Goal: Feedback & Contribution: Submit feedback/report problem

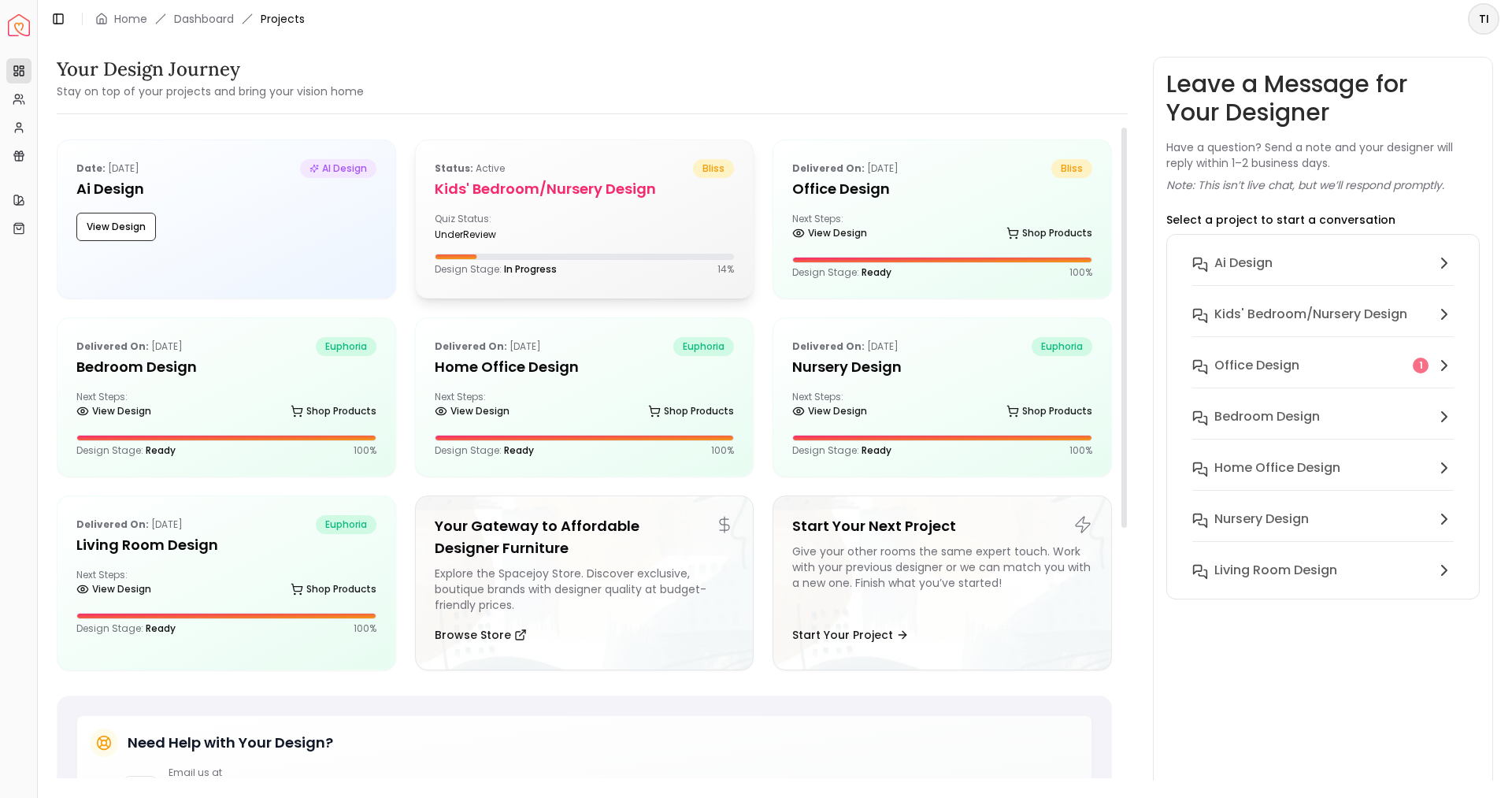
click at [602, 206] on div "Status: active bliss Kids' Bedroom/Nursery design Quiz Status: underReview Desi…" at bounding box center [585, 217] width 337 height 155
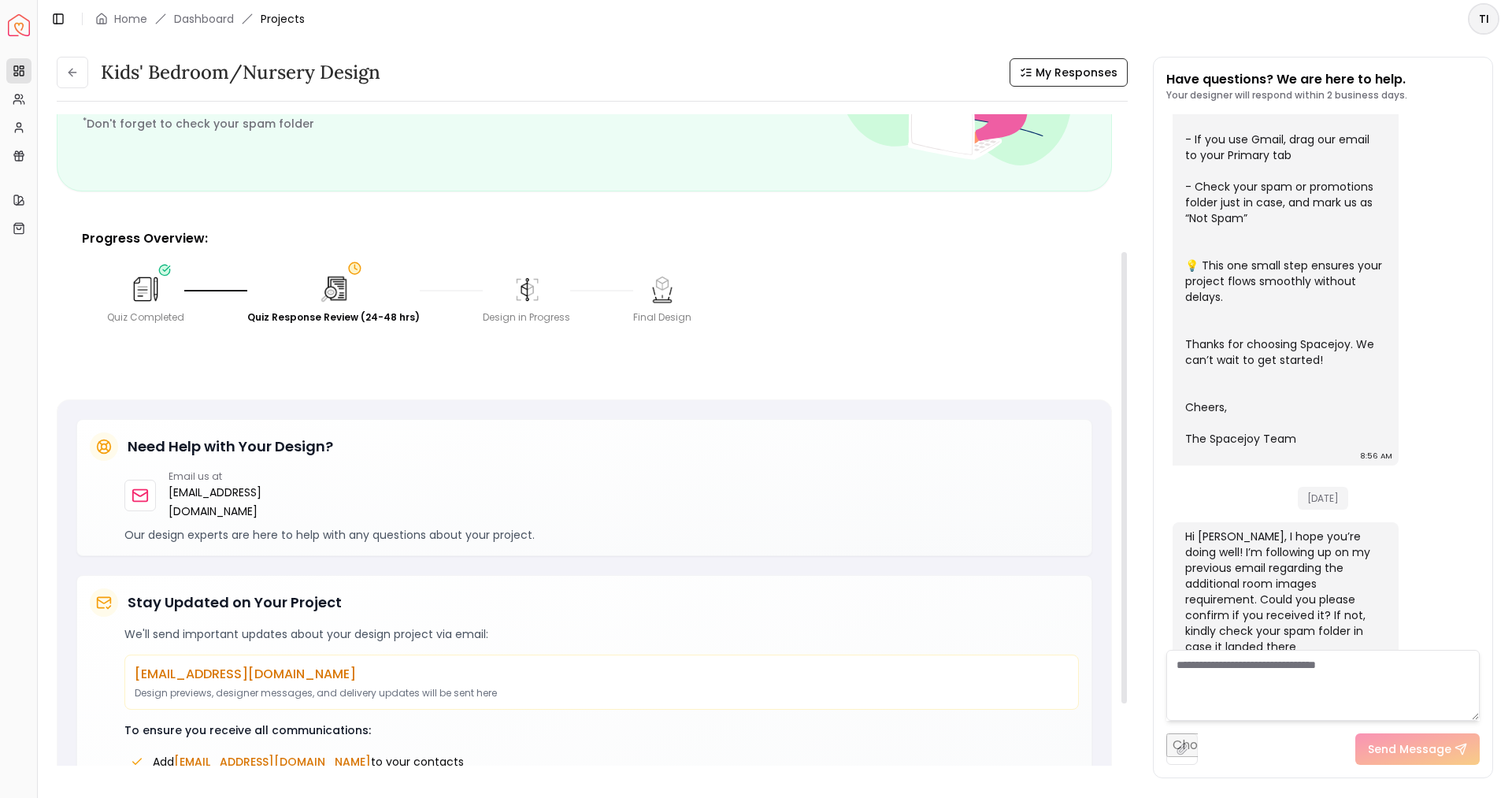
scroll to position [304, 0]
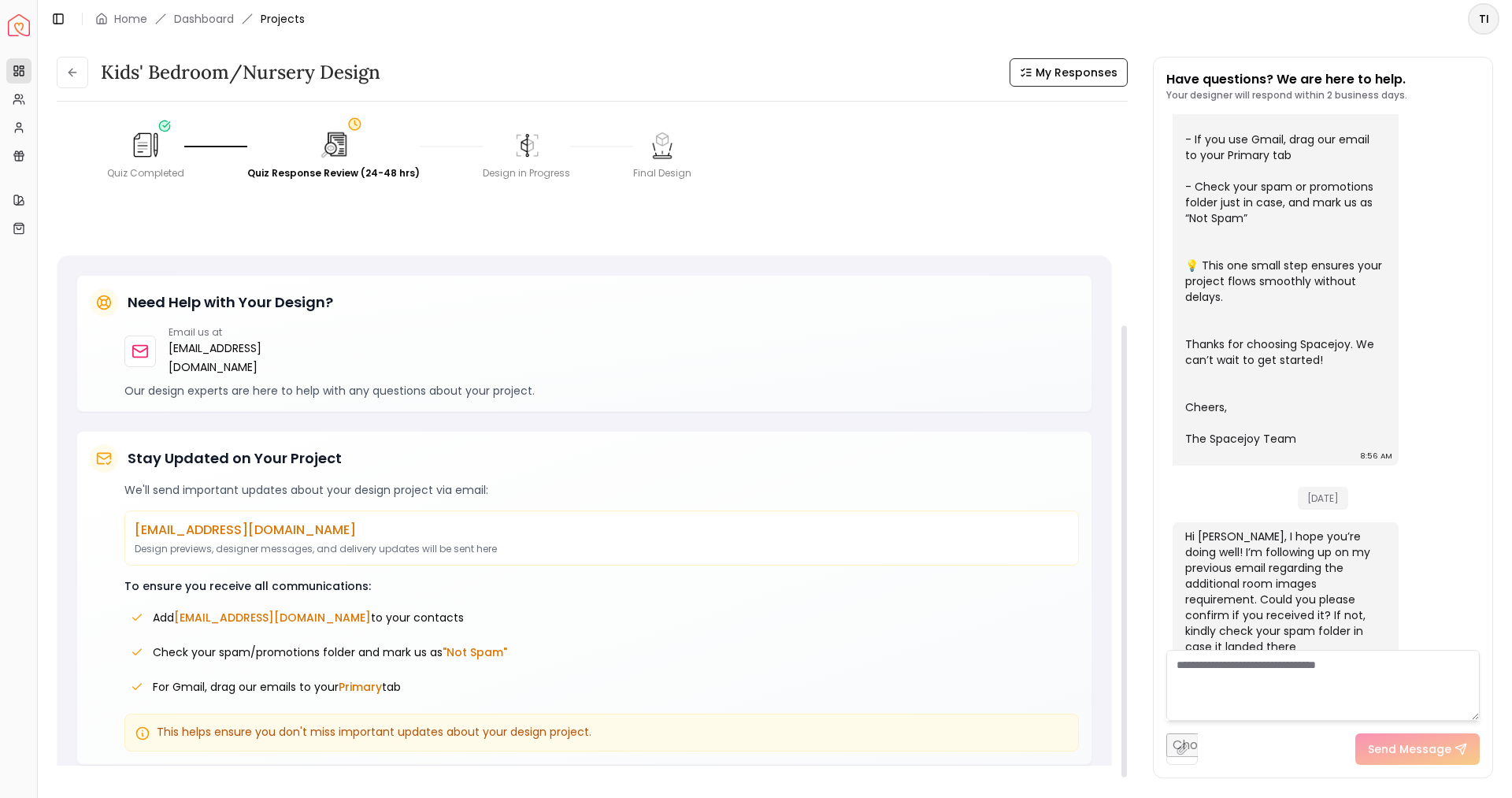
click at [1175, 749] on input "file" at bounding box center [1182, 750] width 32 height 32
type input "**********"
click at [230, 343] on p "[EMAIL_ADDRESS][DOMAIN_NAME]" at bounding box center [256, 357] width 175 height 38
click at [172, 137] on div "Quiz Completed" at bounding box center [145, 155] width 77 height 50
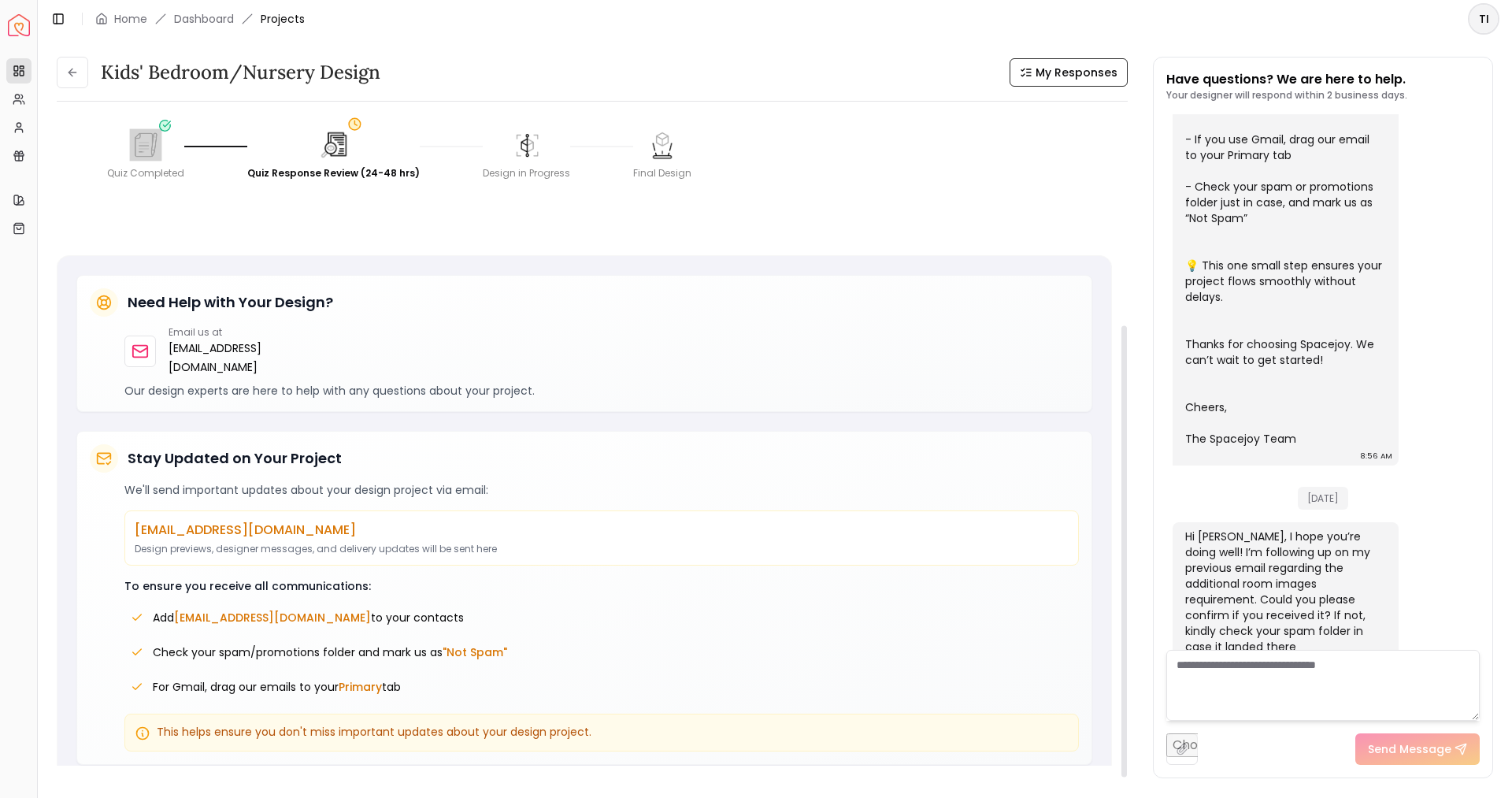
click at [155, 152] on img at bounding box center [146, 145] width 33 height 33
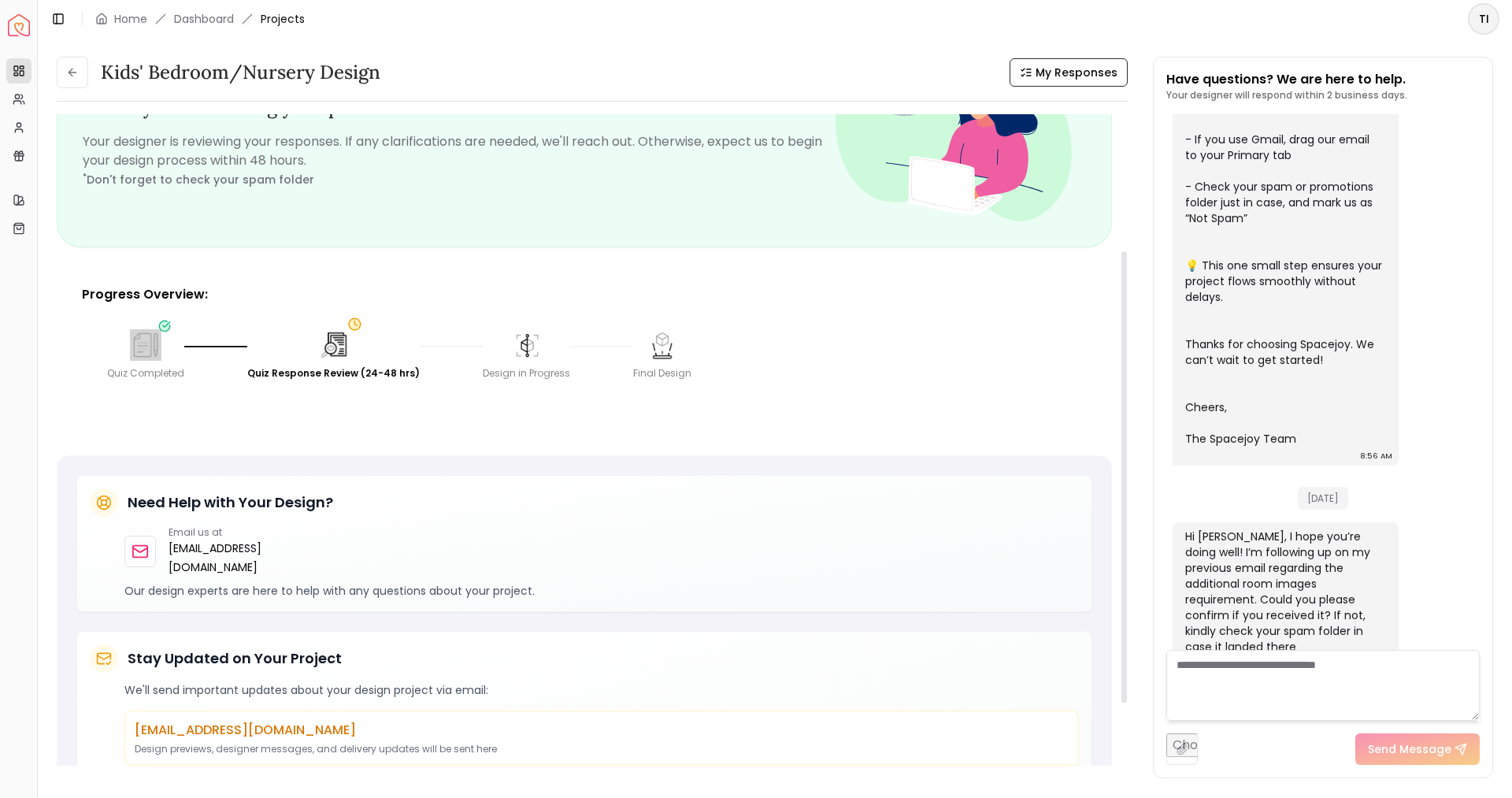
scroll to position [0, 0]
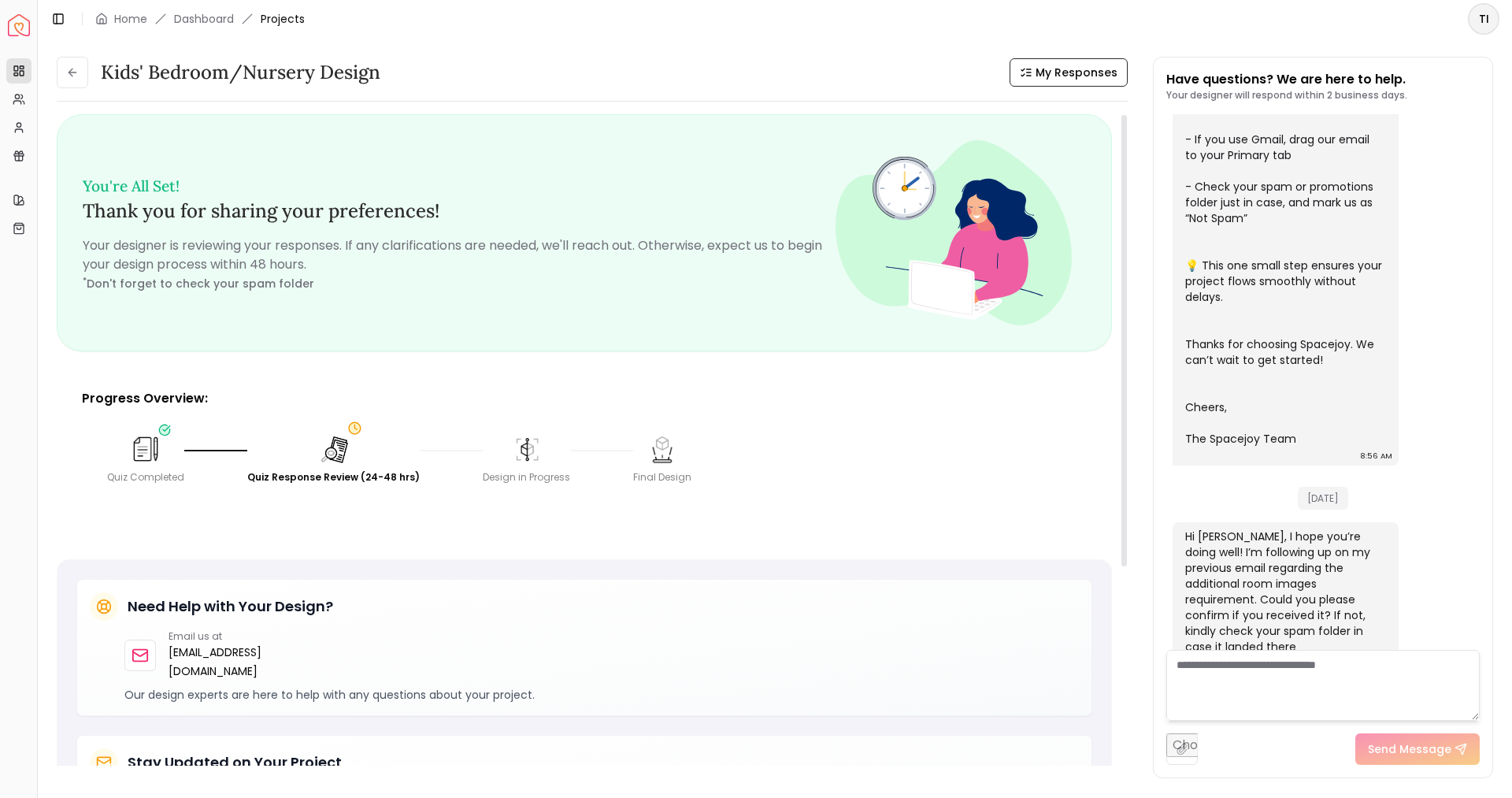
click at [496, 447] on div "Design in Progress" at bounding box center [526, 459] width 88 height 50
click at [497, 447] on div "Design in Progress" at bounding box center [526, 459] width 88 height 50
click at [588, 440] on div "Design in Progress" at bounding box center [558, 459] width 150 height 50
click at [1068, 72] on span "My Responses" at bounding box center [1077, 72] width 82 height 16
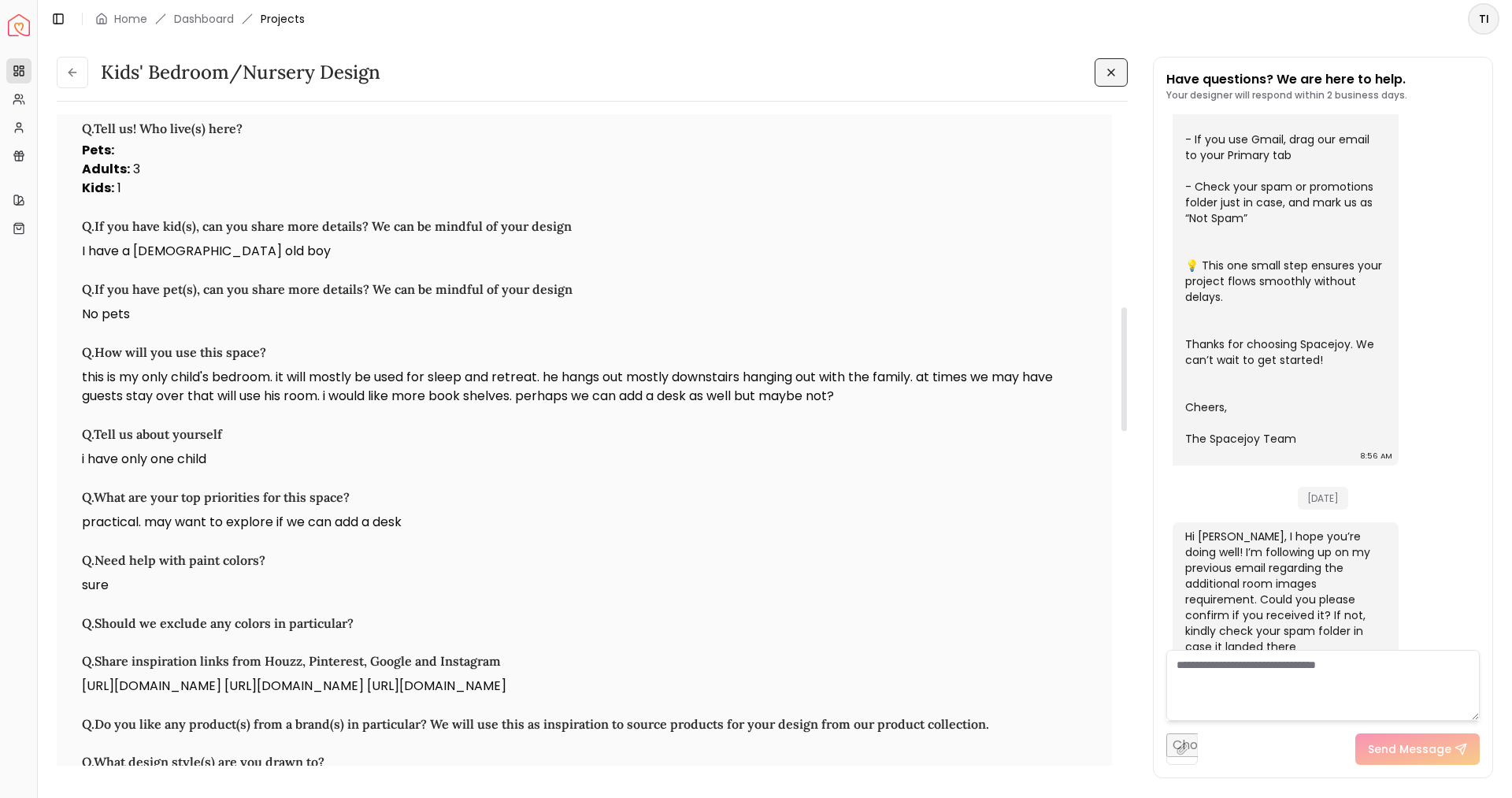
scroll to position [246, 0]
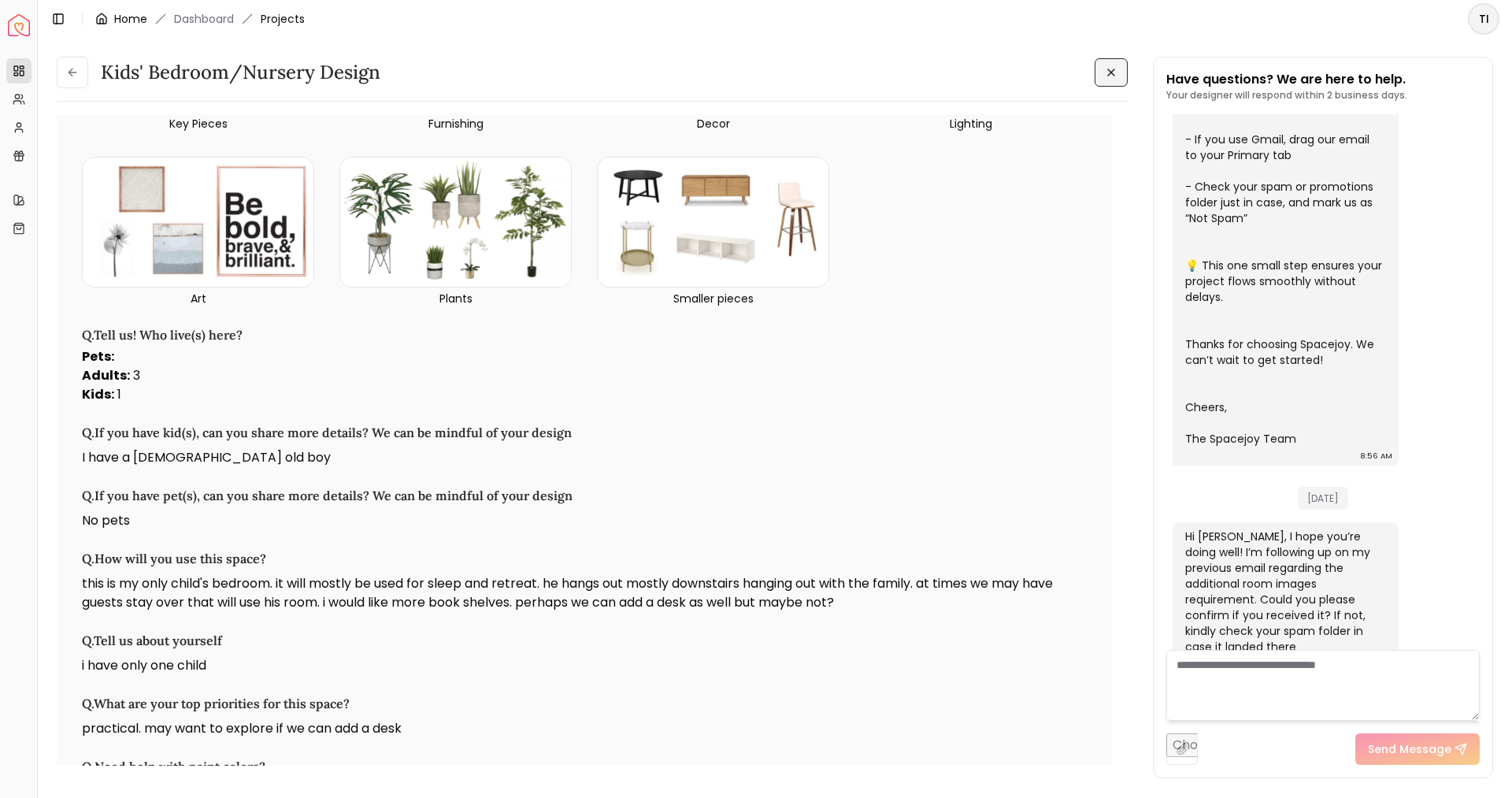
click at [145, 17] on link "Home" at bounding box center [131, 18] width 33 height 16
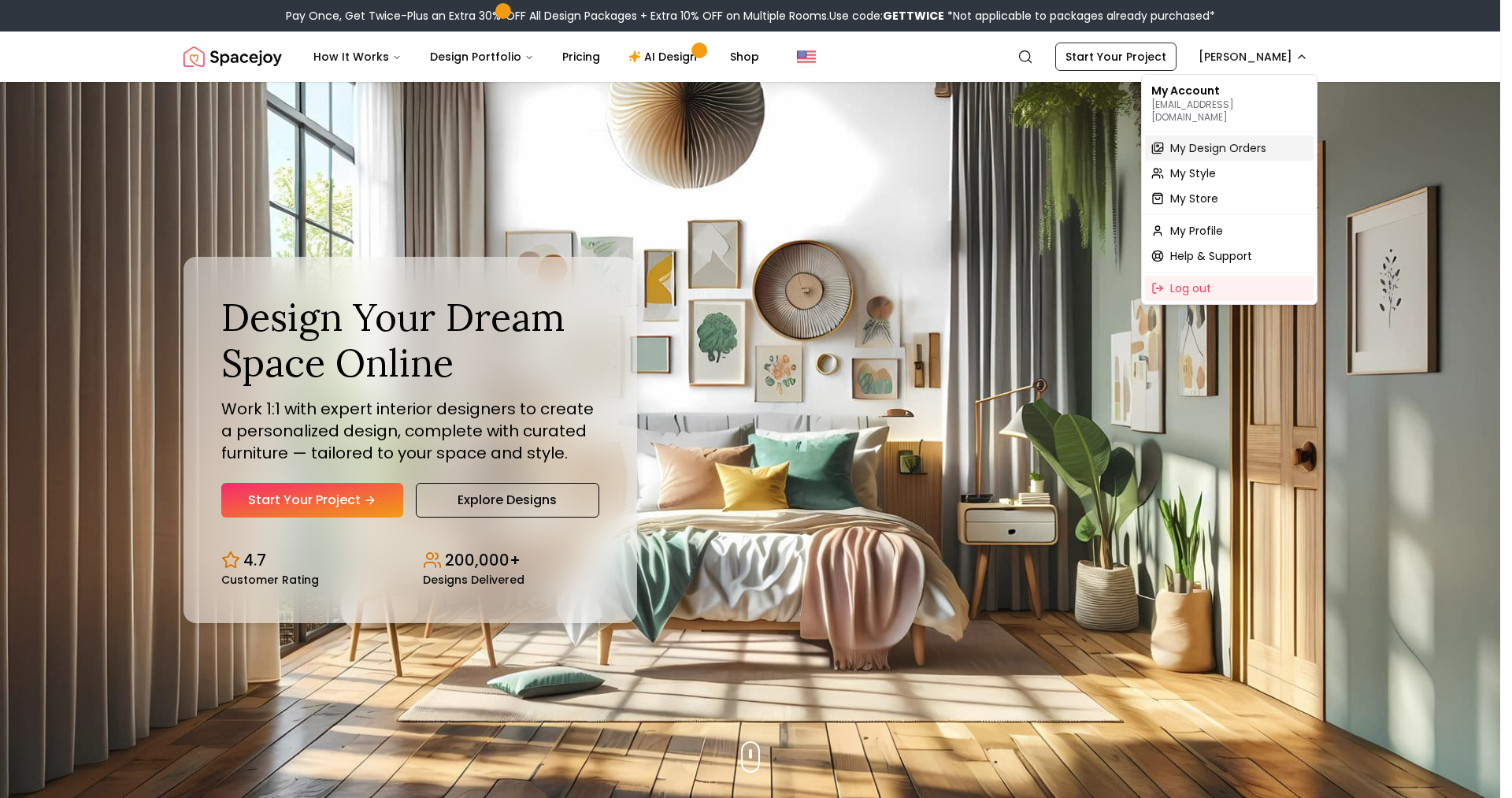
click at [1233, 140] on span "My Design Orders" at bounding box center [1218, 148] width 96 height 16
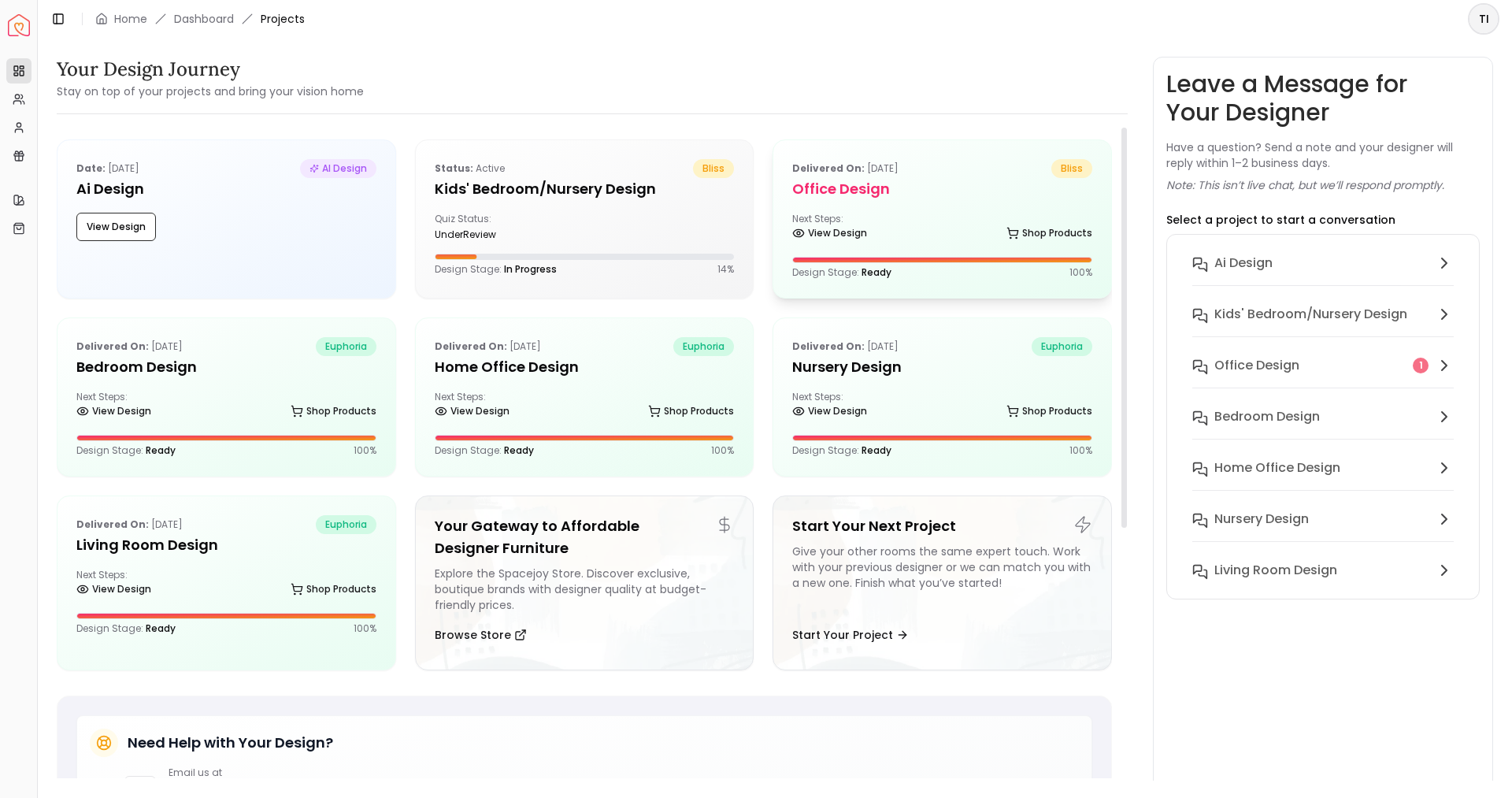
click at [893, 210] on div "Delivered on: [DATE] bliss Office design Next Steps: View Design Shop Products …" at bounding box center [942, 219] width 337 height 158
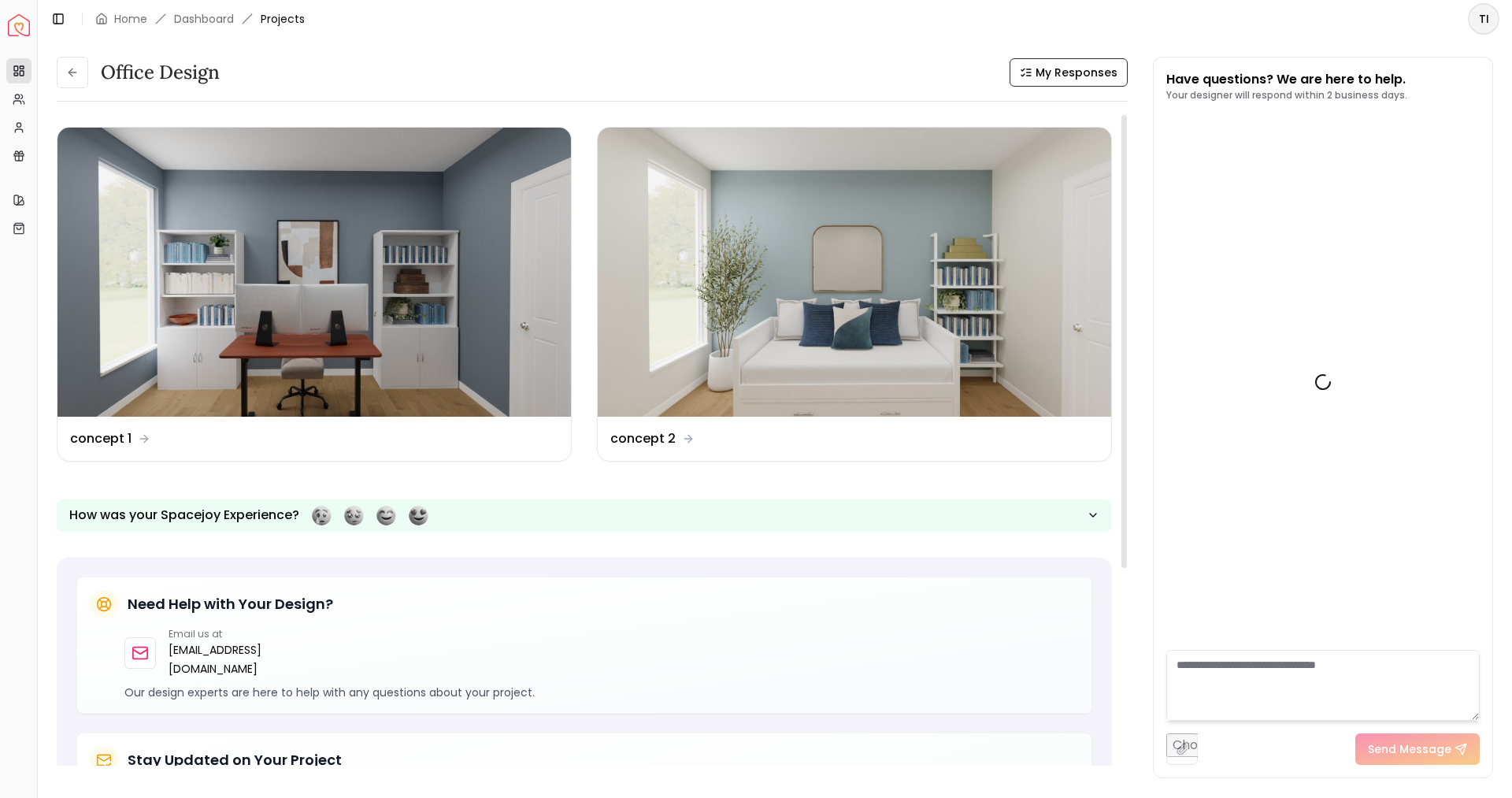
scroll to position [205, 0]
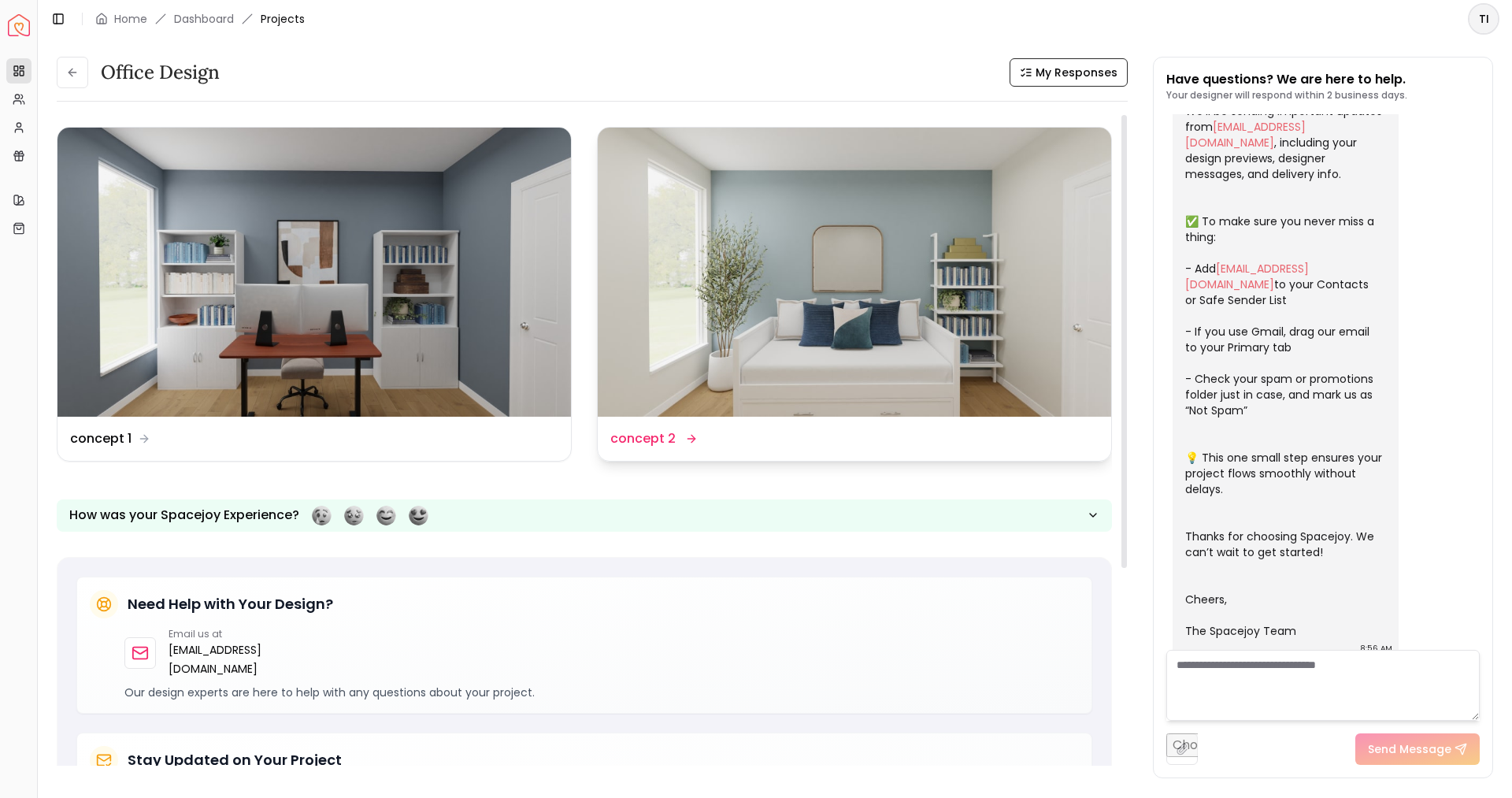
click at [754, 382] on img at bounding box center [855, 272] width 514 height 289
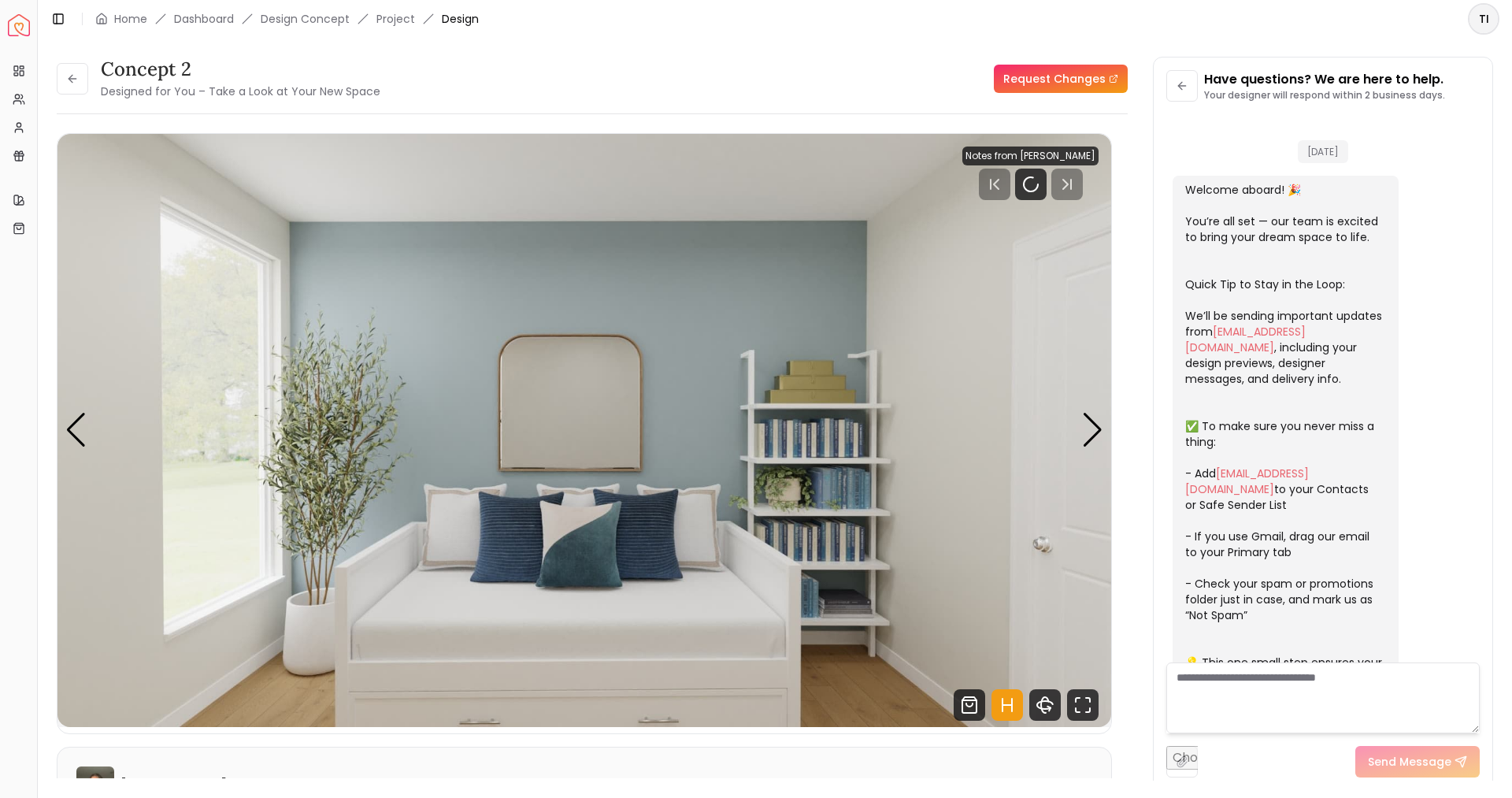
scroll to position [192, 0]
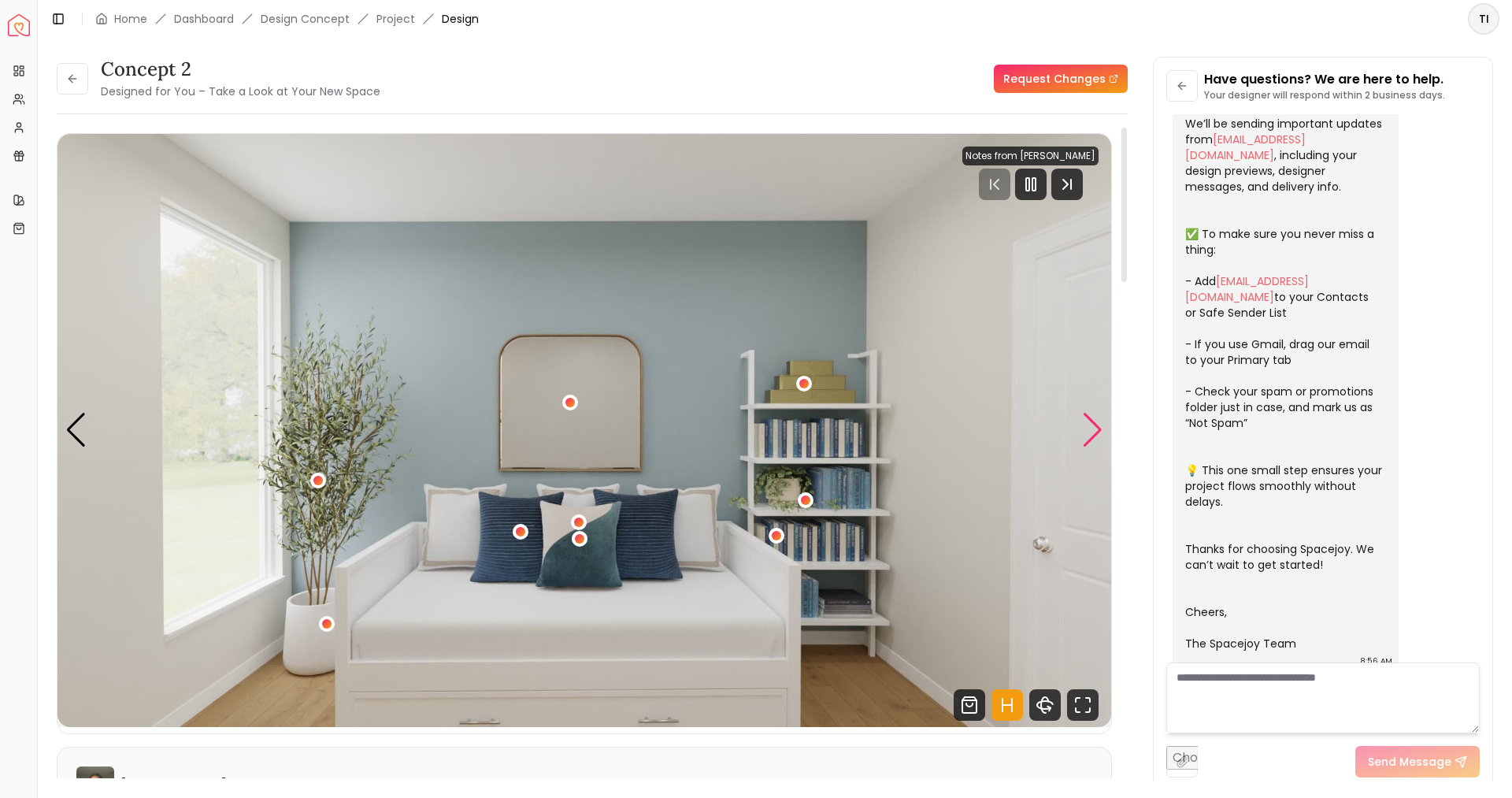
click at [1095, 435] on div "Next slide" at bounding box center [1092, 429] width 21 height 34
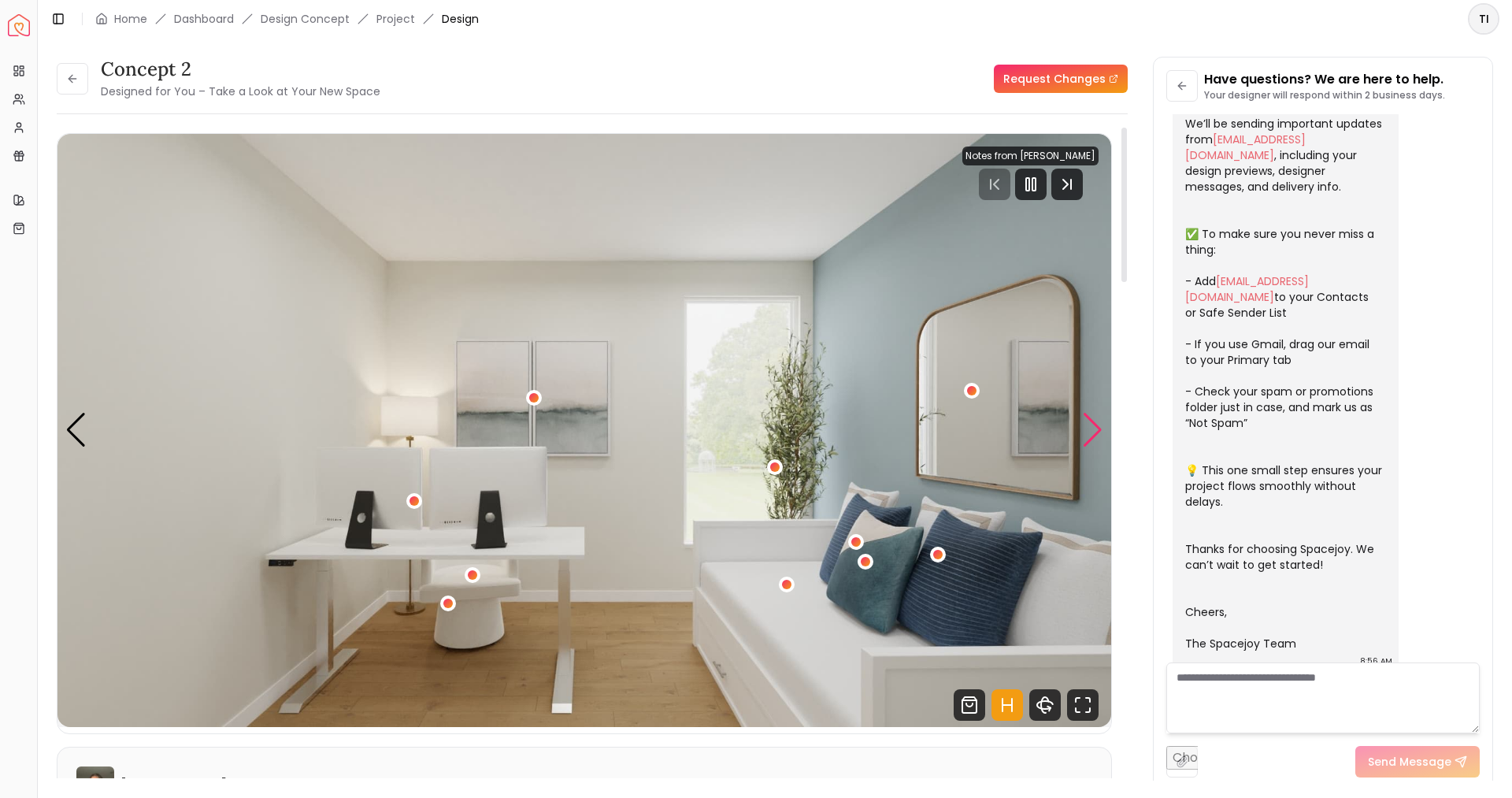
click at [1095, 435] on div "Next slide" at bounding box center [1092, 429] width 21 height 34
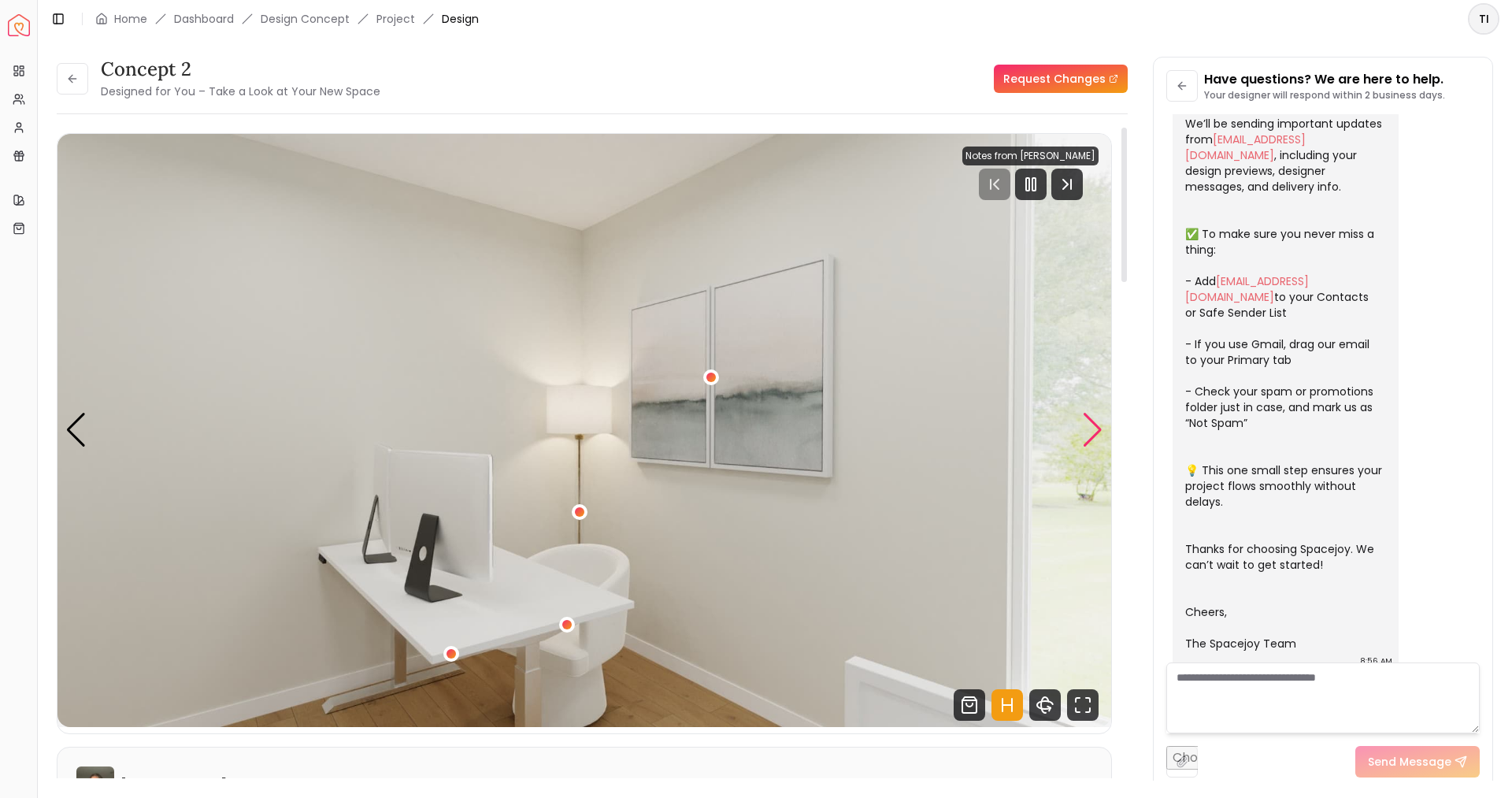
click at [1095, 435] on div "Next slide" at bounding box center [1092, 429] width 21 height 34
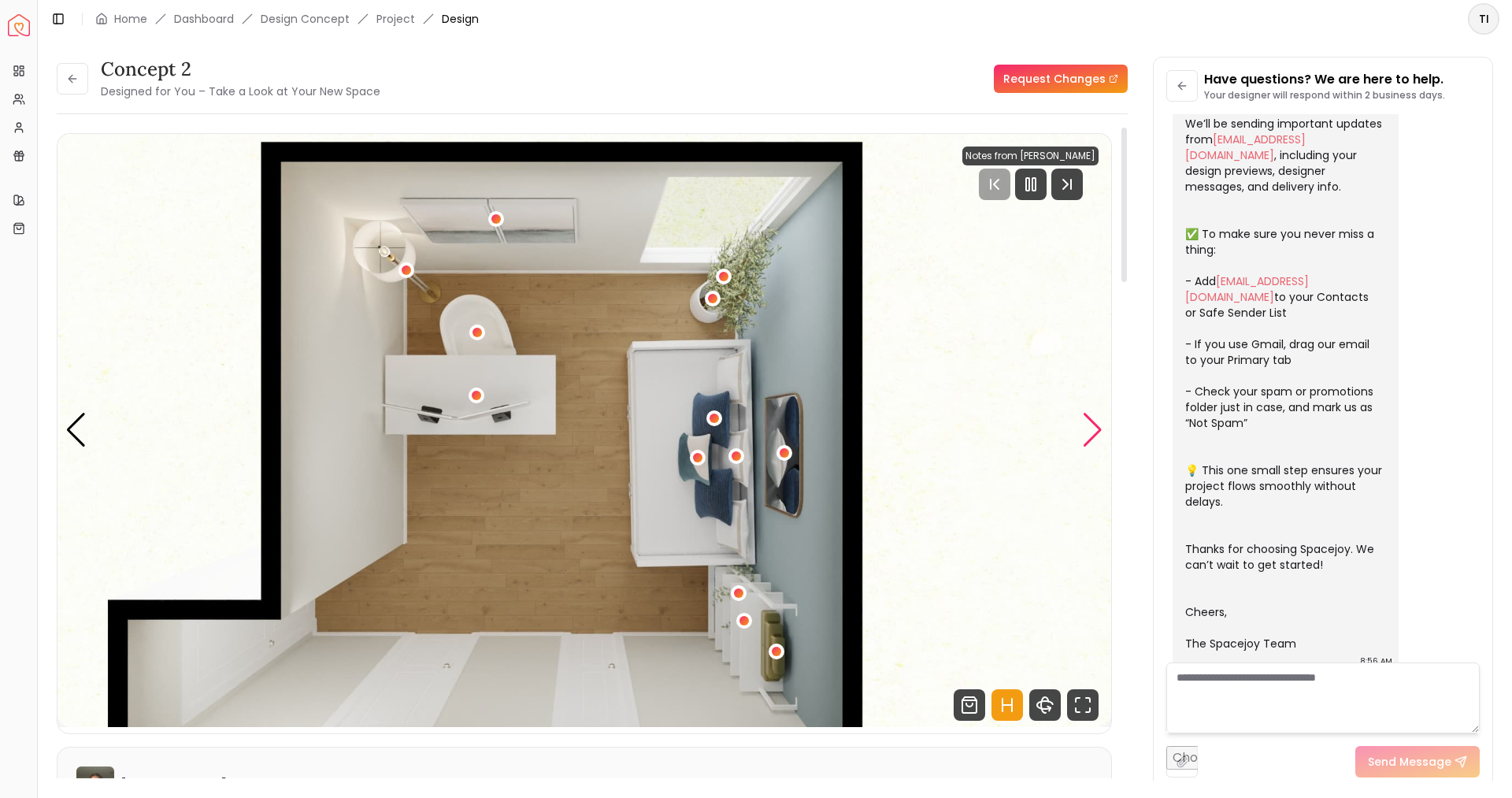
click at [1095, 435] on div "Next slide" at bounding box center [1092, 429] width 21 height 34
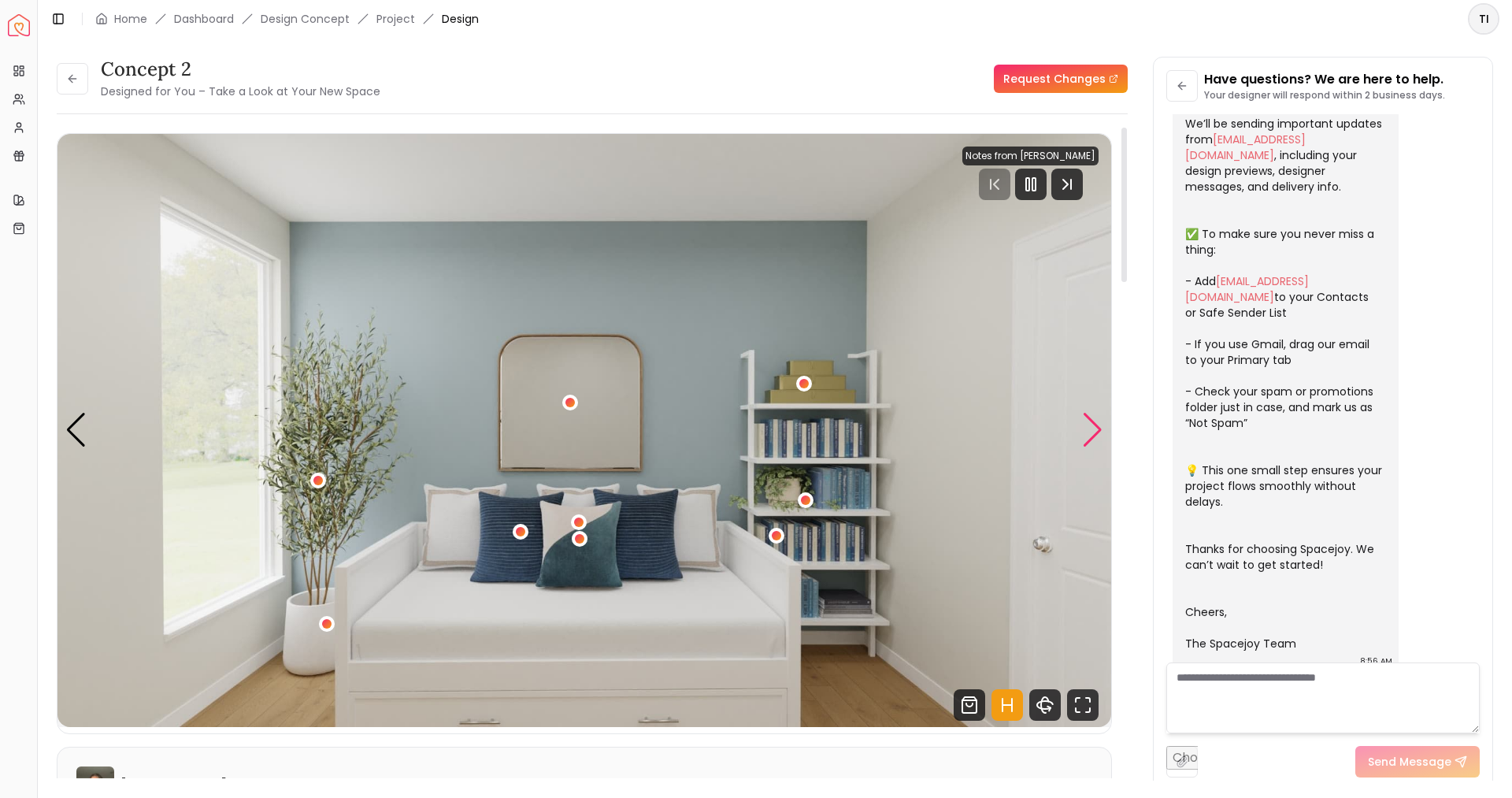
click at [1095, 435] on div "Next slide" at bounding box center [1092, 429] width 21 height 34
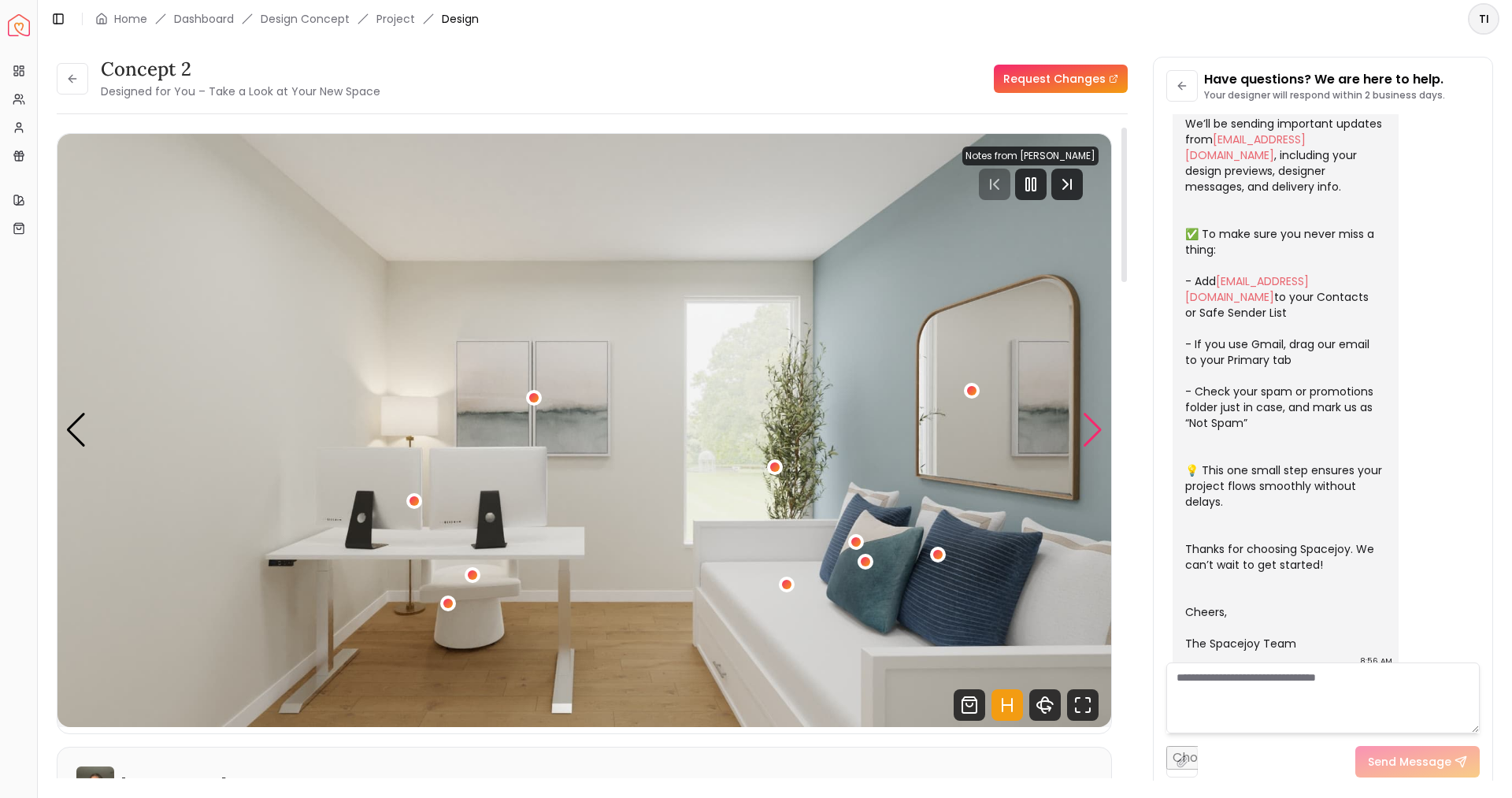
click at [1095, 435] on div "Next slide" at bounding box center [1092, 429] width 21 height 34
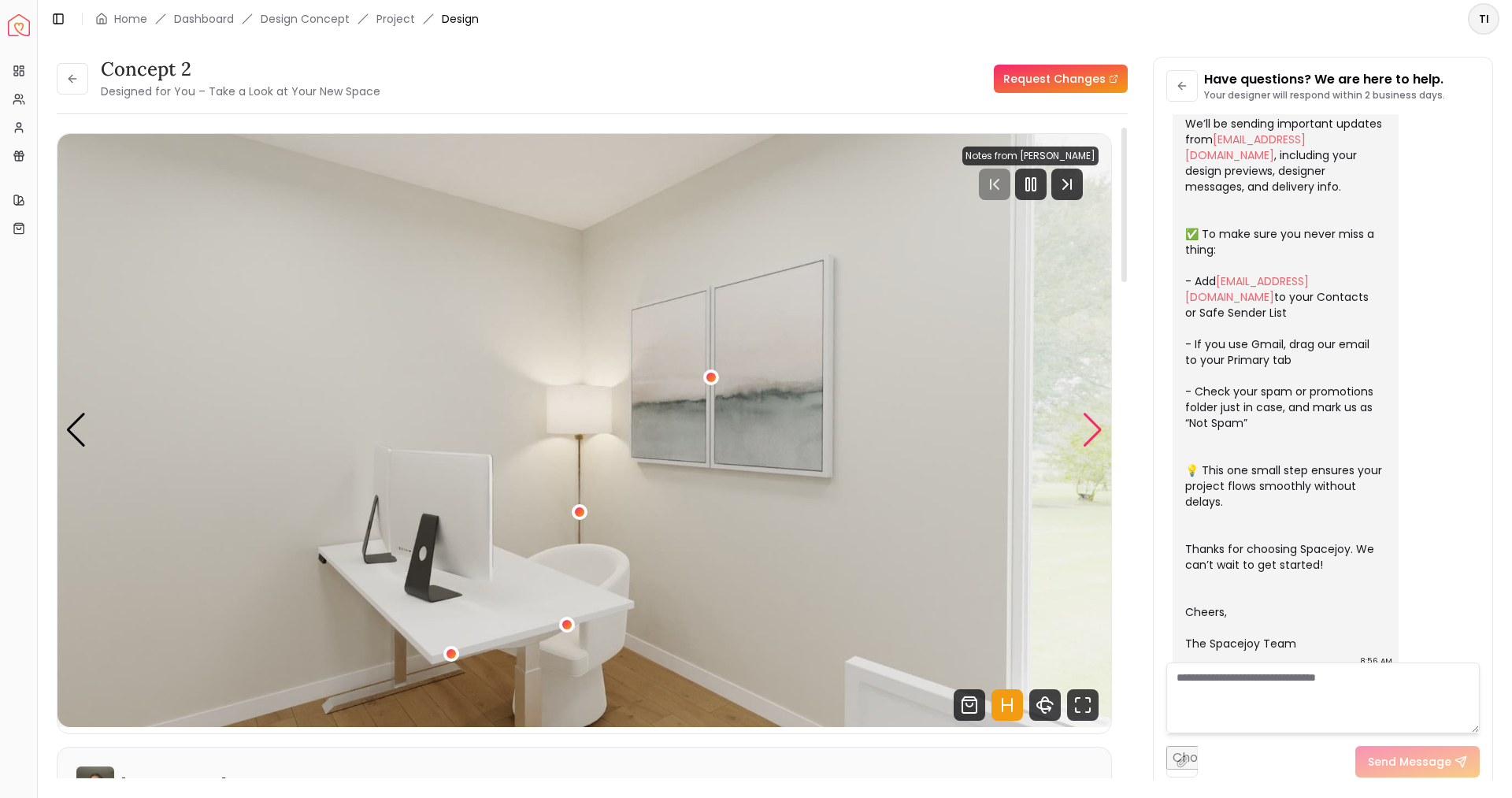
click at [1095, 435] on div "Next slide" at bounding box center [1092, 429] width 21 height 34
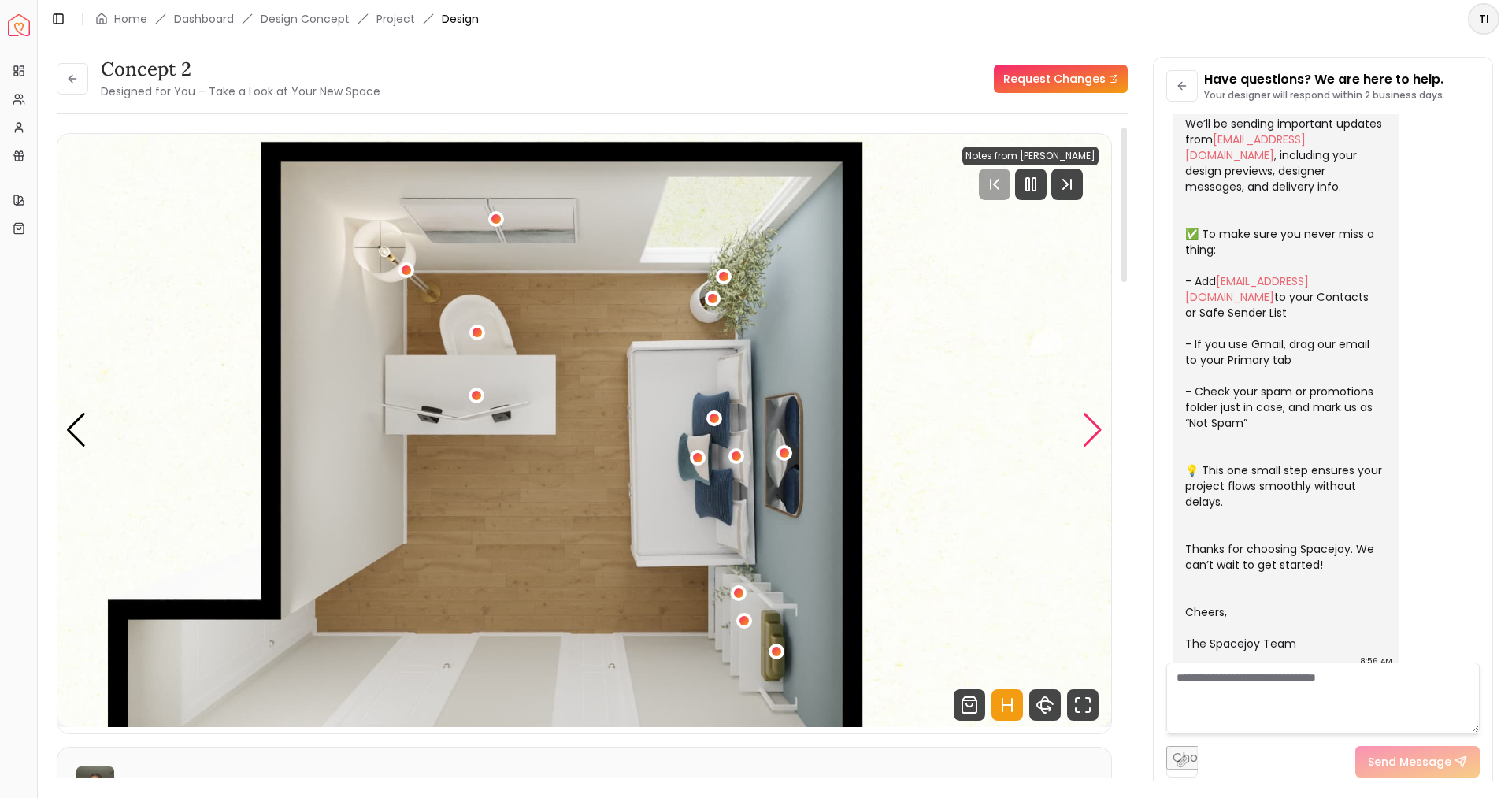
click at [1095, 435] on div "Next slide" at bounding box center [1092, 429] width 21 height 34
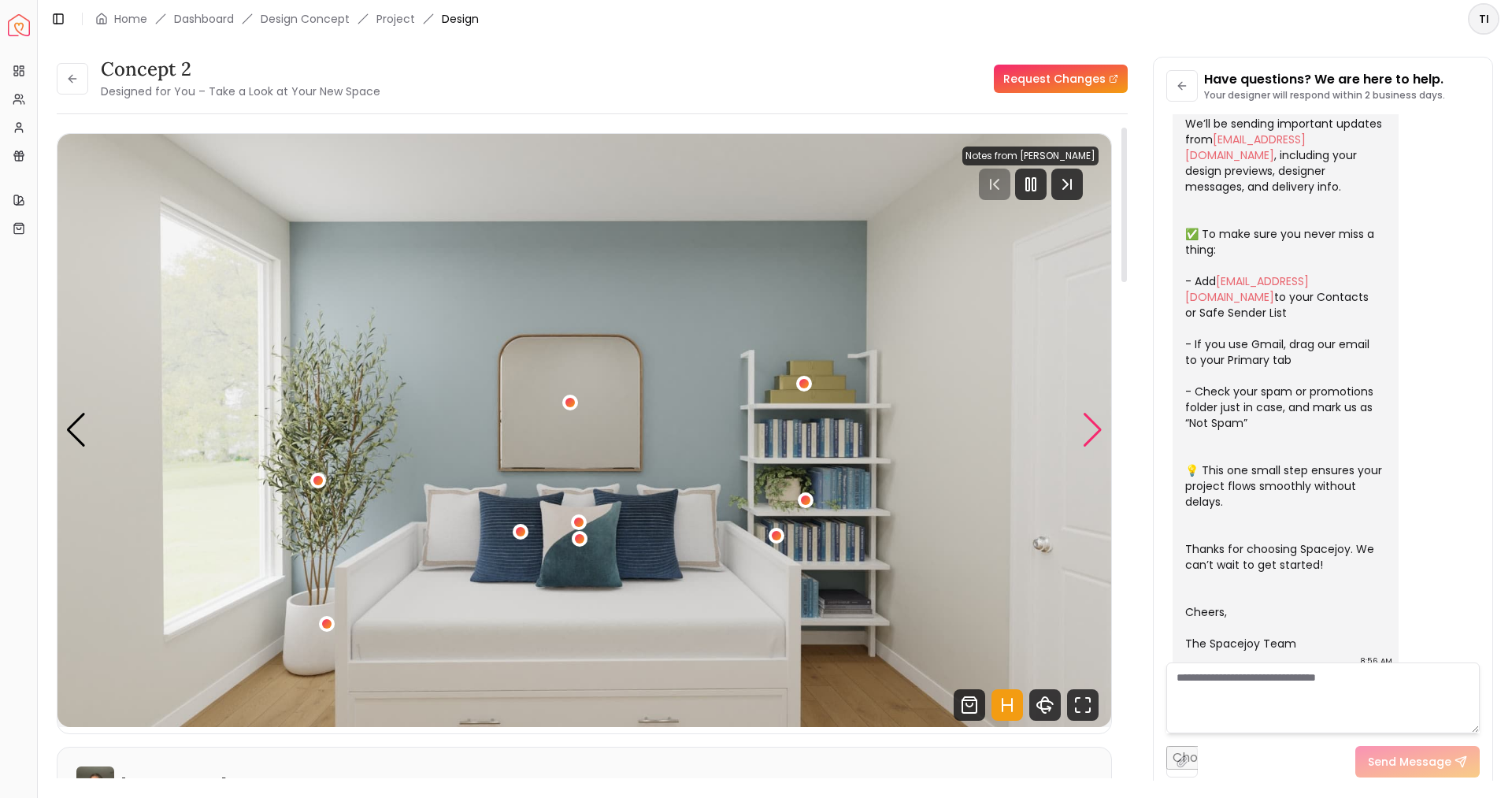
click at [1095, 435] on div "Next slide" at bounding box center [1092, 429] width 21 height 34
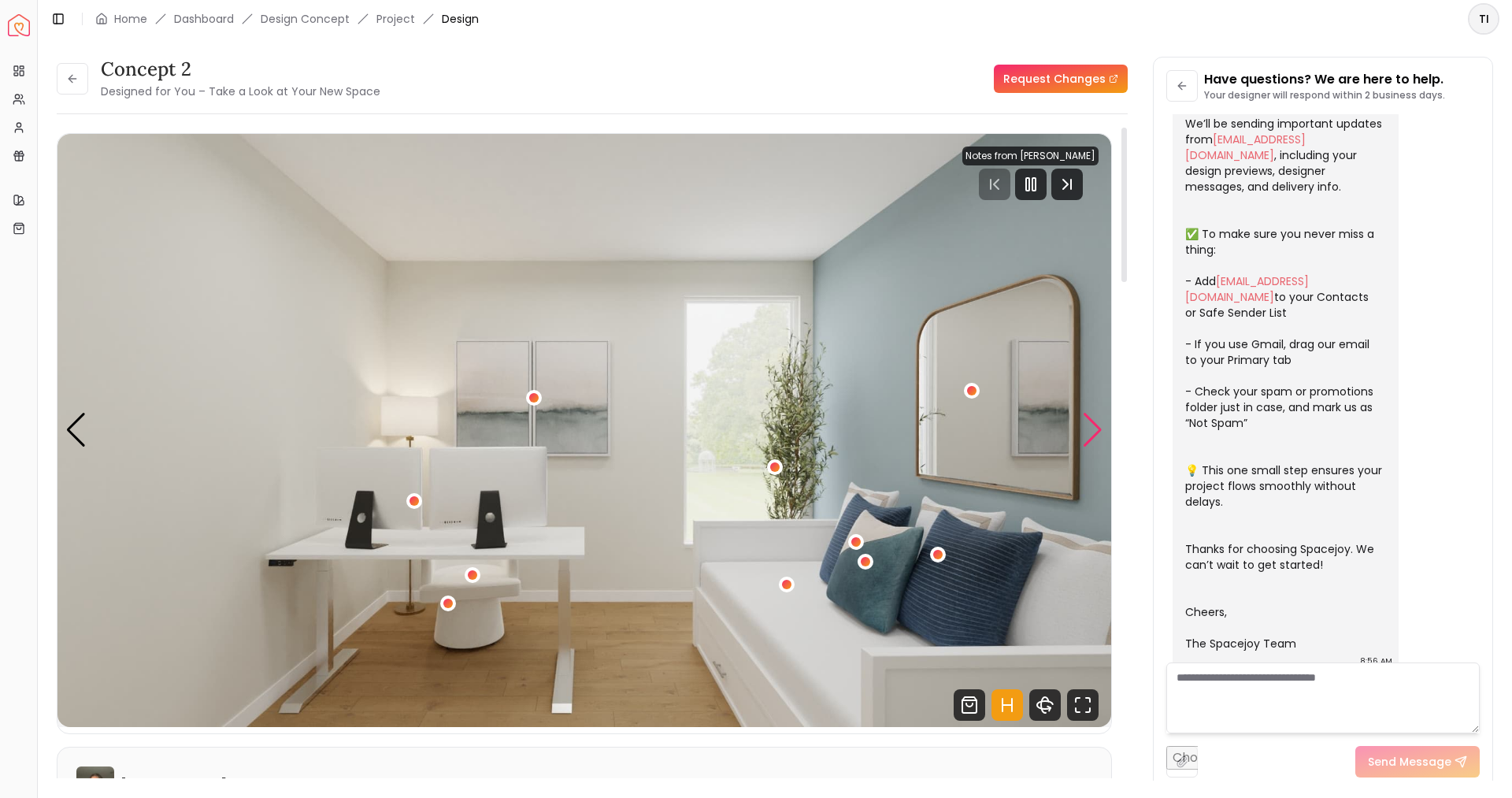
click at [1095, 435] on div "Next slide" at bounding box center [1092, 429] width 21 height 34
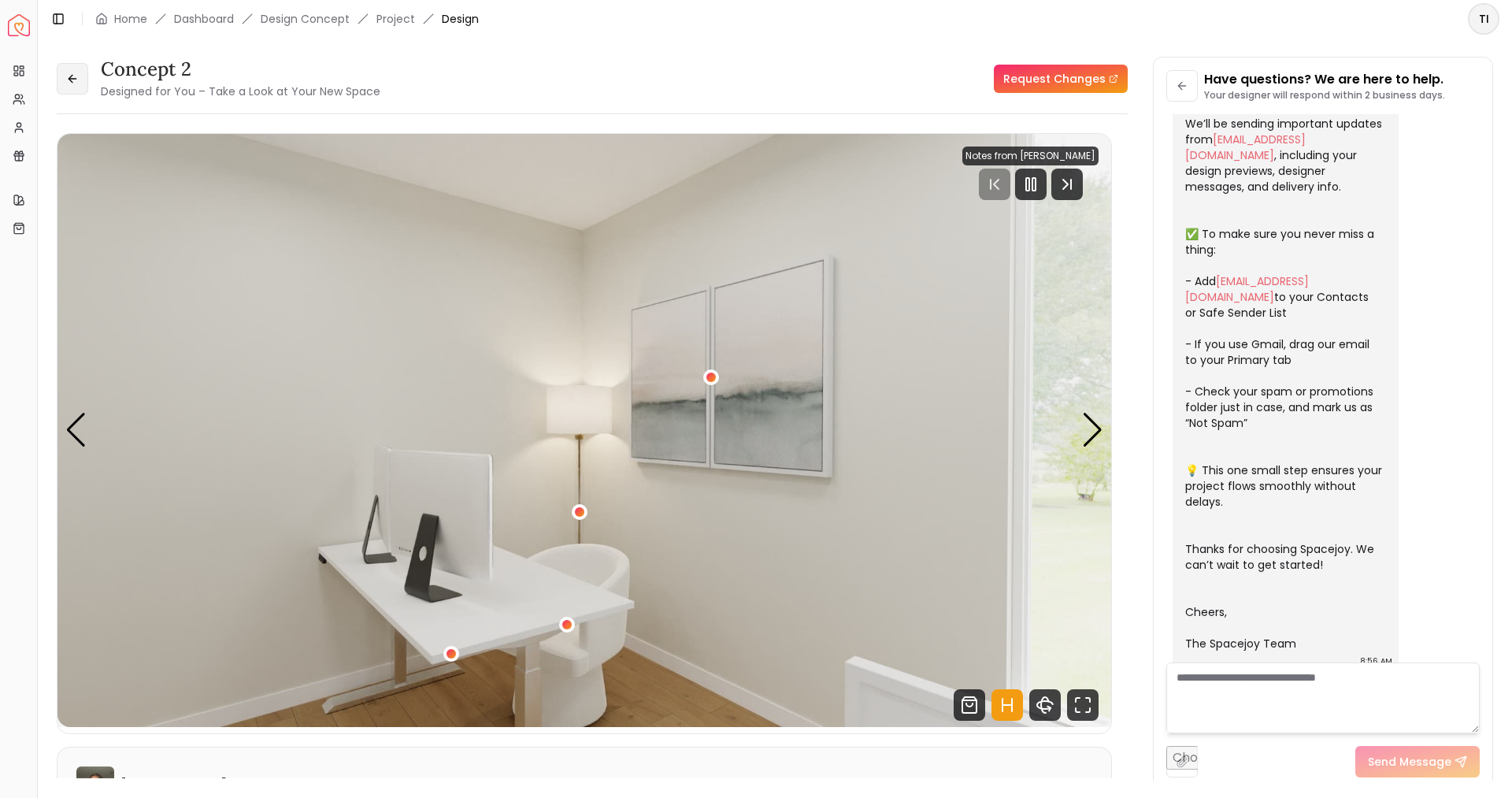
click at [64, 94] on button at bounding box center [73, 79] width 32 height 32
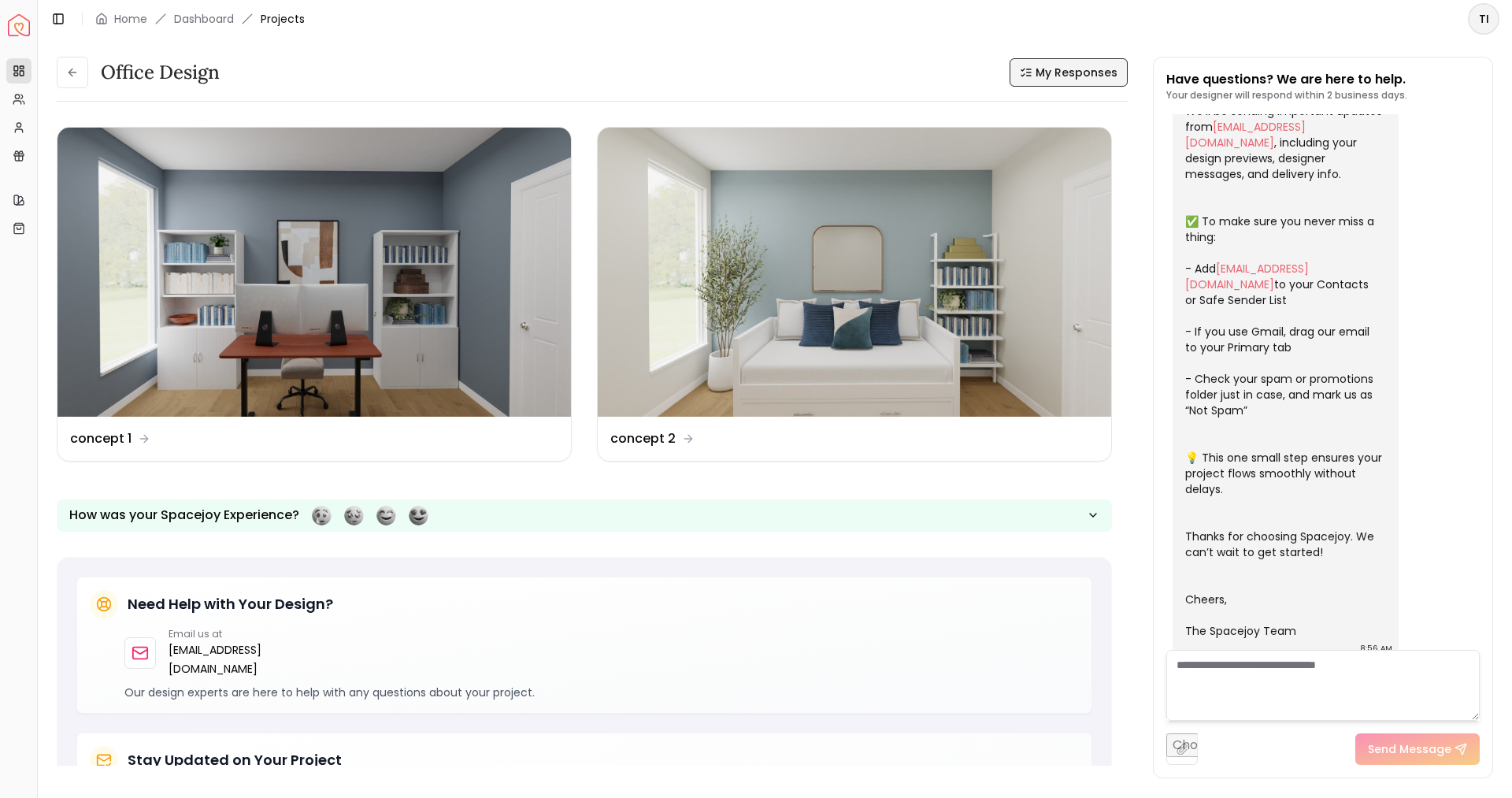
click at [1046, 69] on span "My Responses" at bounding box center [1077, 72] width 82 height 16
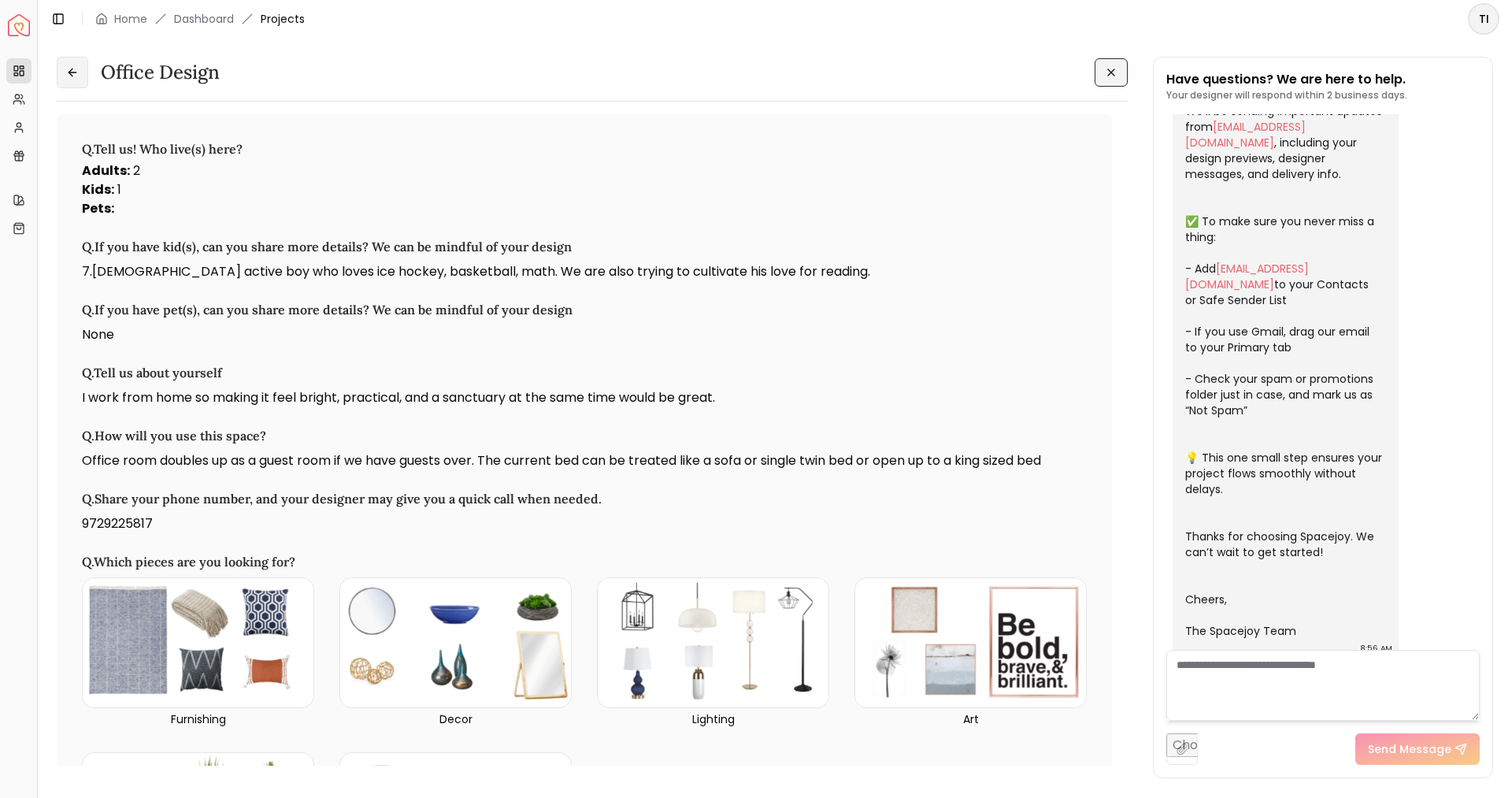
click at [62, 62] on button at bounding box center [73, 73] width 32 height 32
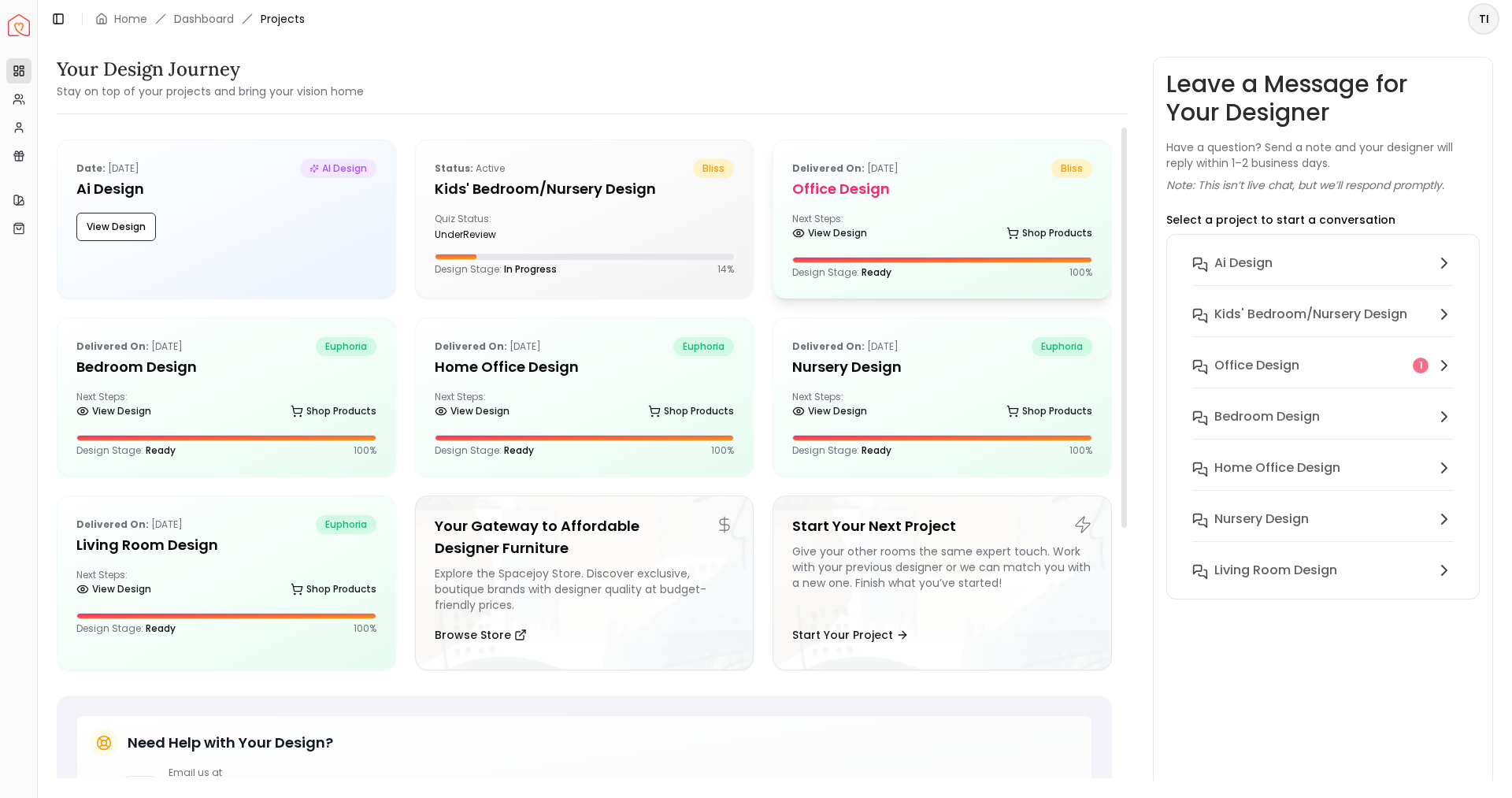
click at [1009, 254] on div "Delivered on: [DATE] bliss Office design Next Steps: View Design Shop Products …" at bounding box center [942, 219] width 337 height 158
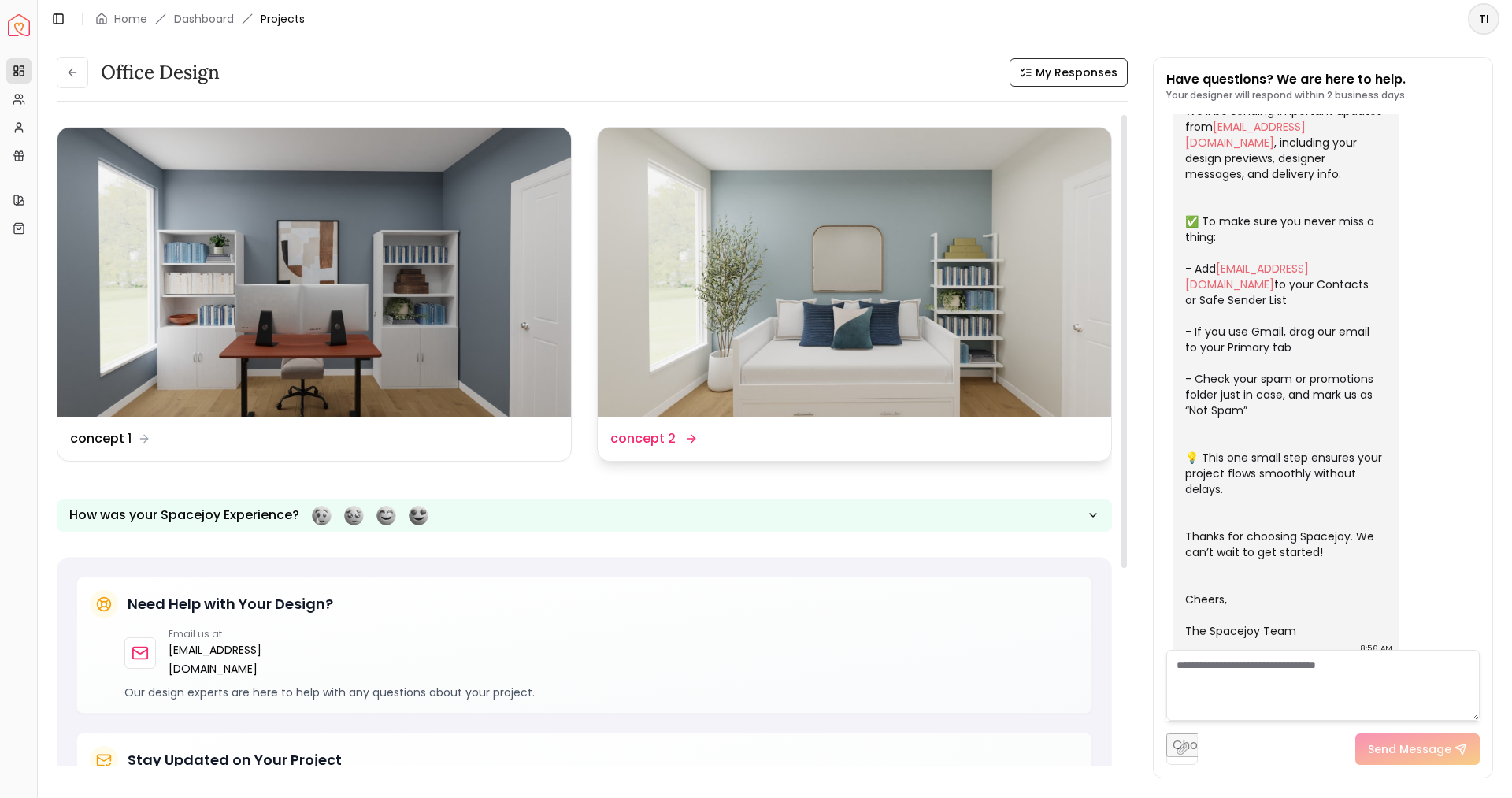
click at [774, 267] on img at bounding box center [855, 272] width 514 height 289
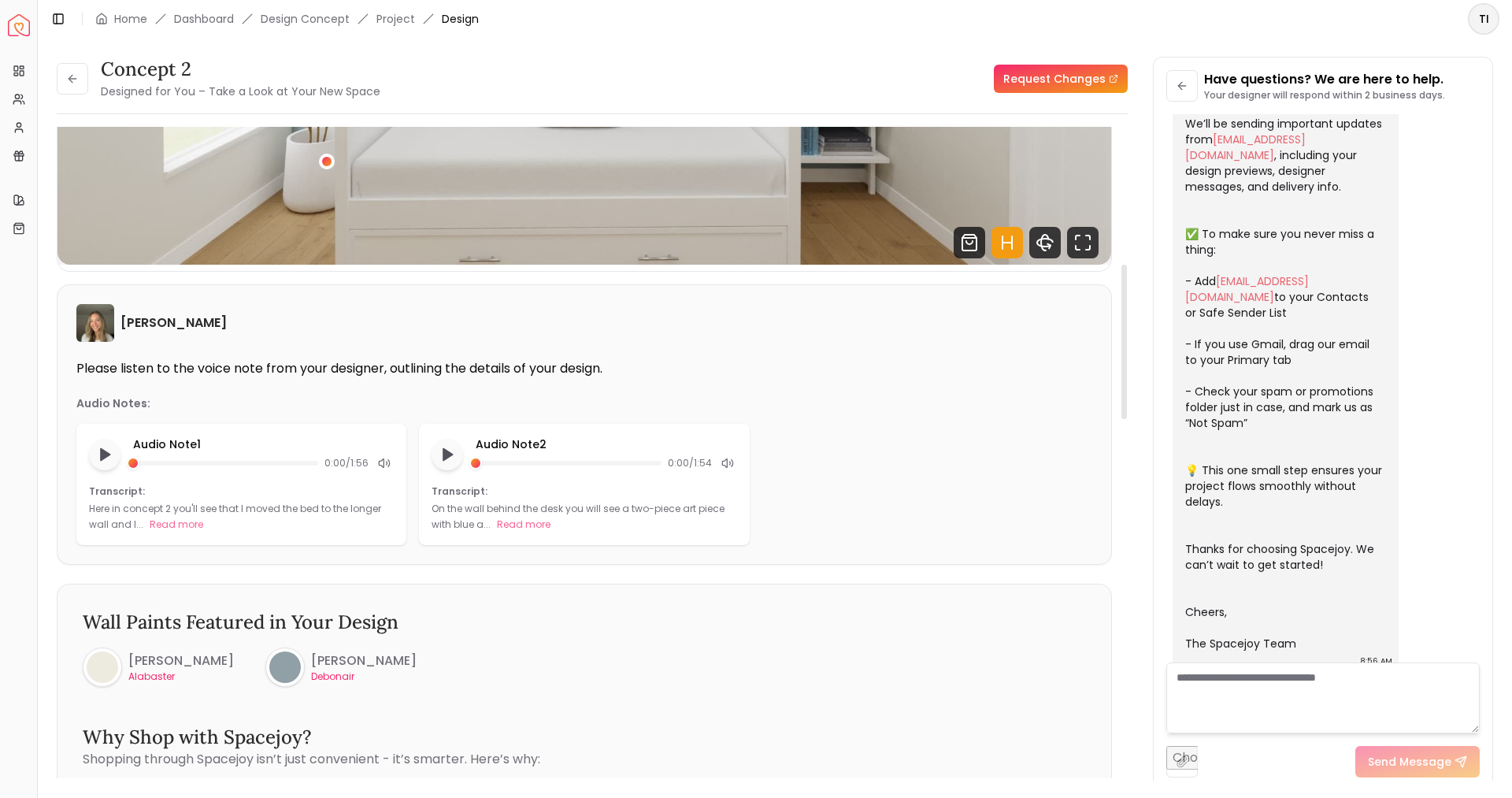
scroll to position [168, 0]
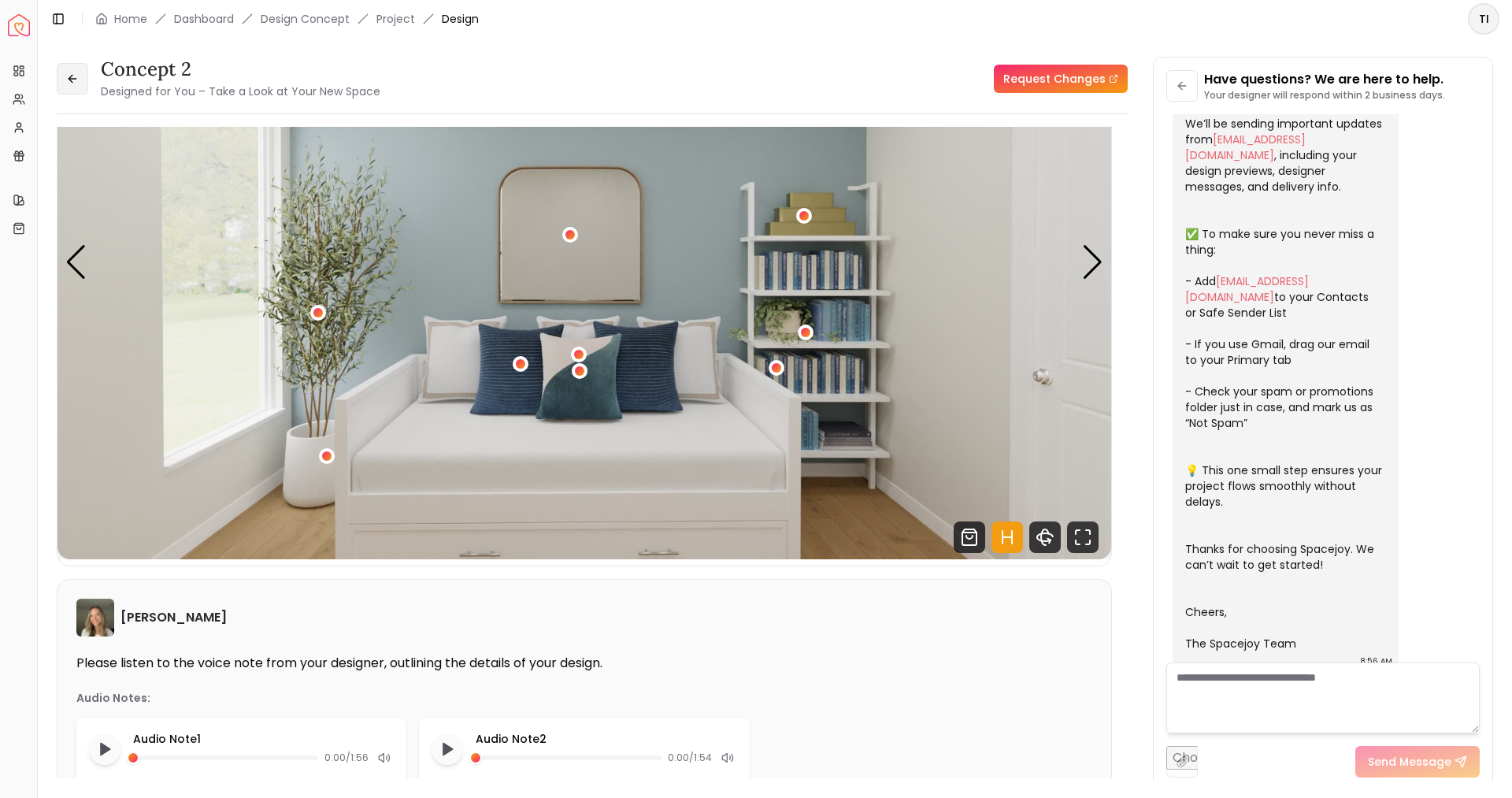
click at [84, 72] on button at bounding box center [73, 79] width 32 height 32
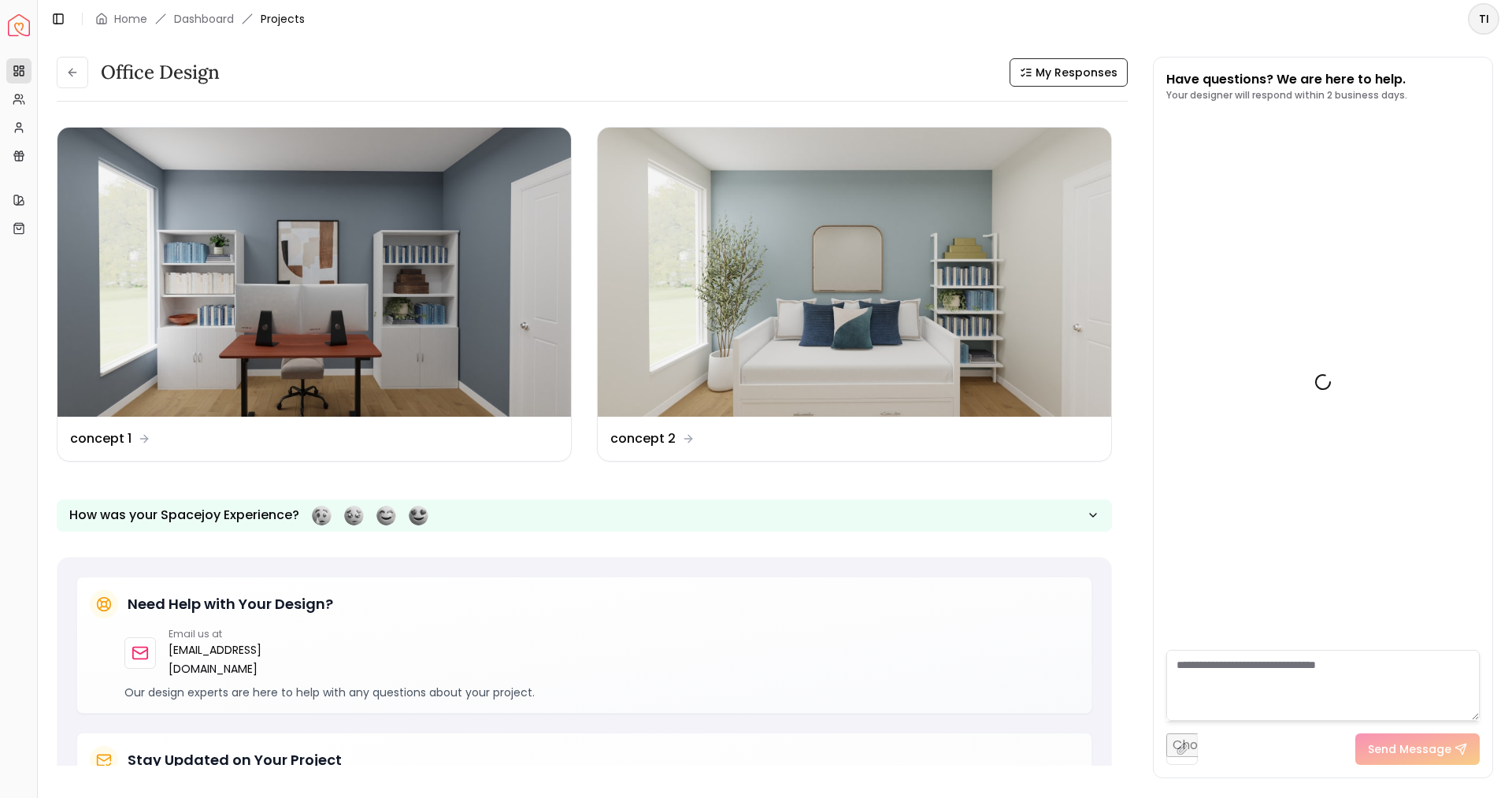
scroll to position [205, 0]
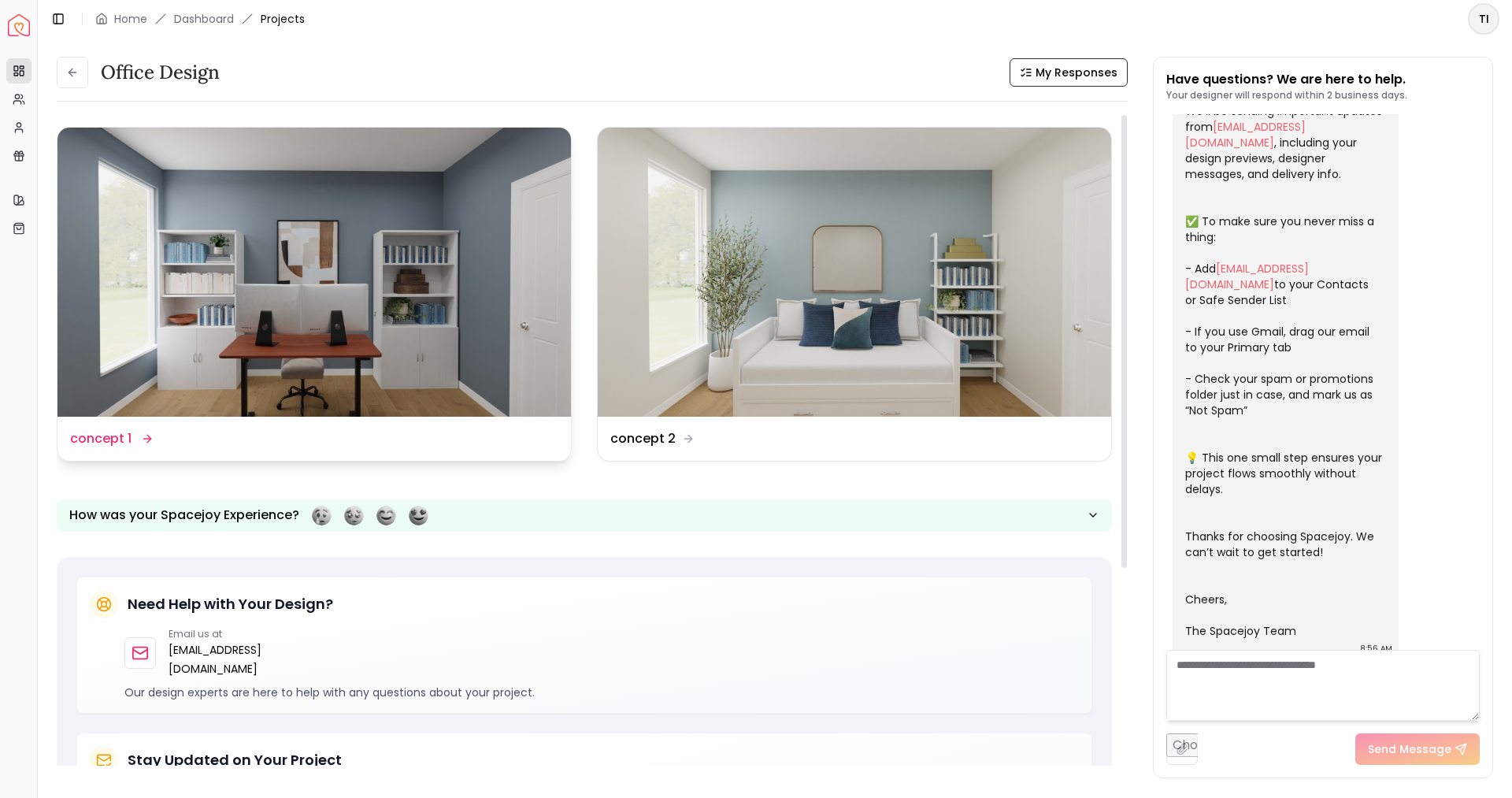
click at [131, 435] on div "Design Name concept 1" at bounding box center [110, 439] width 80 height 19
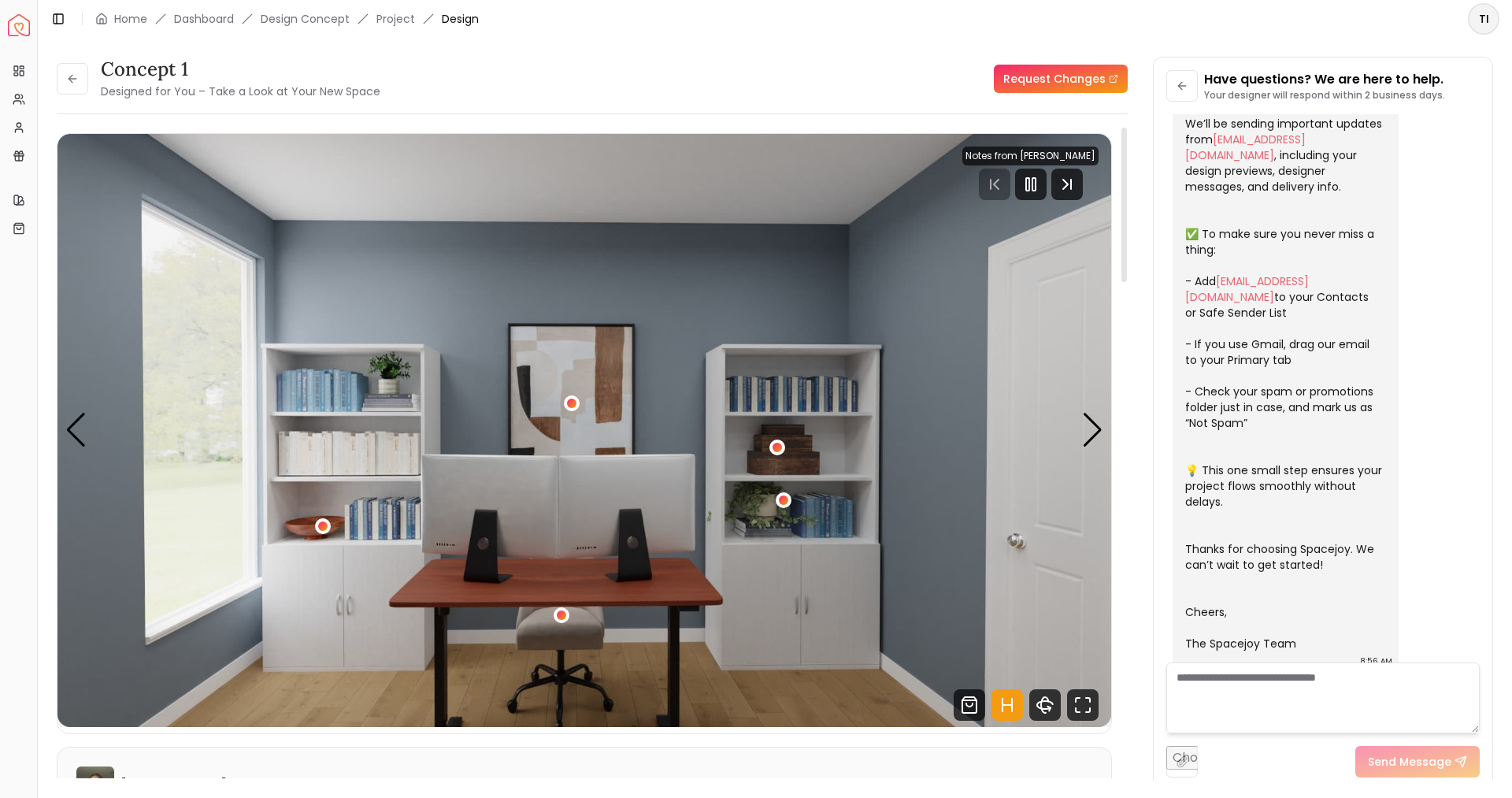
click at [1041, 48] on div "concept 1 Designed for You – Take a Look at Your New Space Request Changes conc…" at bounding box center [774, 409] width 1474 height 743
click at [58, 85] on button at bounding box center [73, 79] width 32 height 32
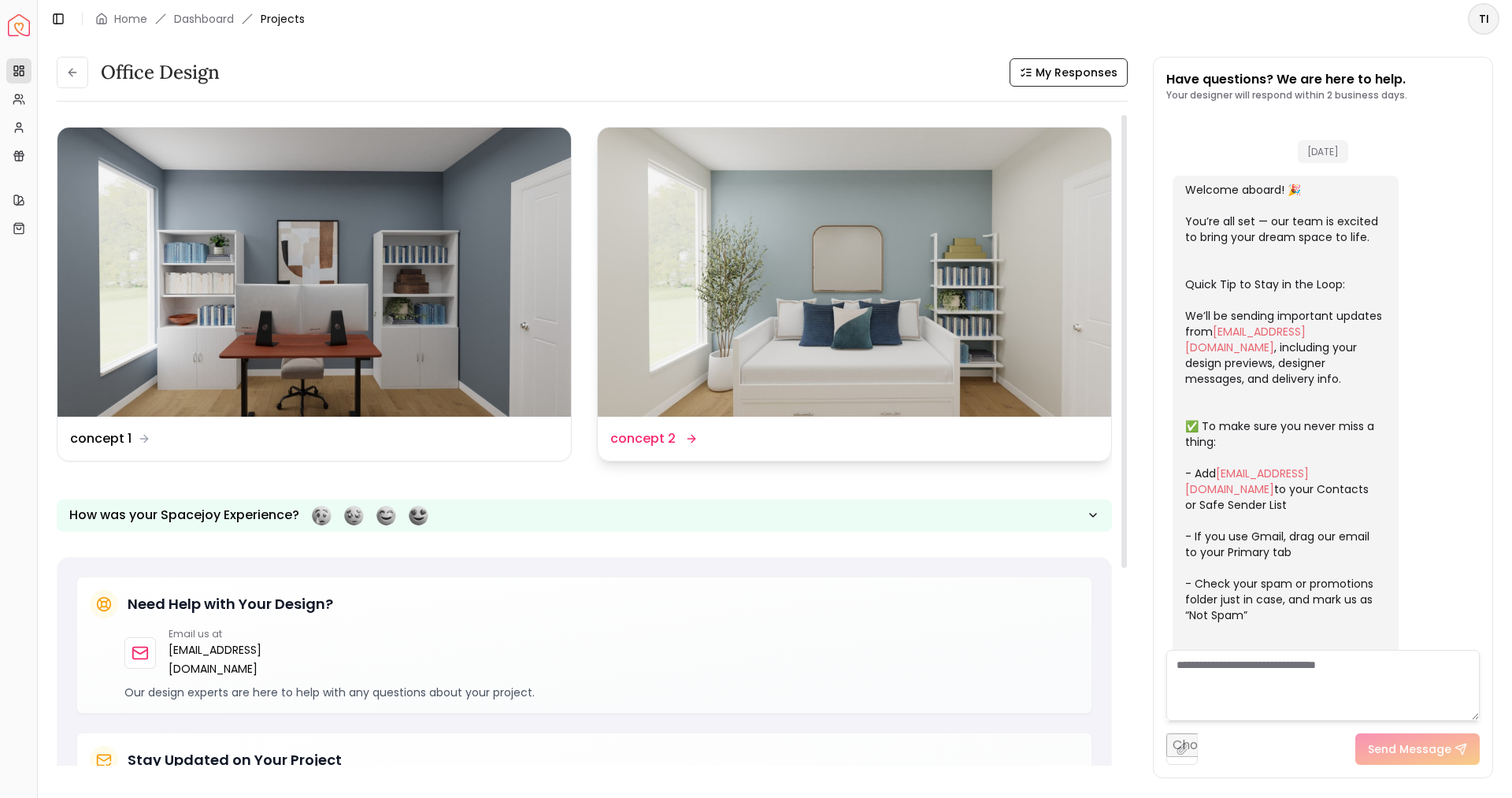
scroll to position [205, 0]
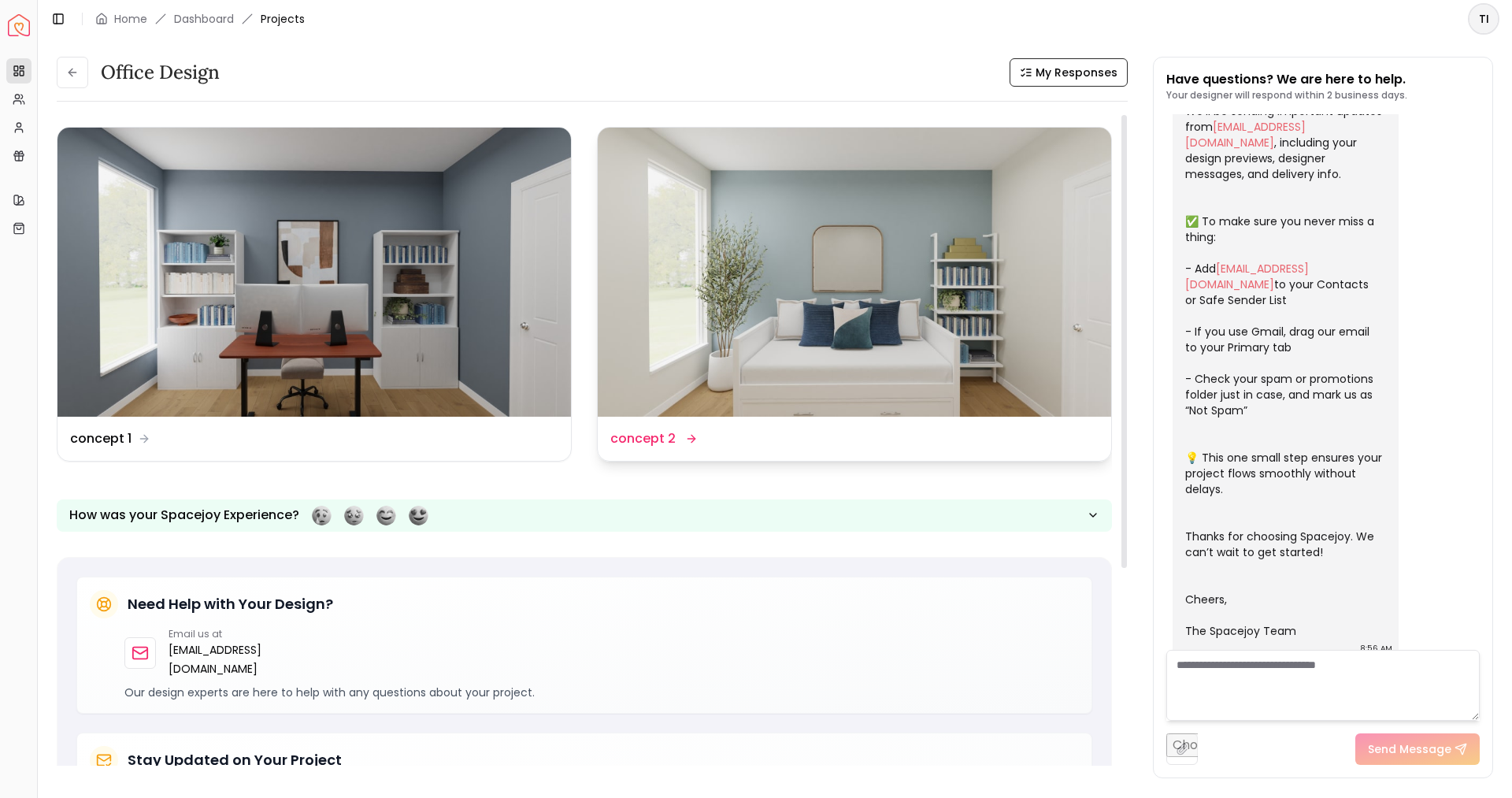
click at [728, 221] on img at bounding box center [855, 272] width 514 height 289
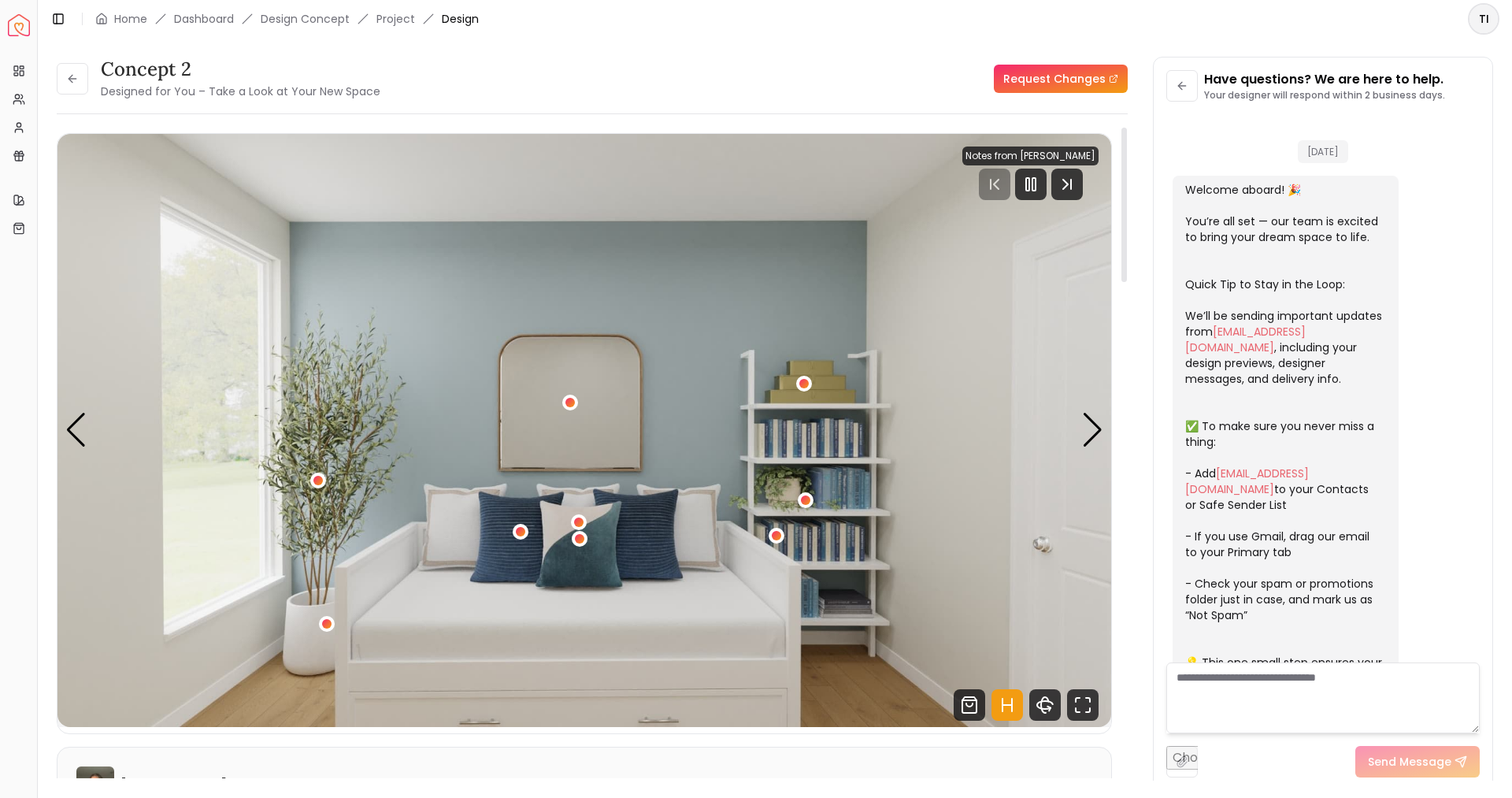
scroll to position [192, 0]
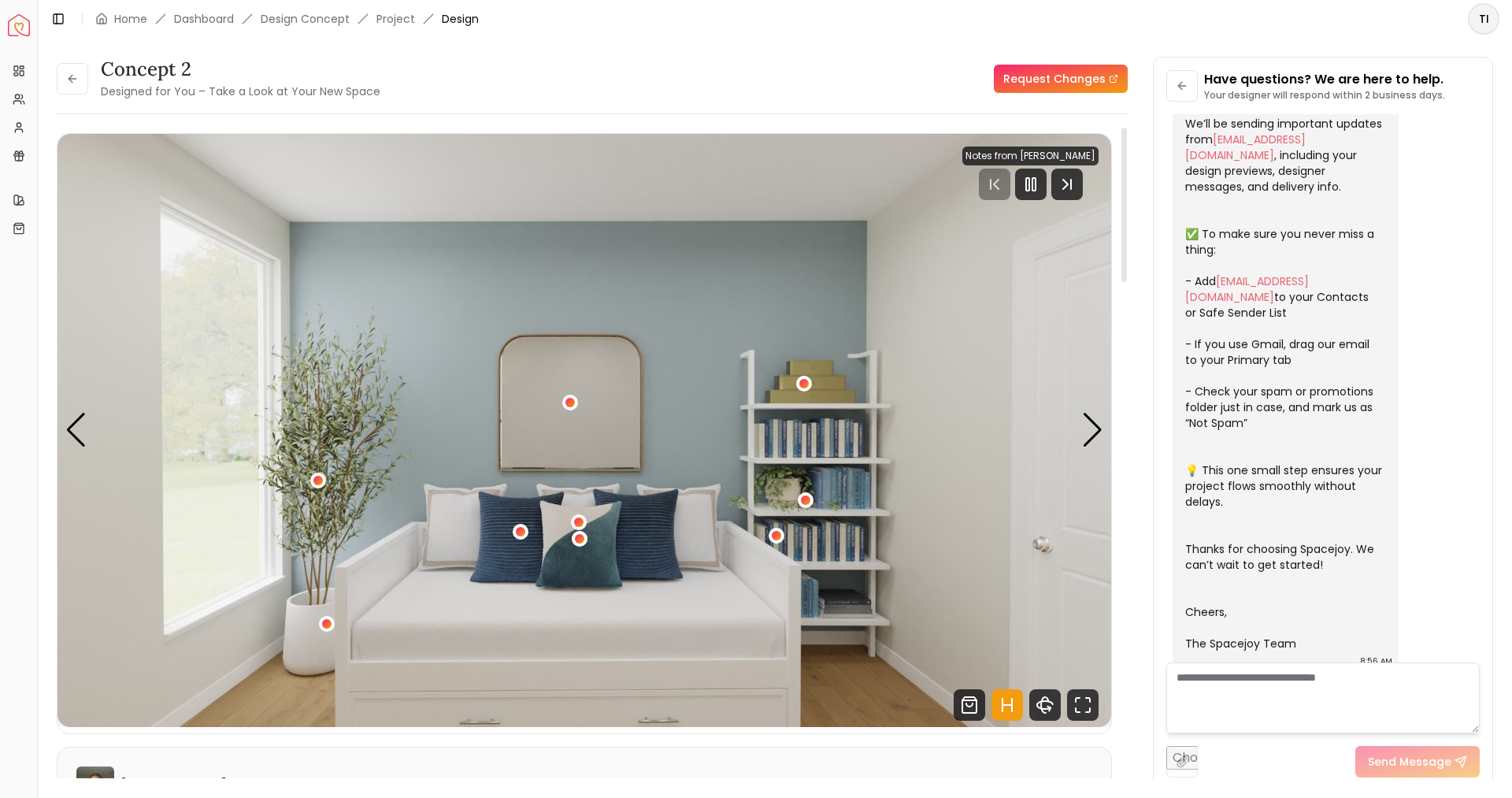
click at [1083, 188] on icon "Next Track" at bounding box center [1068, 185] width 32 height 32
click at [1096, 433] on div "Next slide" at bounding box center [1092, 429] width 21 height 34
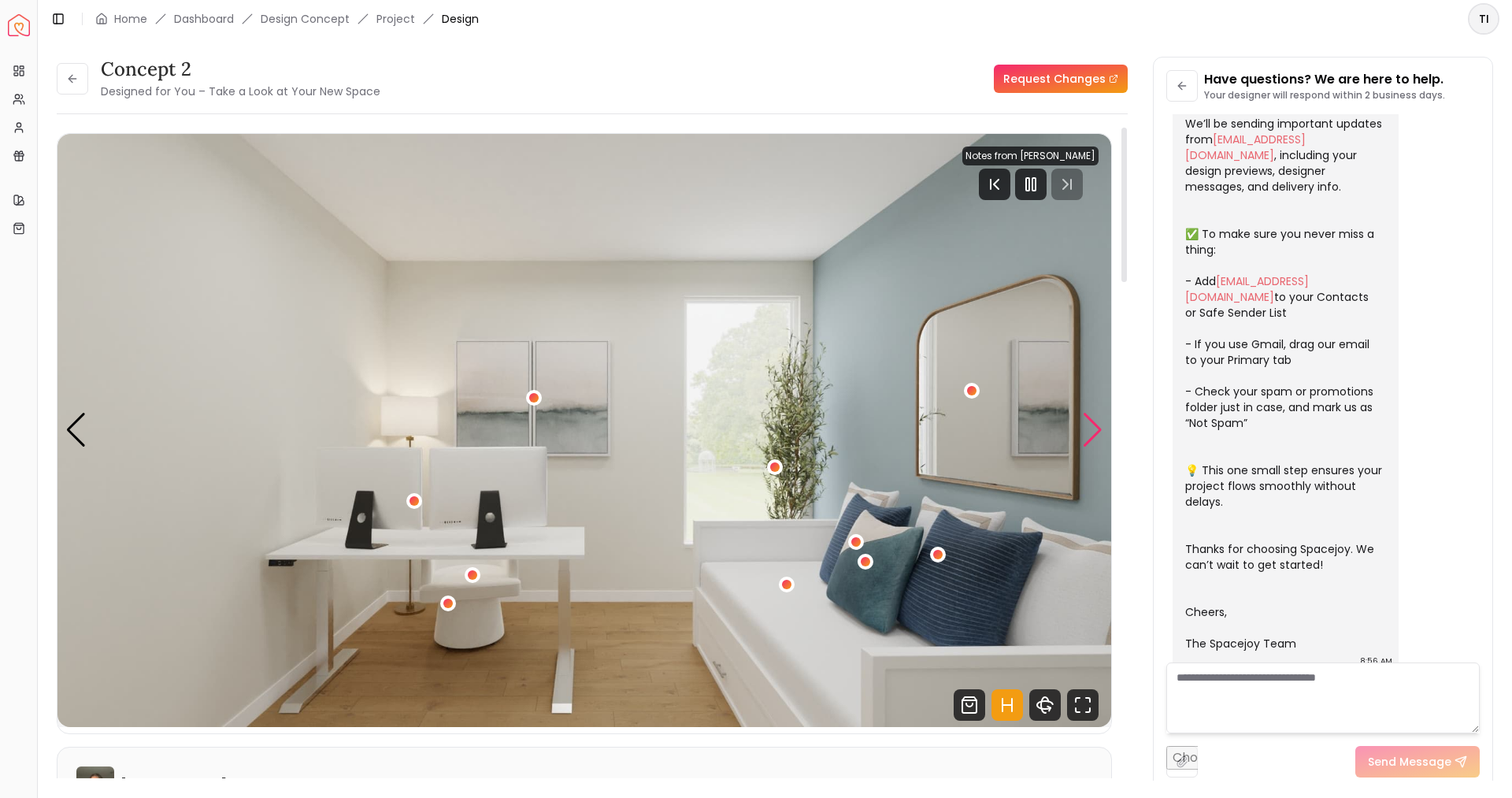
click at [1096, 433] on div "Next slide" at bounding box center [1092, 429] width 21 height 34
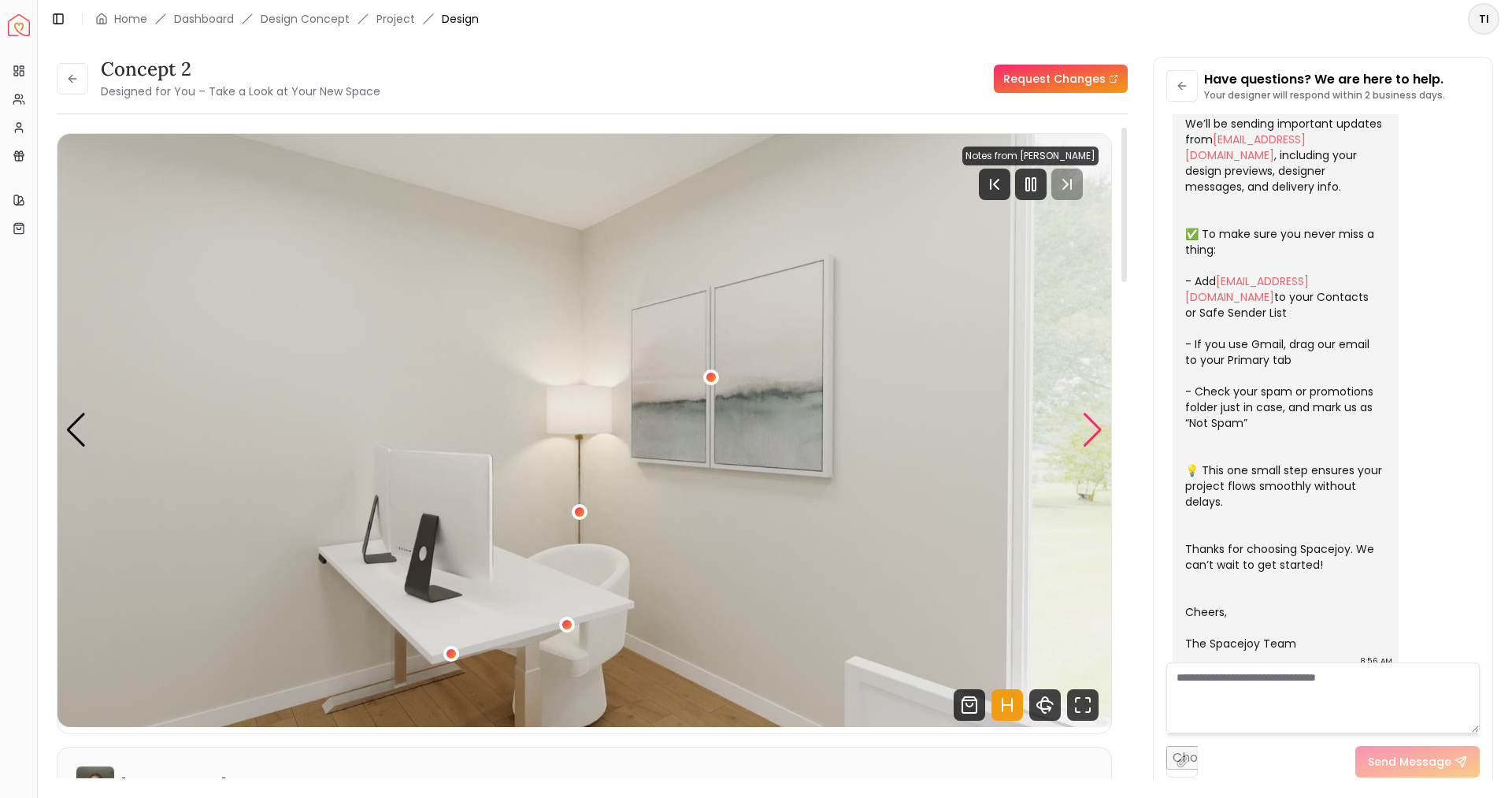
click at [1096, 433] on div "Next slide" at bounding box center [1092, 429] width 21 height 34
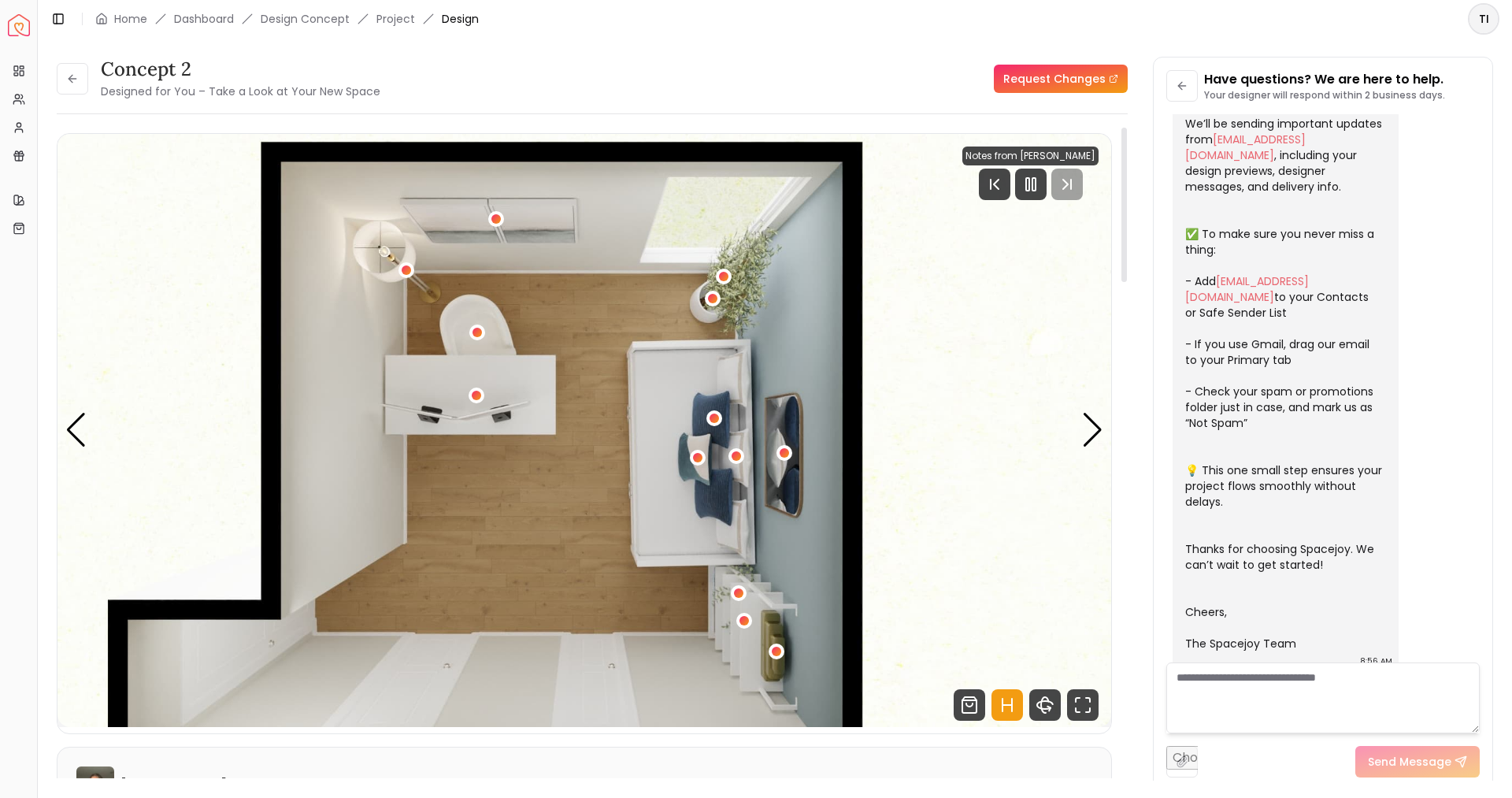
click at [1046, 89] on link "Request Changes" at bounding box center [1061, 79] width 134 height 28
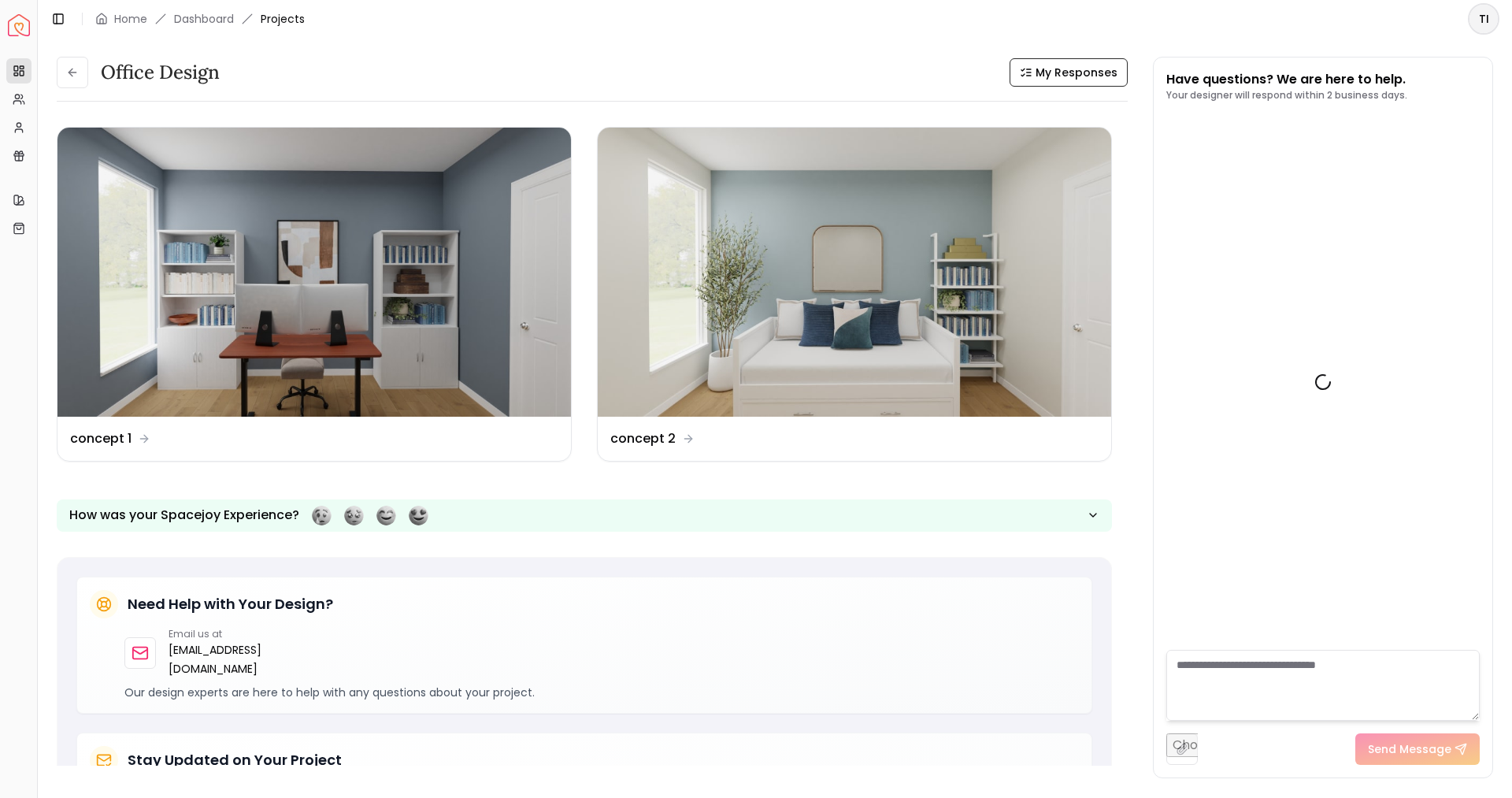
scroll to position [205, 0]
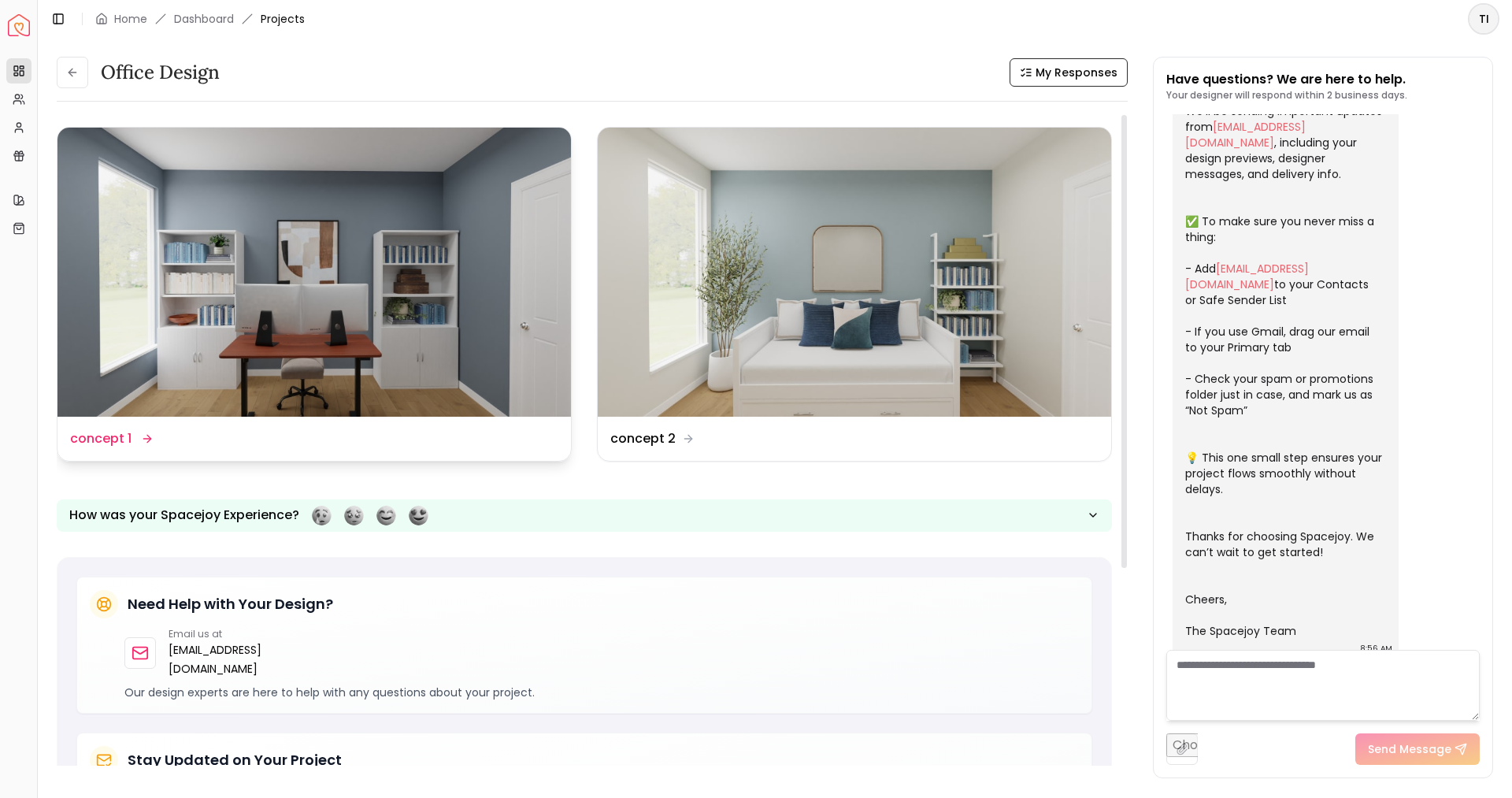
click at [90, 435] on dd "concept 1" at bounding box center [101, 439] width 62 height 19
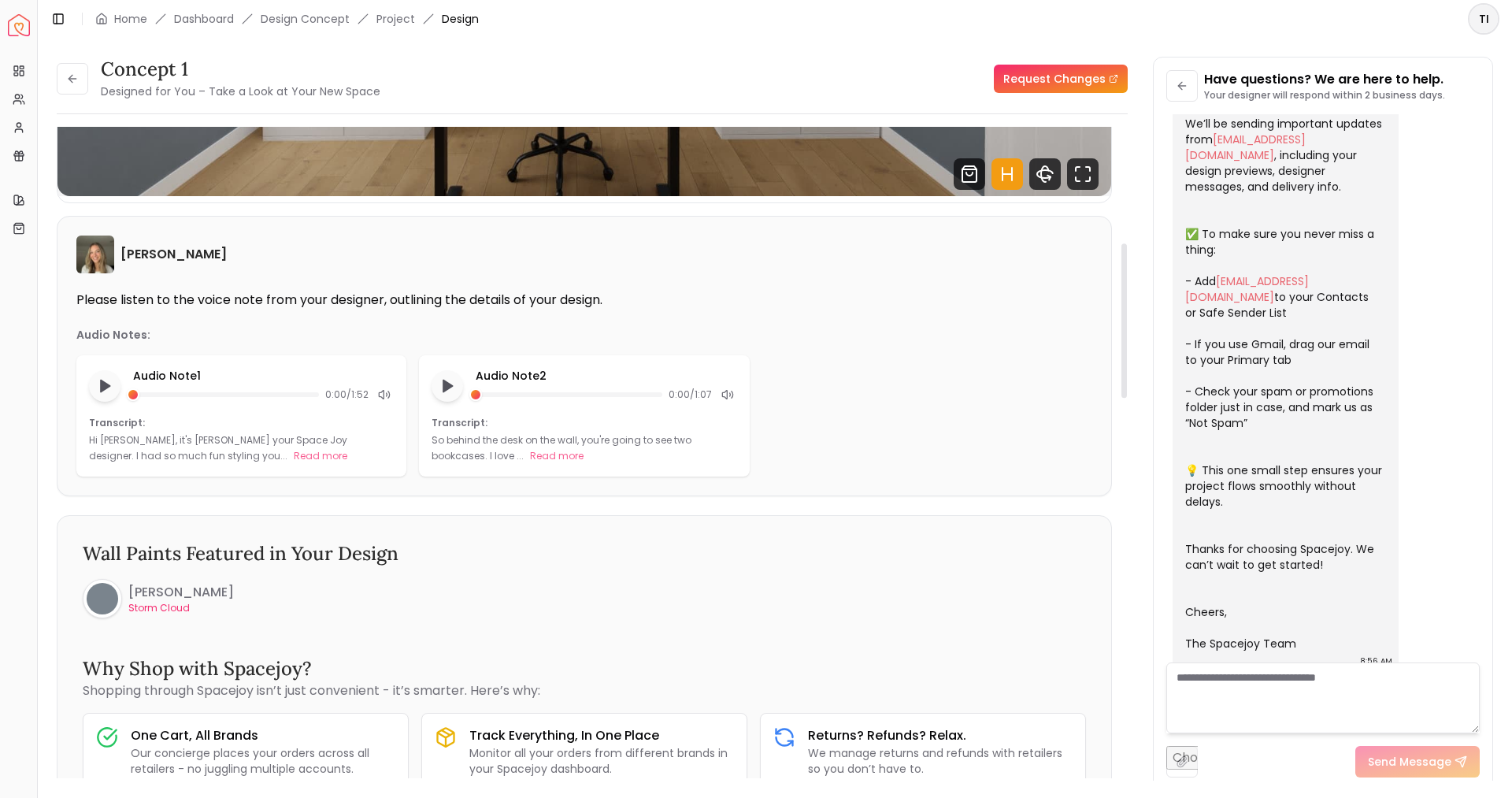
scroll to position [483, 0]
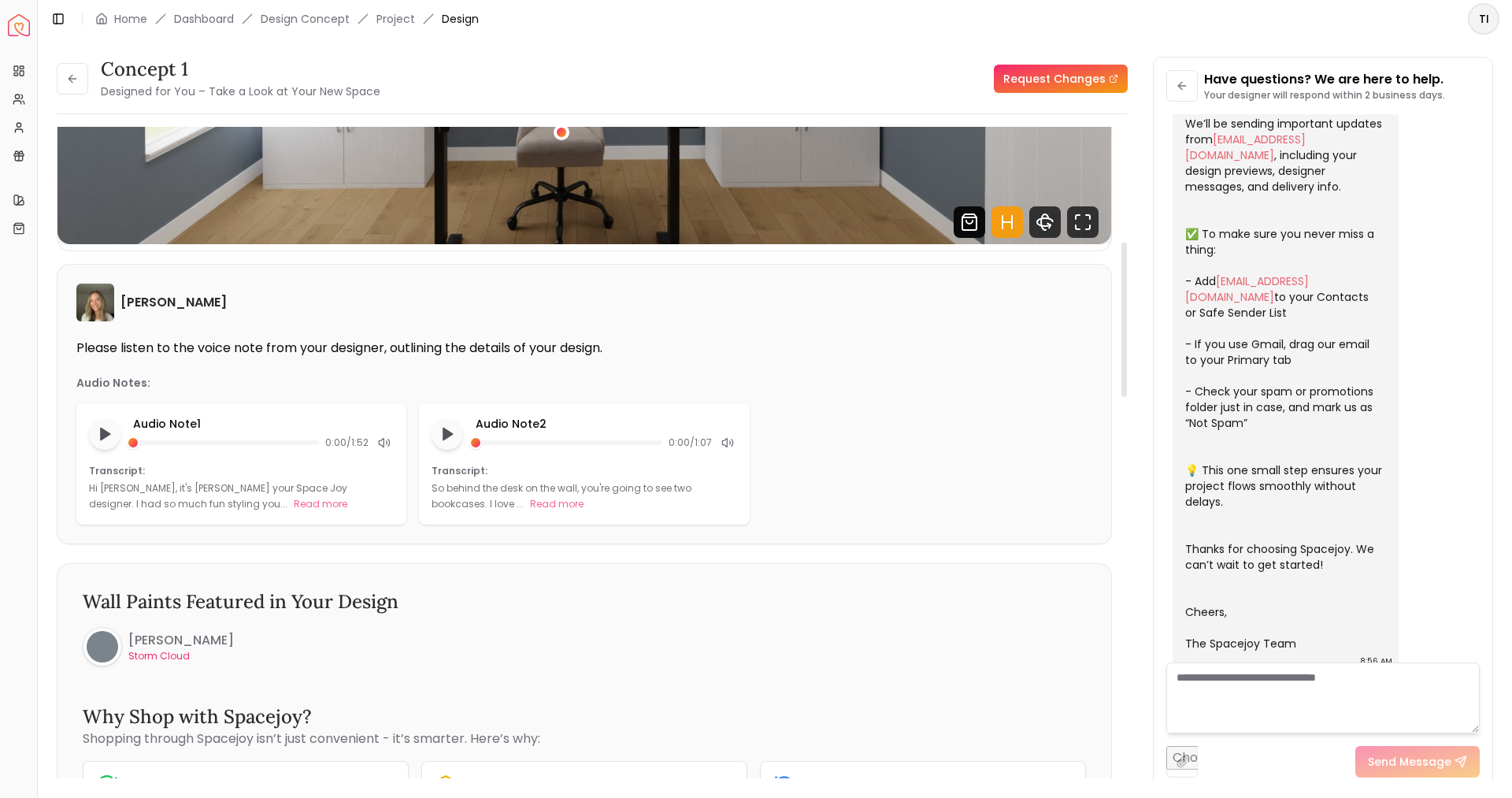
click at [966, 226] on icon "Shop Products from this design" at bounding box center [970, 222] width 32 height 32
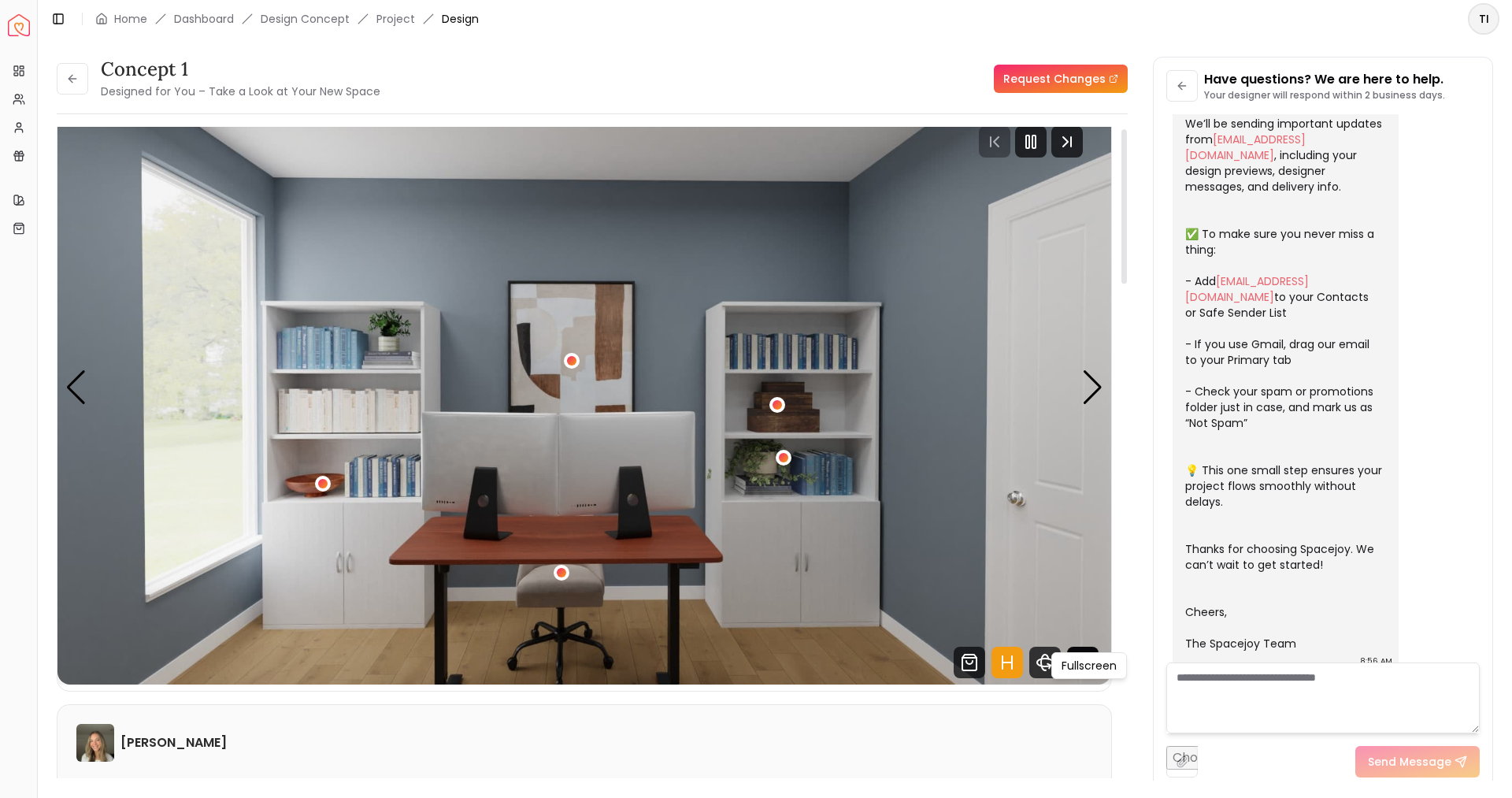
scroll to position [0, 0]
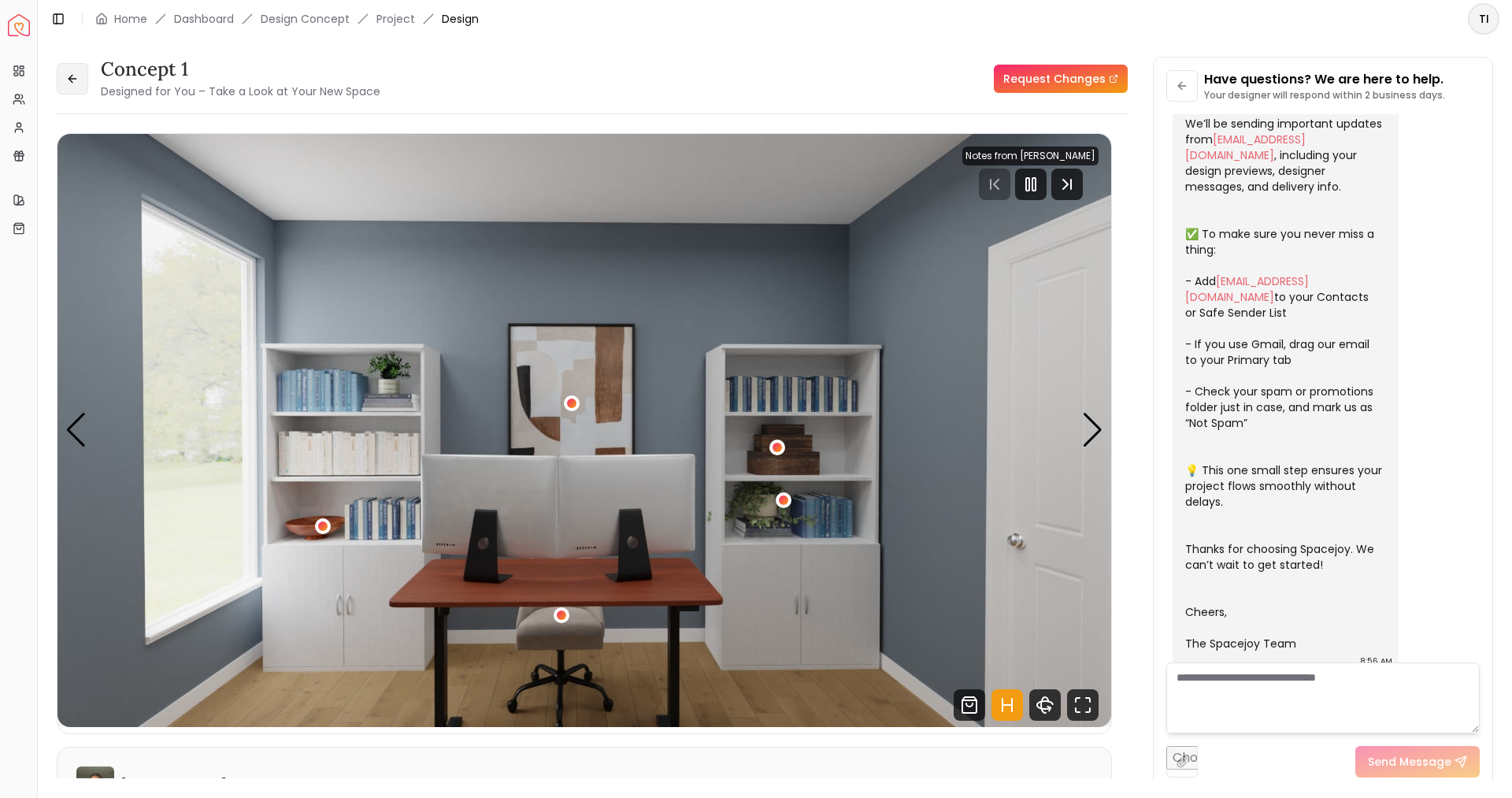
click at [81, 69] on button at bounding box center [73, 79] width 32 height 32
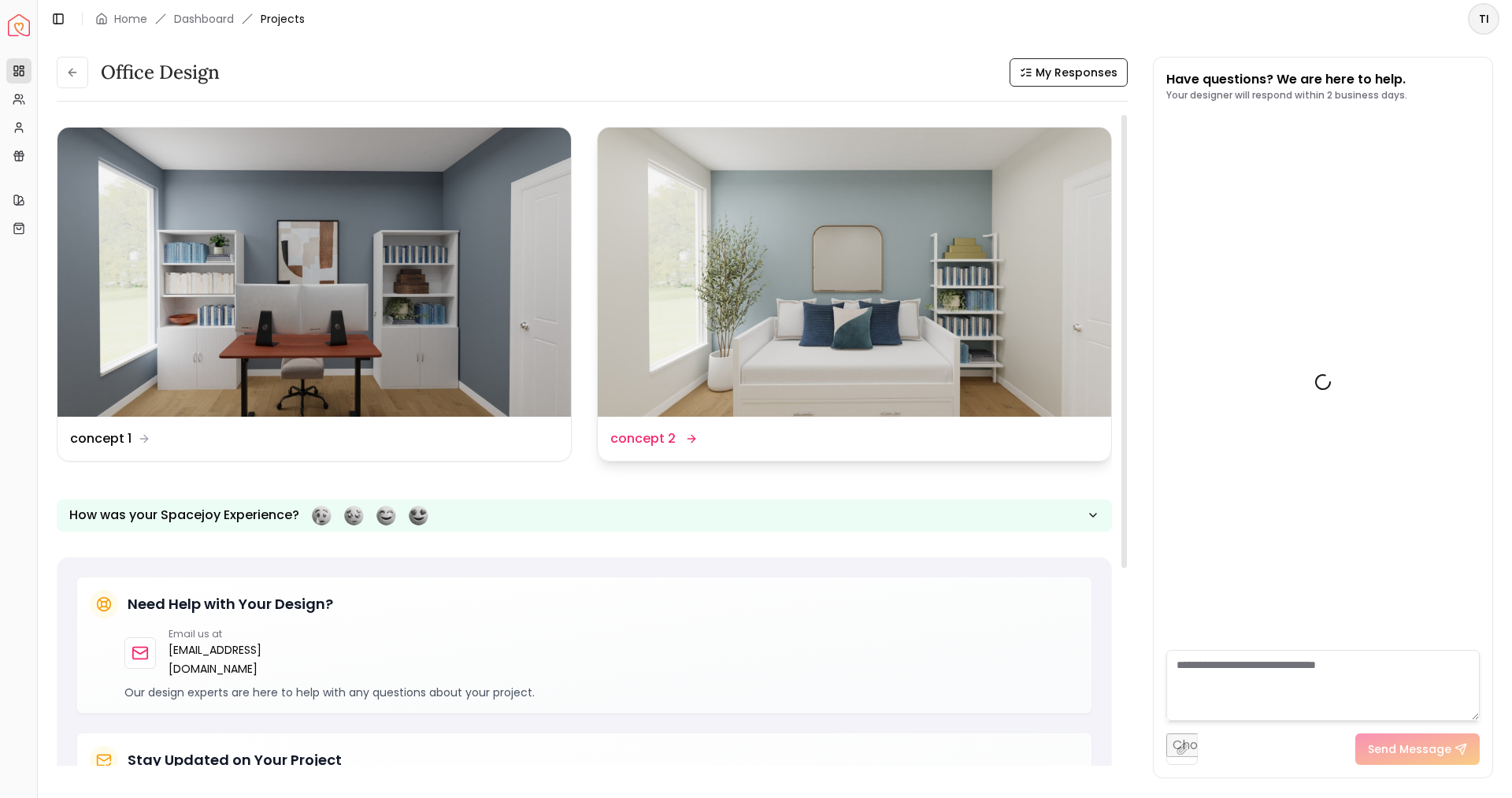
click at [792, 270] on img at bounding box center [855, 272] width 514 height 289
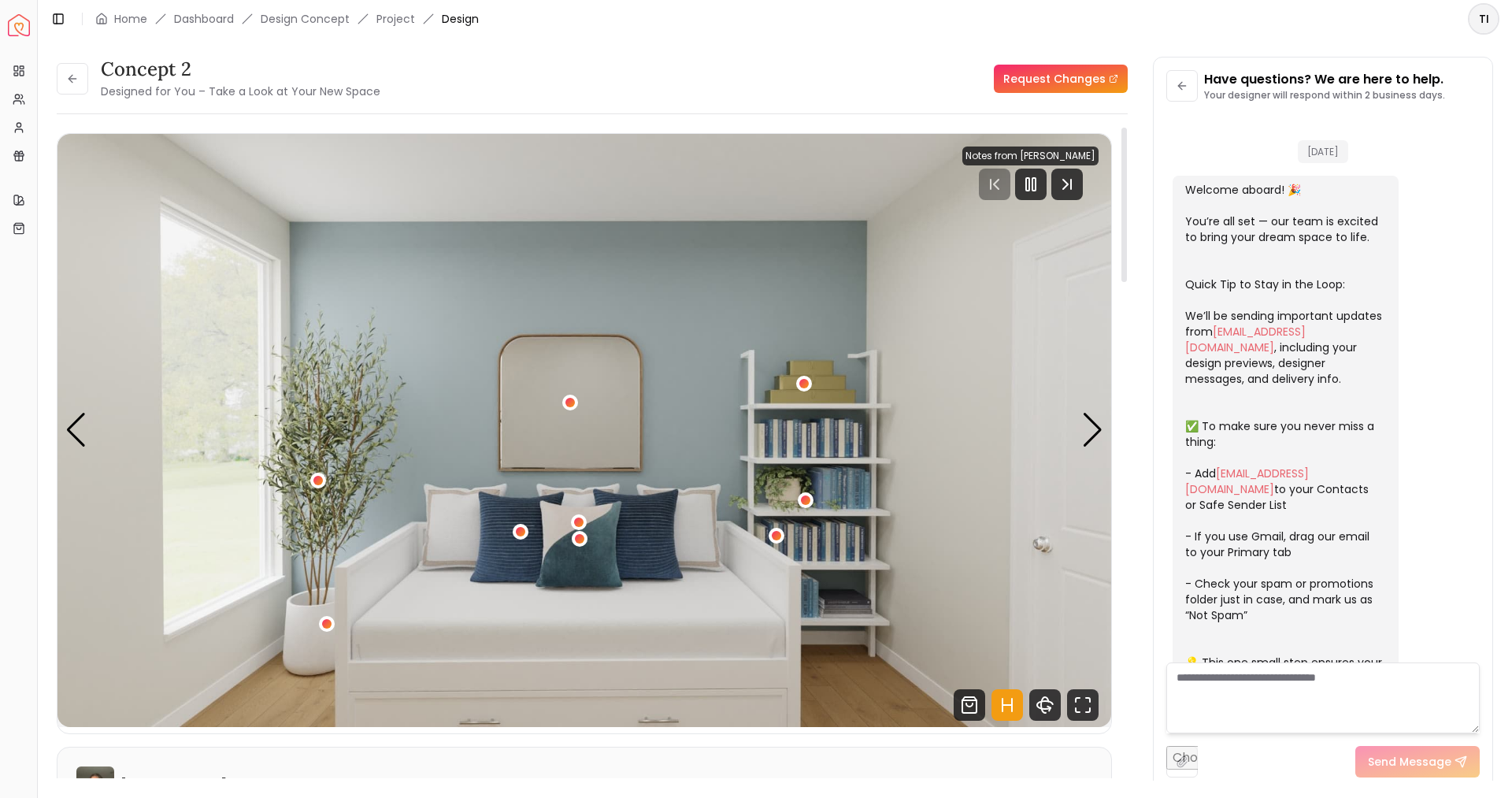
scroll to position [192, 0]
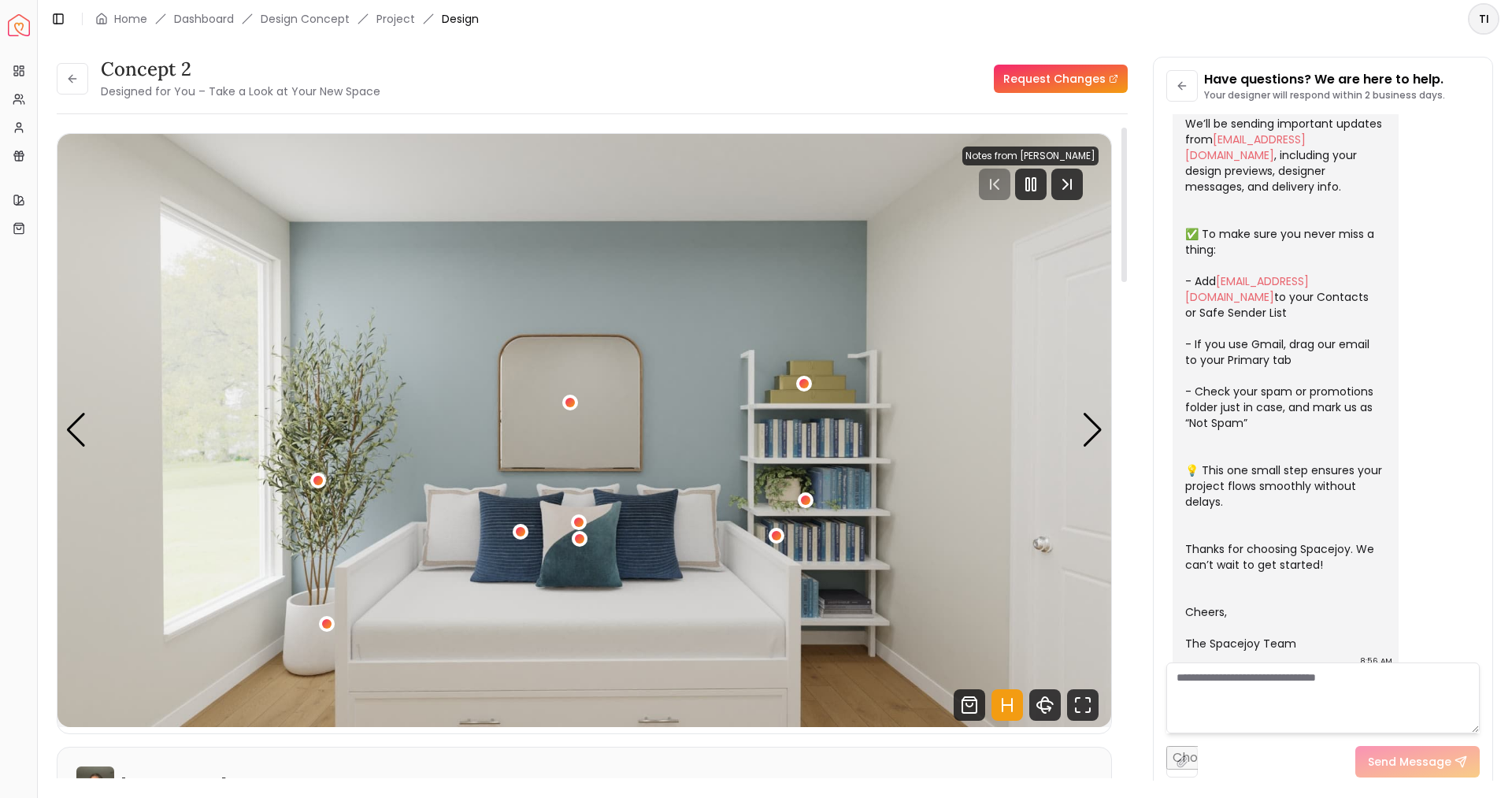
click at [1078, 80] on link "Request Changes" at bounding box center [1061, 79] width 134 height 28
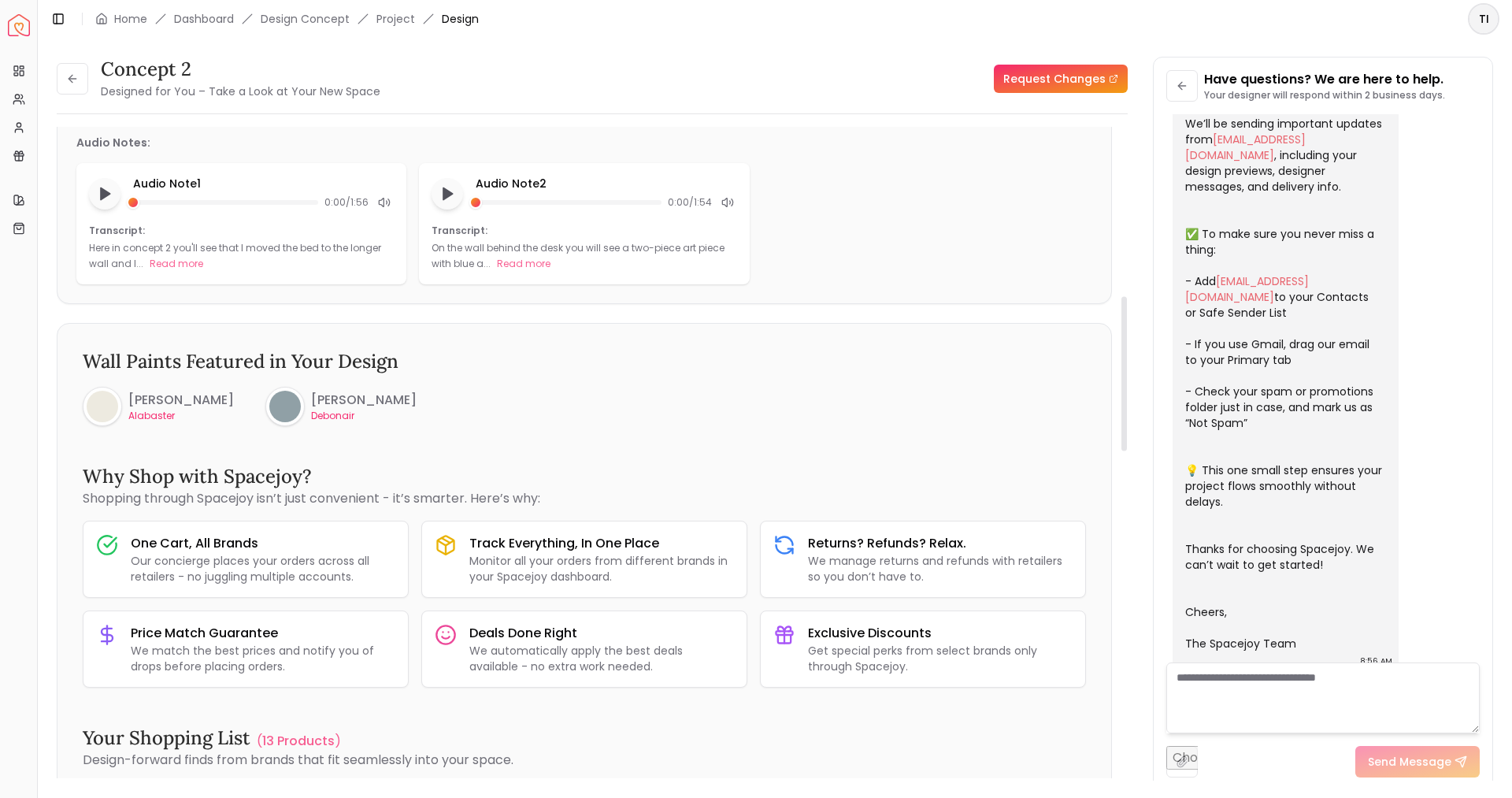
scroll to position [709, 0]
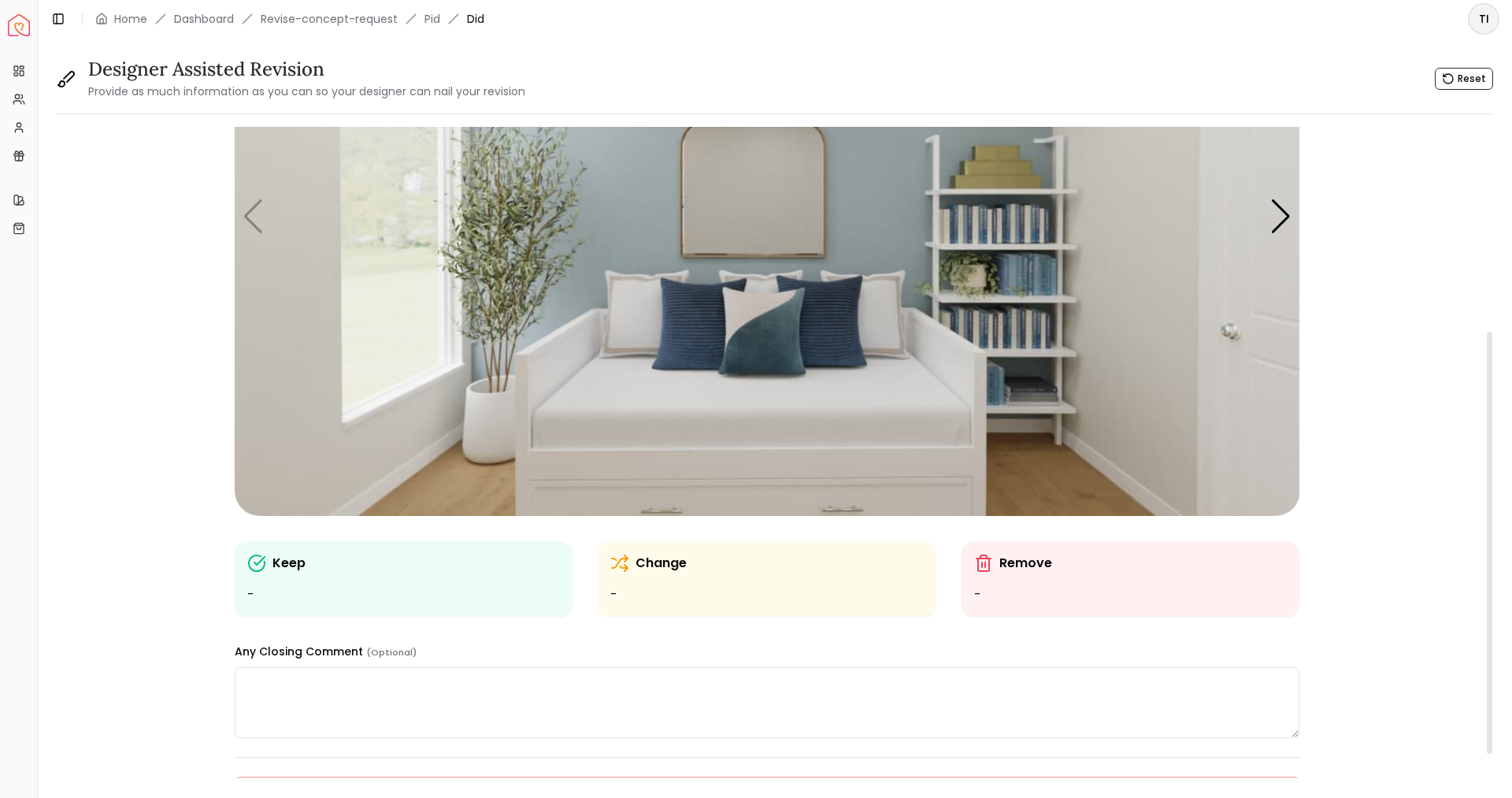
scroll to position [315, 0]
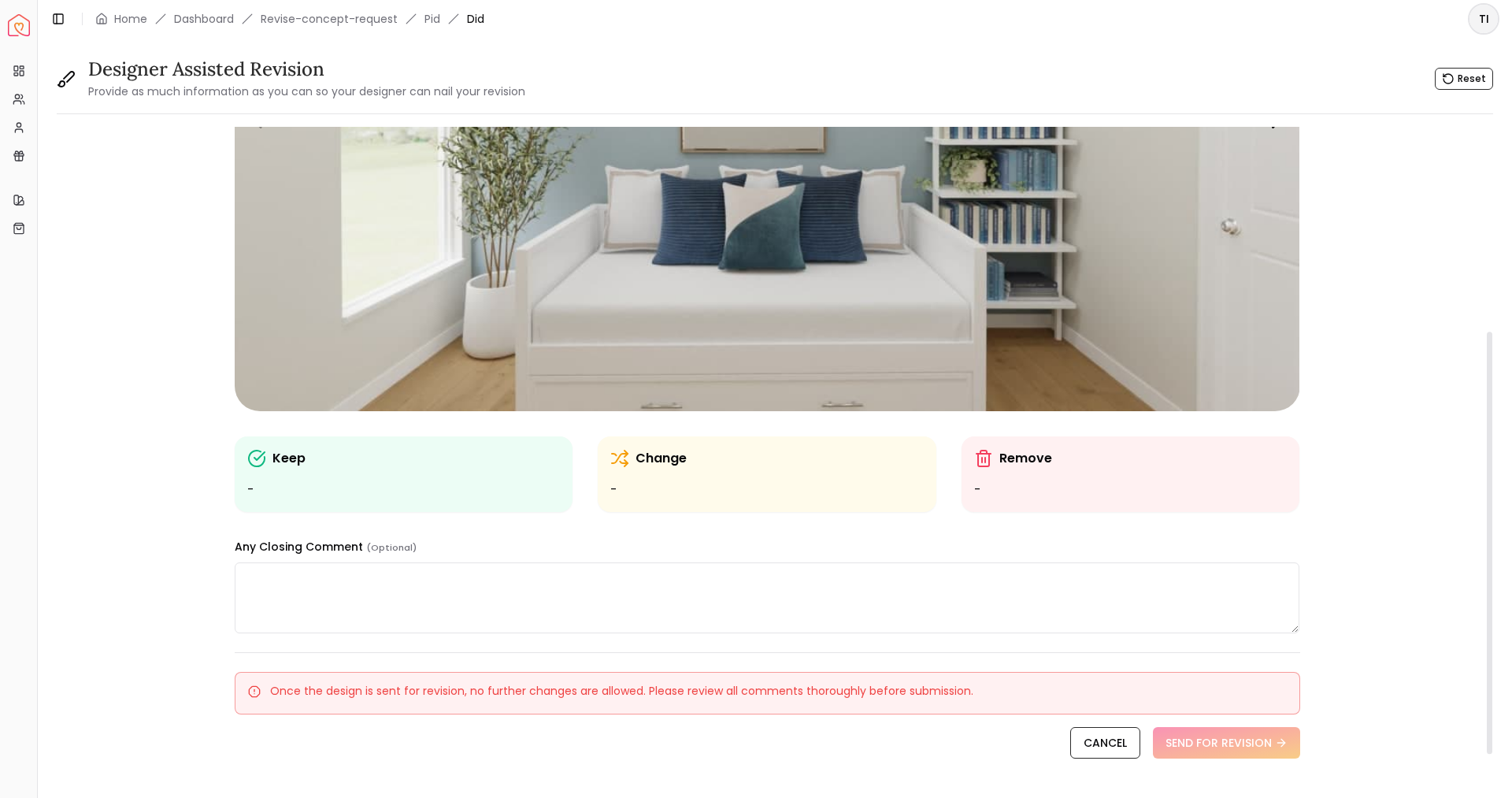
click at [824, 480] on ul "-" at bounding box center [767, 490] width 313 height 19
click at [652, 465] on p "Change" at bounding box center [661, 458] width 51 height 19
click at [659, 457] on p "Change" at bounding box center [661, 458] width 51 height 19
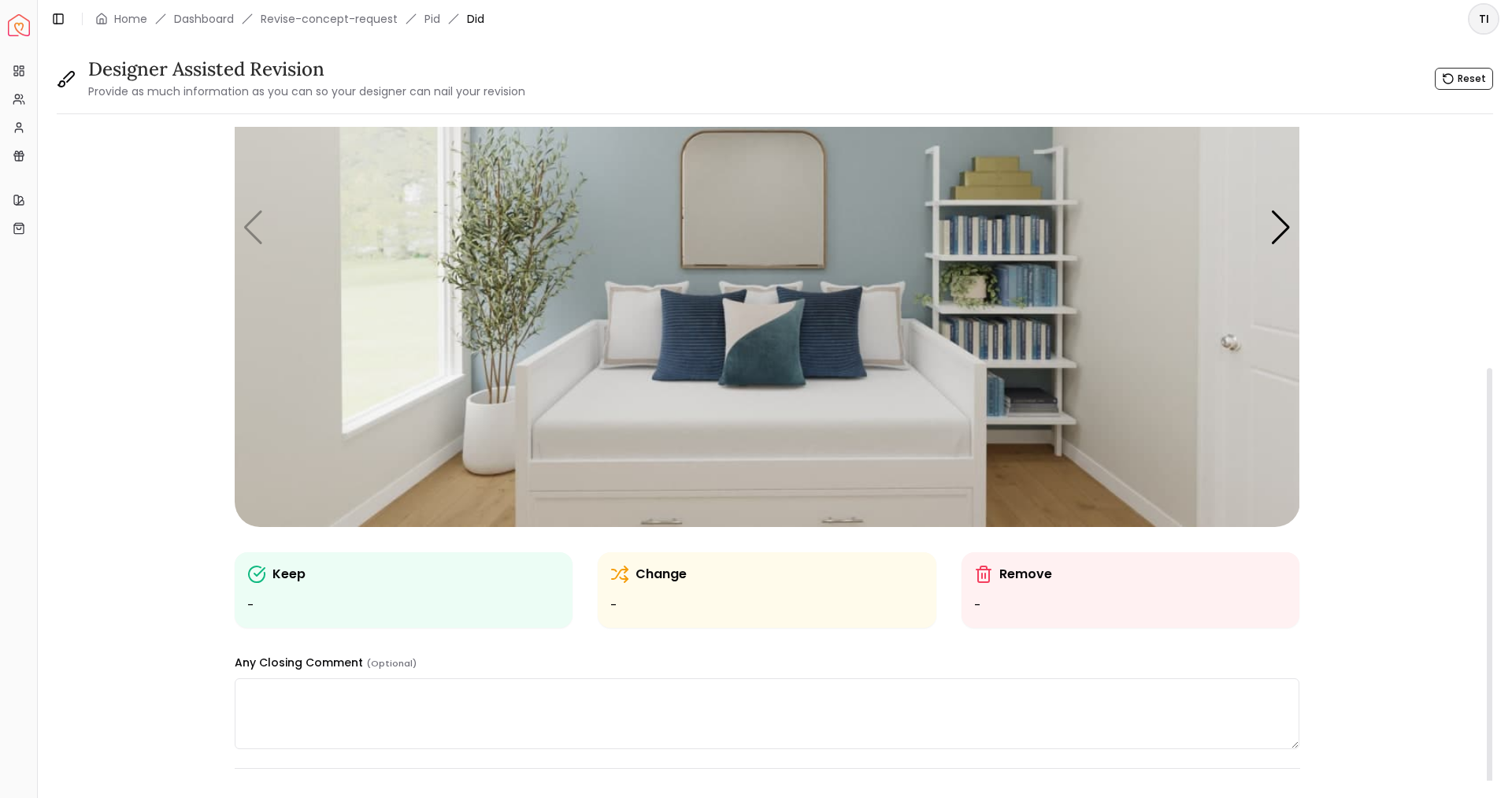
scroll to position [371, 0]
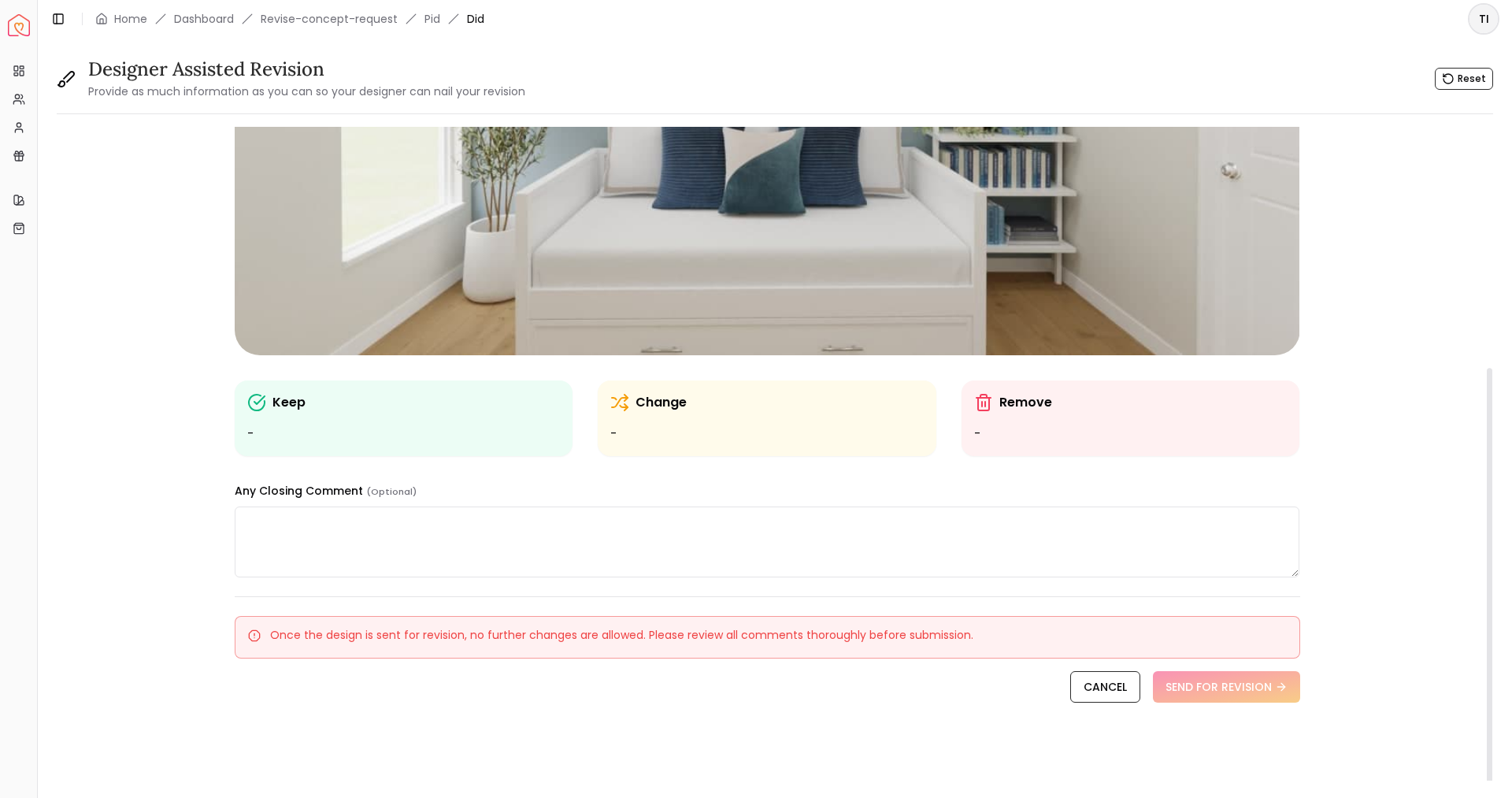
click at [682, 394] on p "Change" at bounding box center [661, 402] width 51 height 19
click at [562, 437] on div "Keep -" at bounding box center [403, 418] width 338 height 76
click at [644, 406] on p "Change" at bounding box center [661, 402] width 51 height 19
click at [668, 406] on p "Change" at bounding box center [661, 402] width 51 height 19
click at [546, 538] on textarea at bounding box center [768, 541] width 1066 height 71
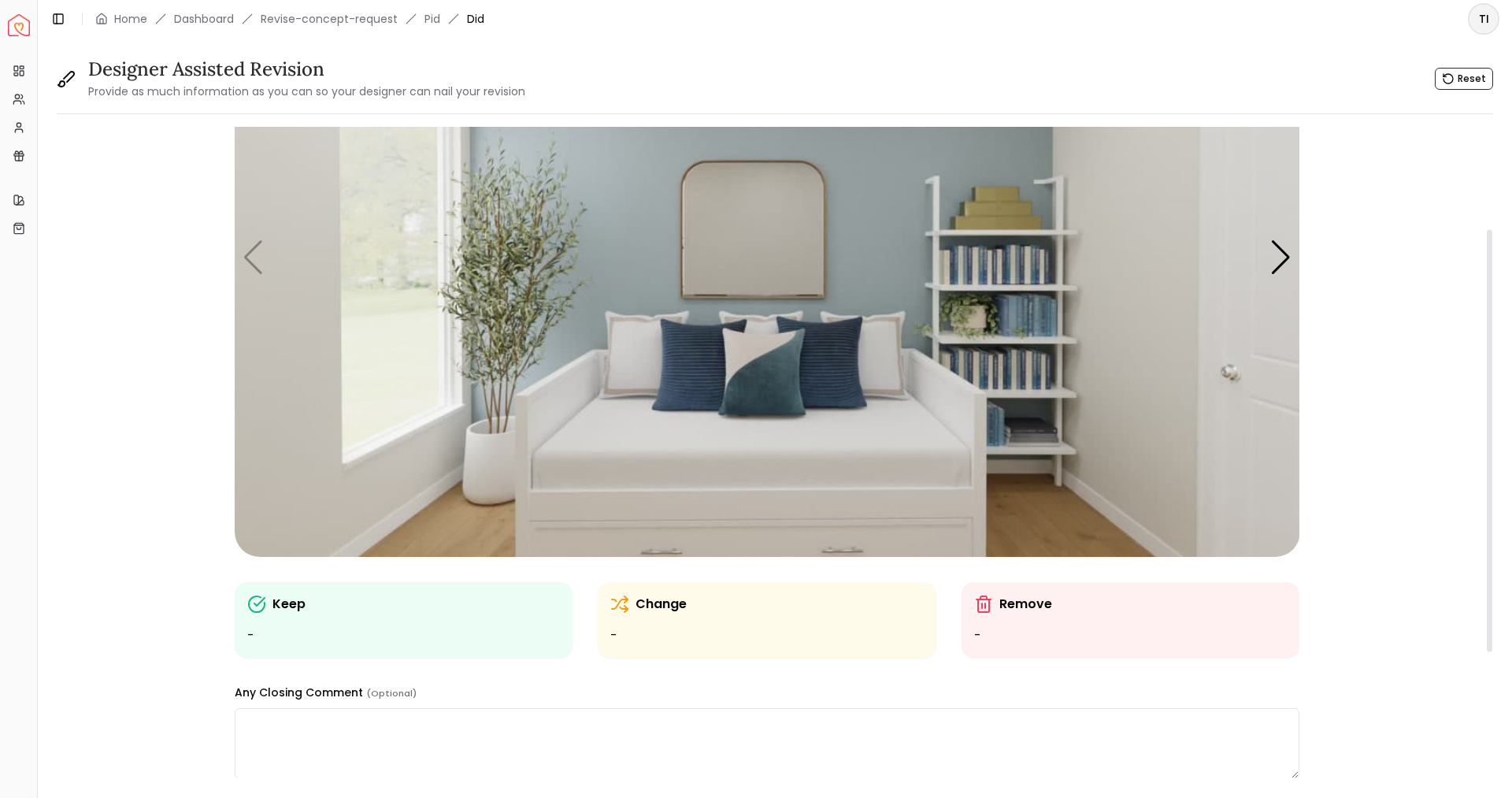
scroll to position [158, 0]
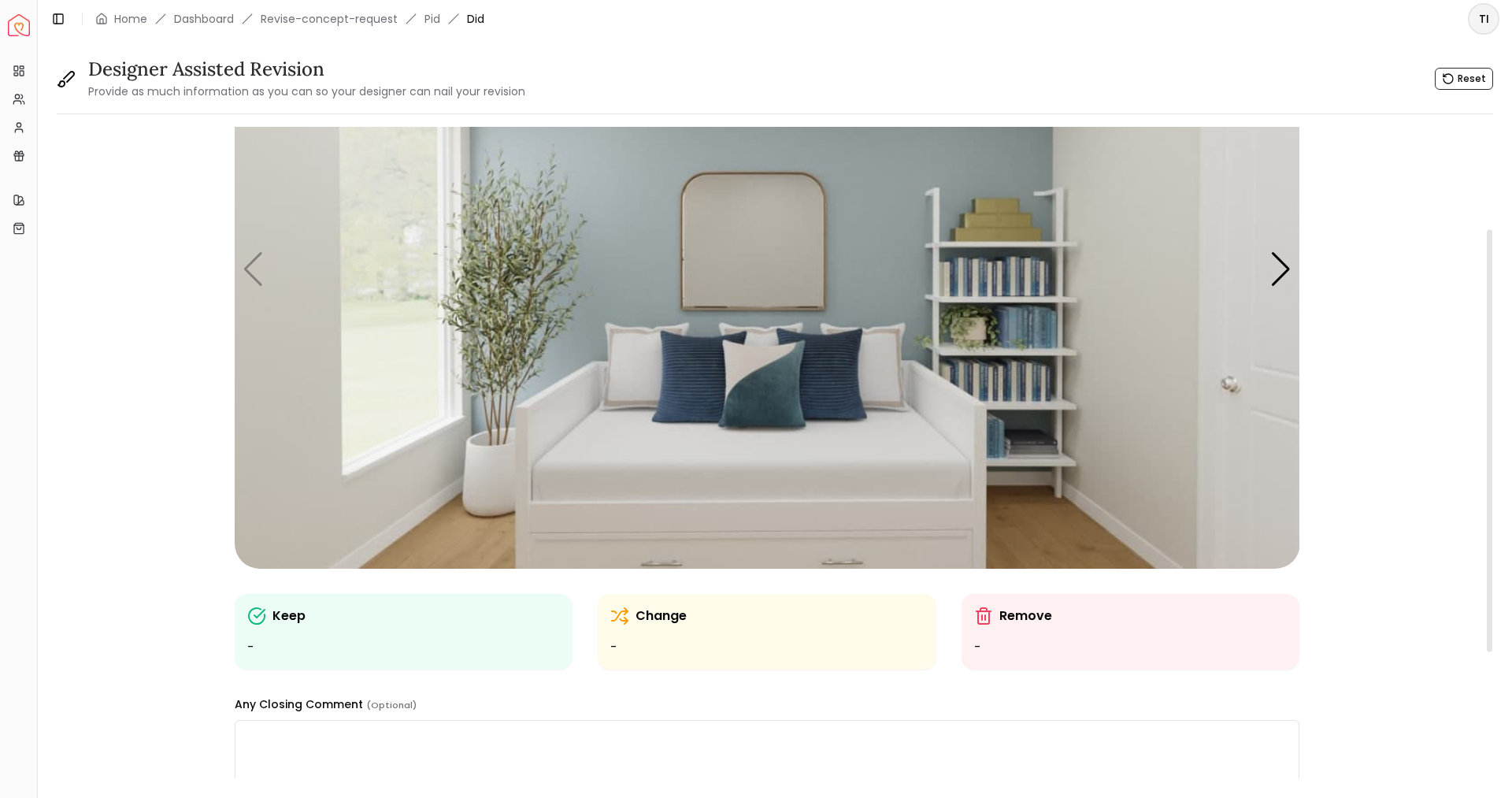
click at [1021, 611] on p "Remove" at bounding box center [1025, 616] width 53 height 19
click at [1266, 252] on img "1 / 4" at bounding box center [768, 268] width 1066 height 599
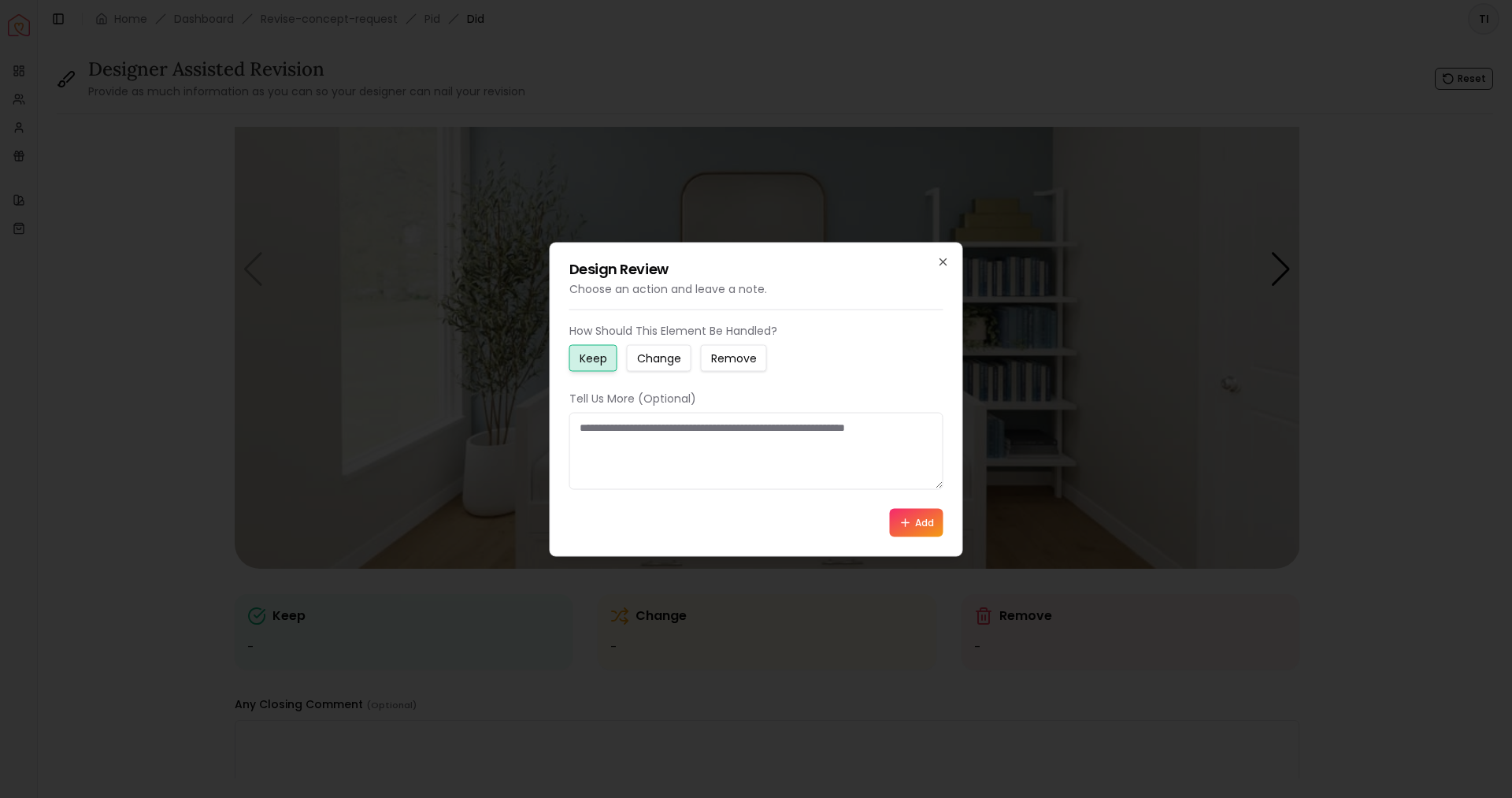
click at [931, 267] on h2 "Design Review" at bounding box center [757, 268] width 374 height 14
click at [937, 262] on icon "button" at bounding box center [943, 261] width 13 height 13
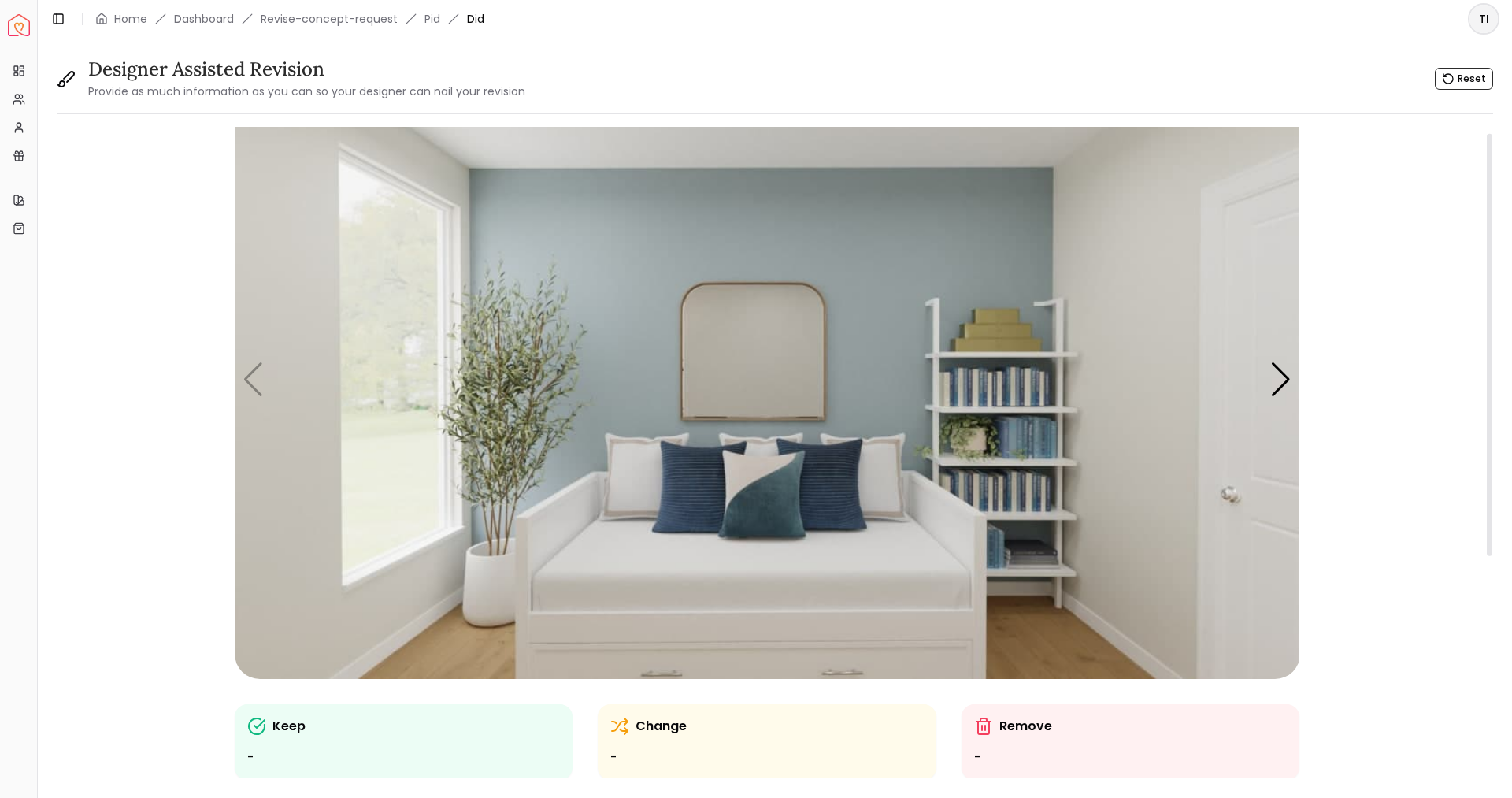
scroll to position [0, 0]
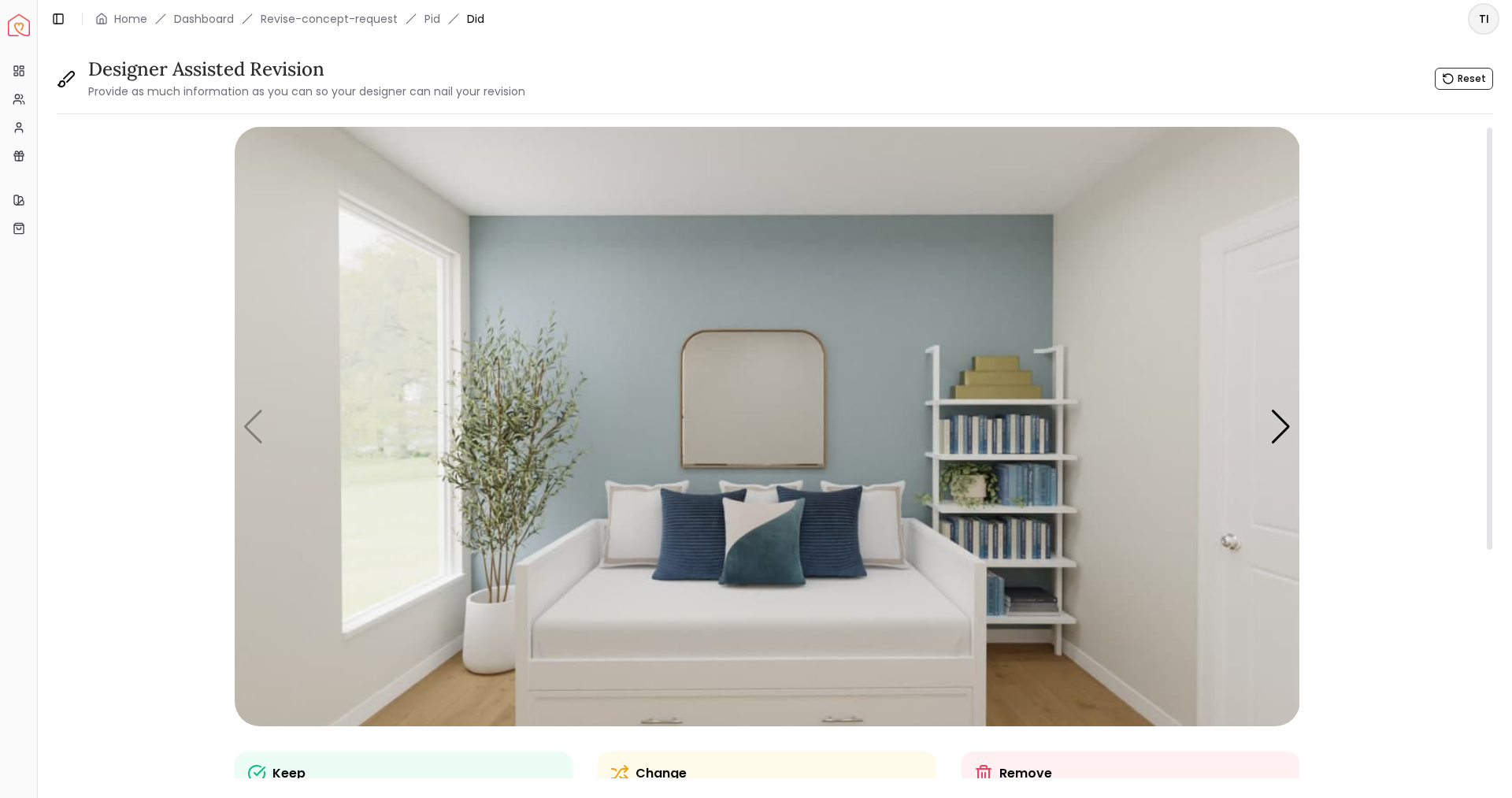
click at [615, 451] on img "1 / 4" at bounding box center [768, 426] width 1066 height 599
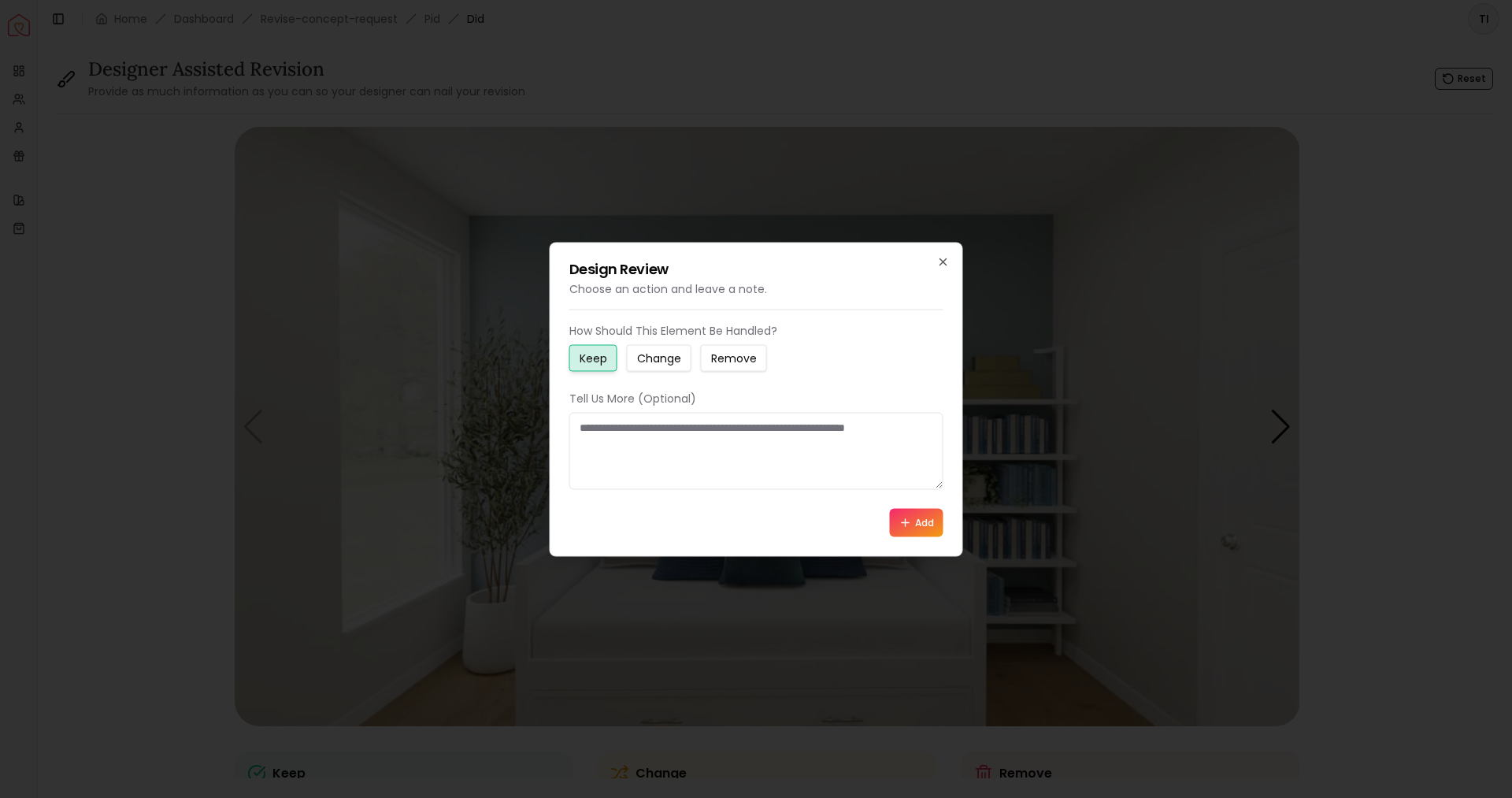
click at [958, 262] on div "Design Review Choose an action and leave a note. How Should This Element Be Han…" at bounding box center [756, 399] width 414 height 314
click at [956, 262] on div "Design Review Choose an action and leave a note. How Should This Element Be Han…" at bounding box center [756, 399] width 414 height 314
click at [949, 256] on icon "button" at bounding box center [943, 261] width 13 height 13
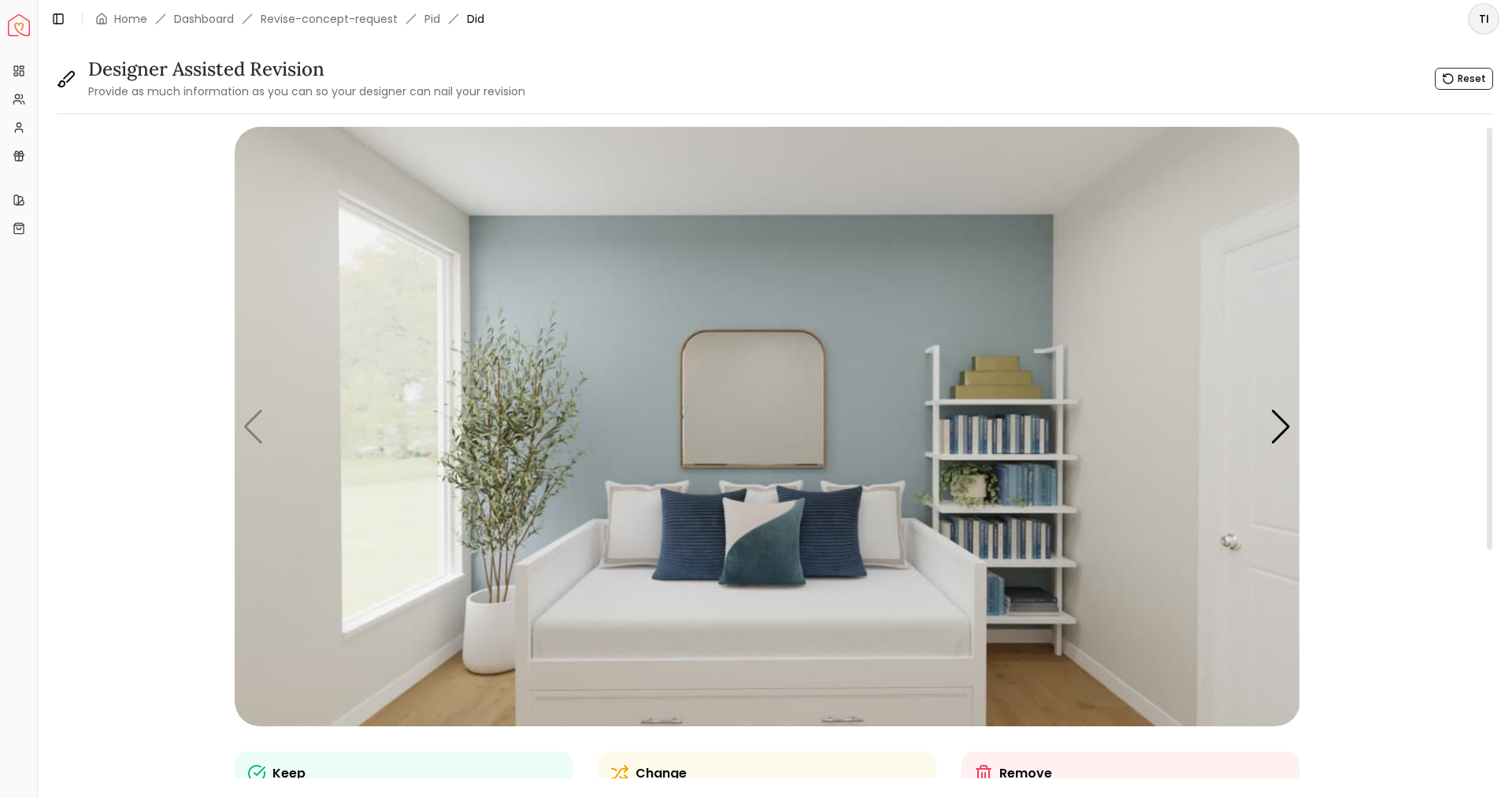
click at [1131, 447] on img "1 / 4" at bounding box center [768, 426] width 1066 height 599
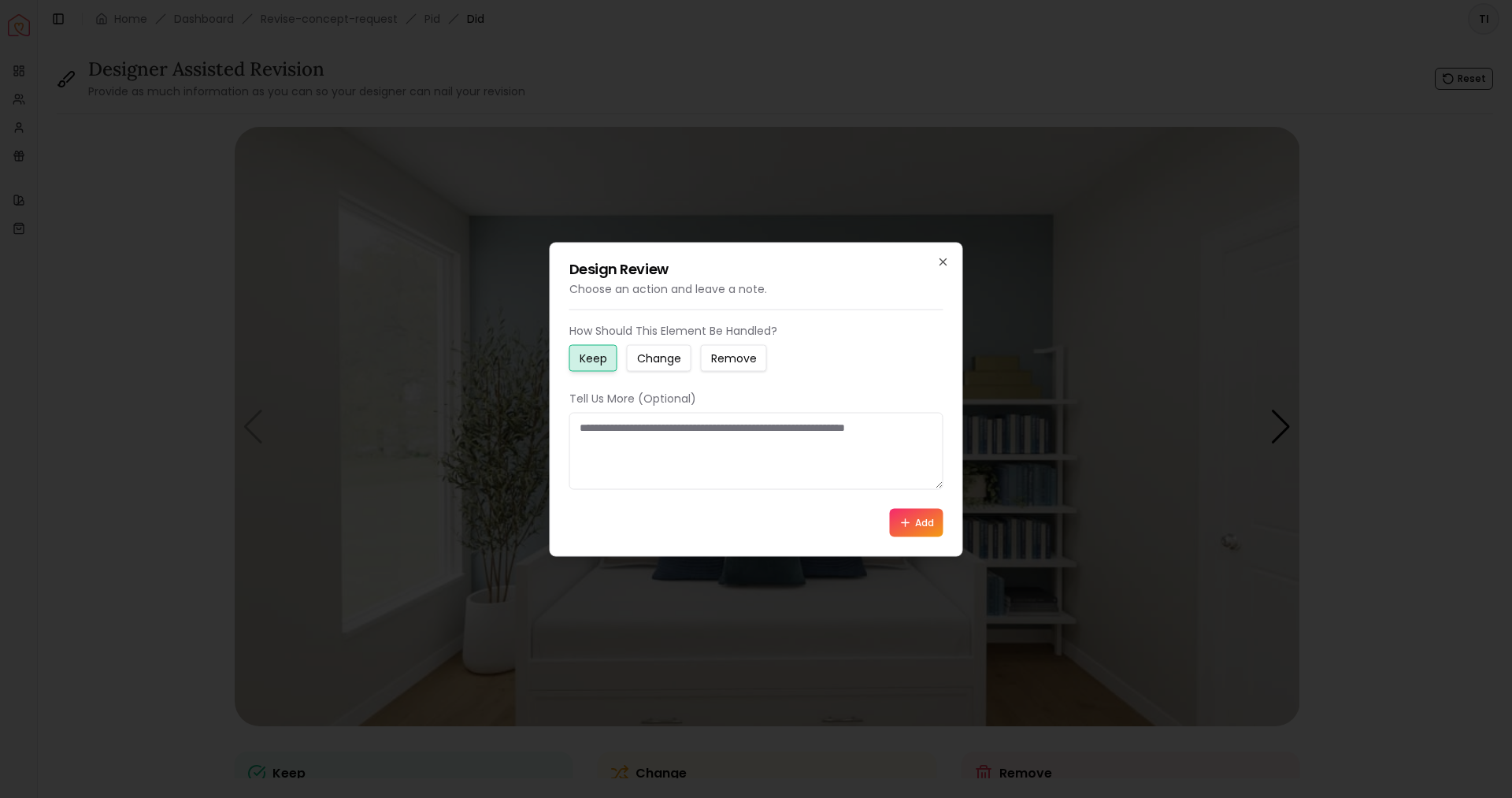
click at [658, 426] on textarea at bounding box center [757, 450] width 374 height 77
click at [926, 258] on div "Design Review Choose an action and leave a note. How Should This Element Be Han…" at bounding box center [756, 399] width 414 height 314
click at [961, 257] on div "Design Review Choose an action and leave a note. How Should This Element Be Han…" at bounding box center [756, 399] width 414 height 314
click at [946, 262] on icon "button" at bounding box center [943, 261] width 13 height 13
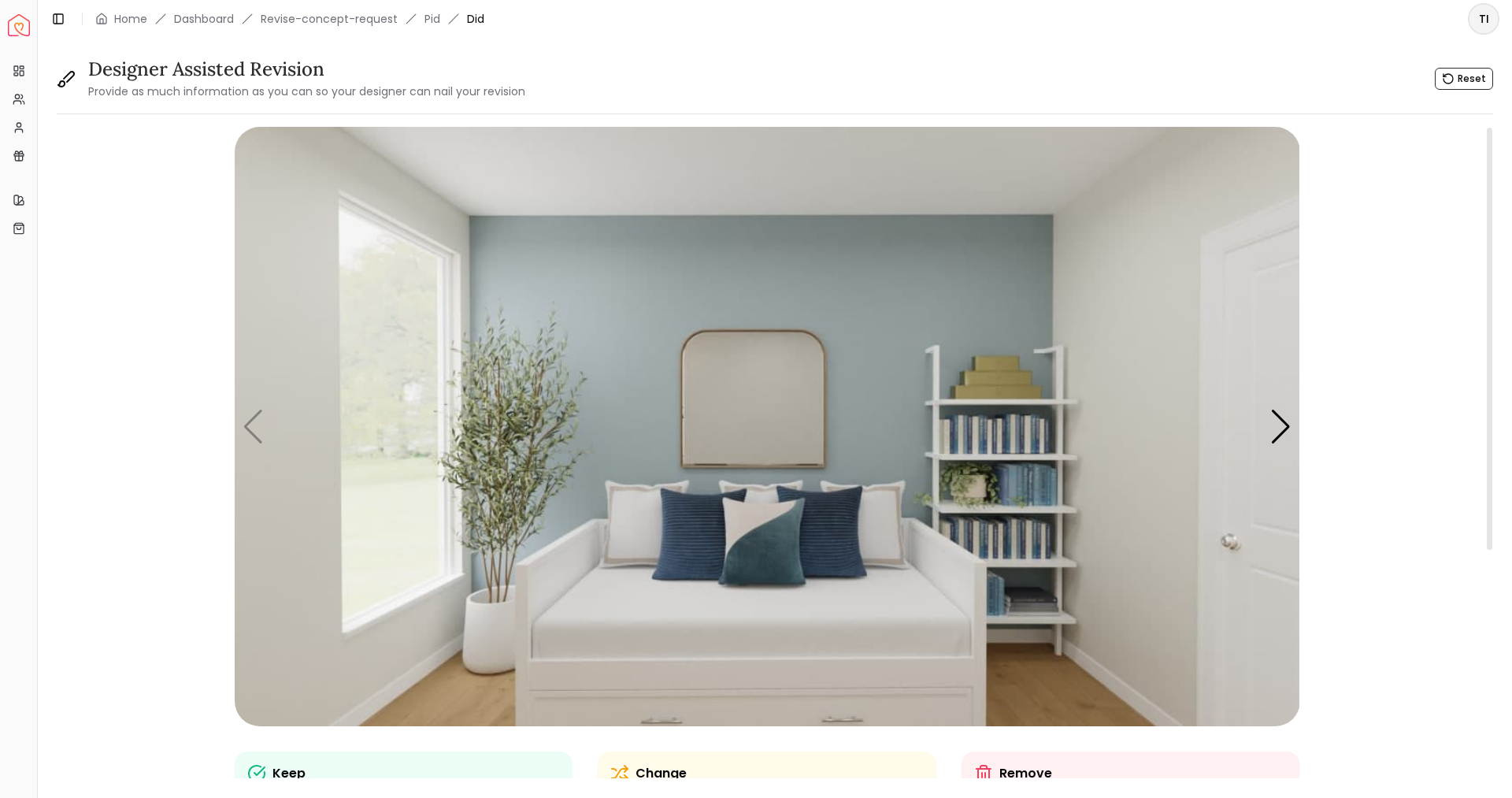
click at [271, 416] on img "1 / 4" at bounding box center [768, 426] width 1066 height 599
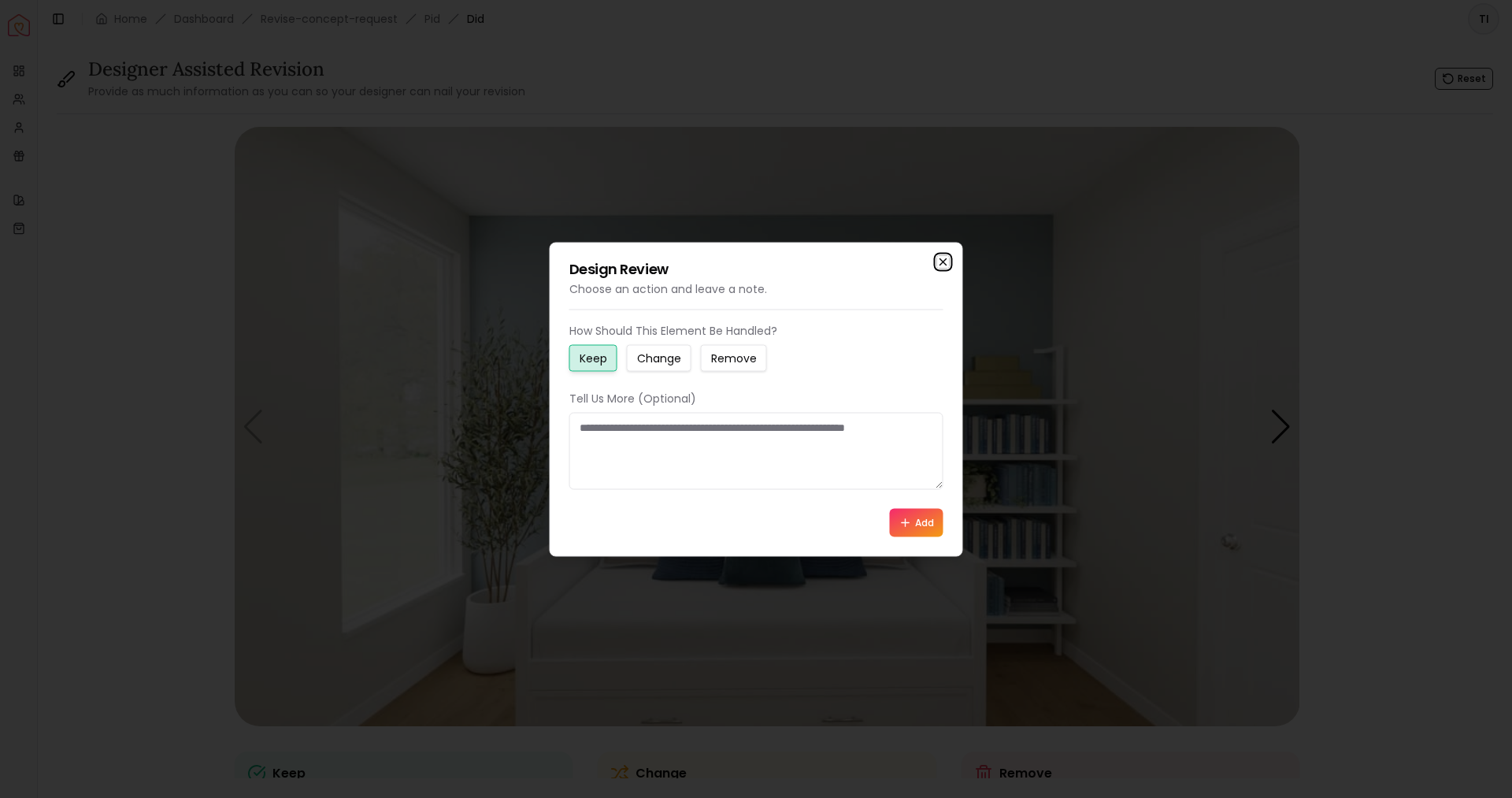
click at [944, 256] on icon "button" at bounding box center [943, 261] width 13 height 13
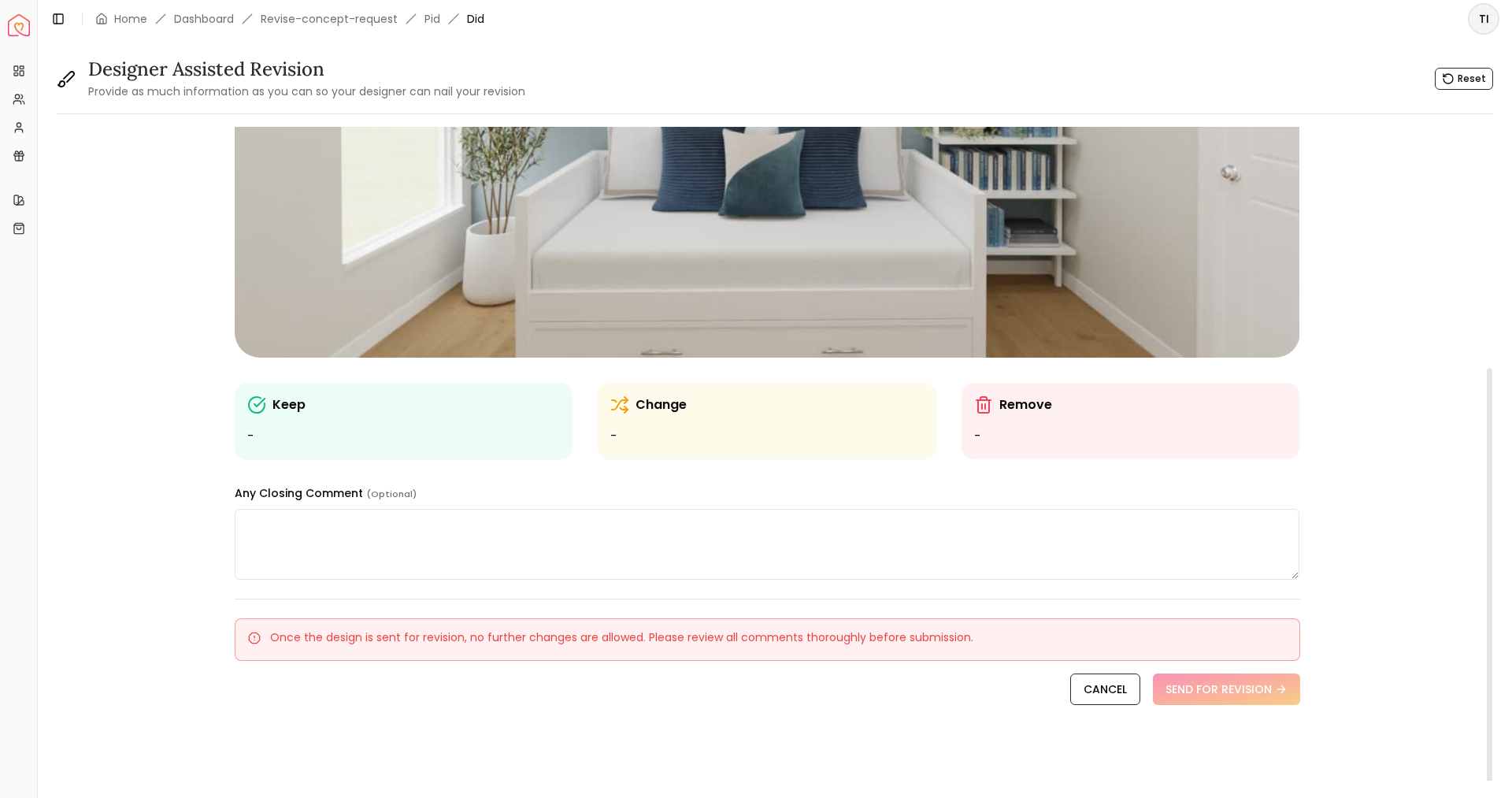
scroll to position [371, 0]
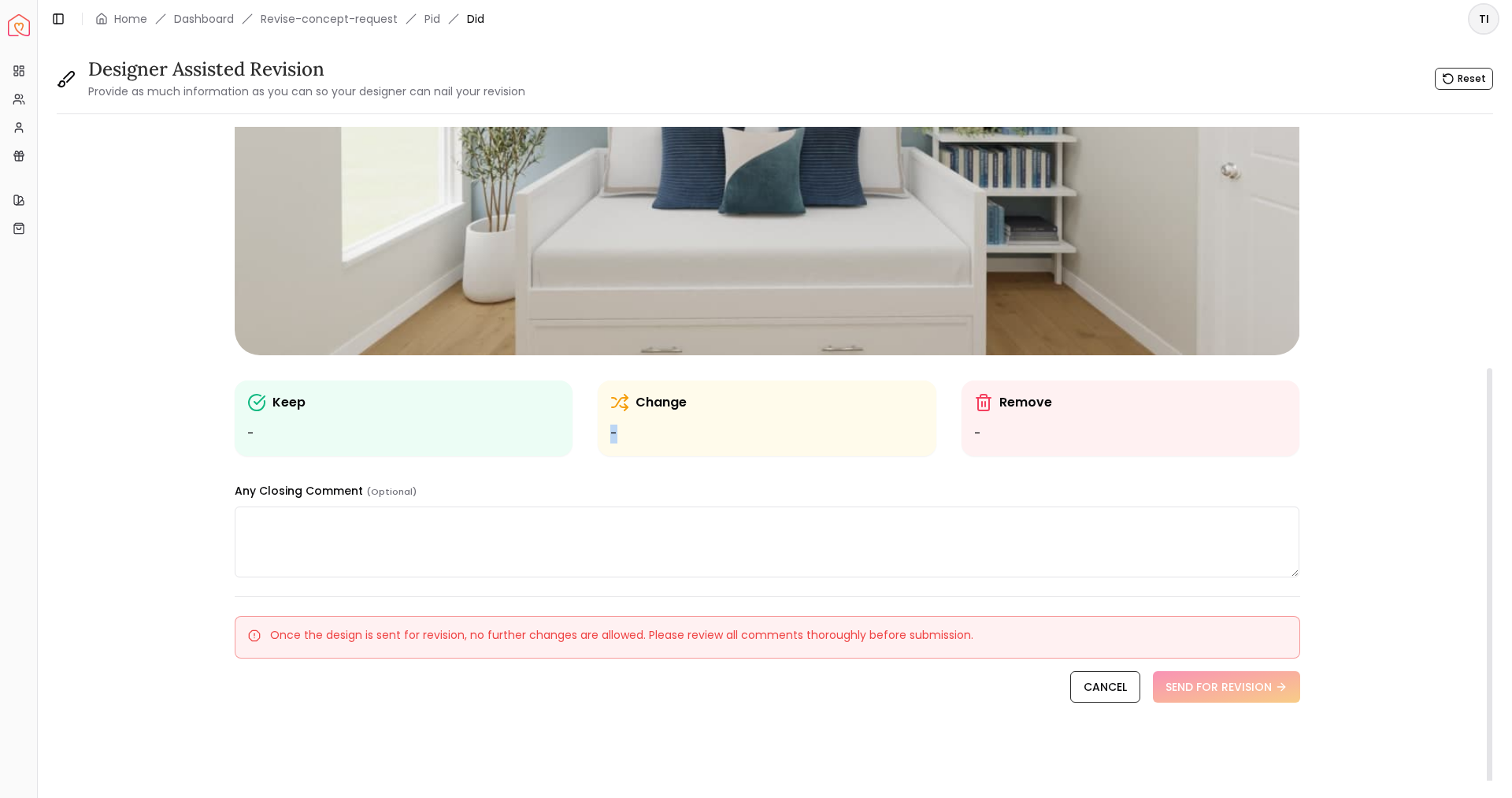
click at [738, 412] on div "Change -" at bounding box center [767, 418] width 313 height 50
click at [643, 543] on textarea at bounding box center [768, 541] width 1066 height 71
drag, startPoint x: 536, startPoint y: 533, endPoint x: 51, endPoint y: 503, distance: 485.9
click at [51, 503] on div "Designer Assisted Revision Provide as much information as you can so your desig…" at bounding box center [774, 409] width 1474 height 743
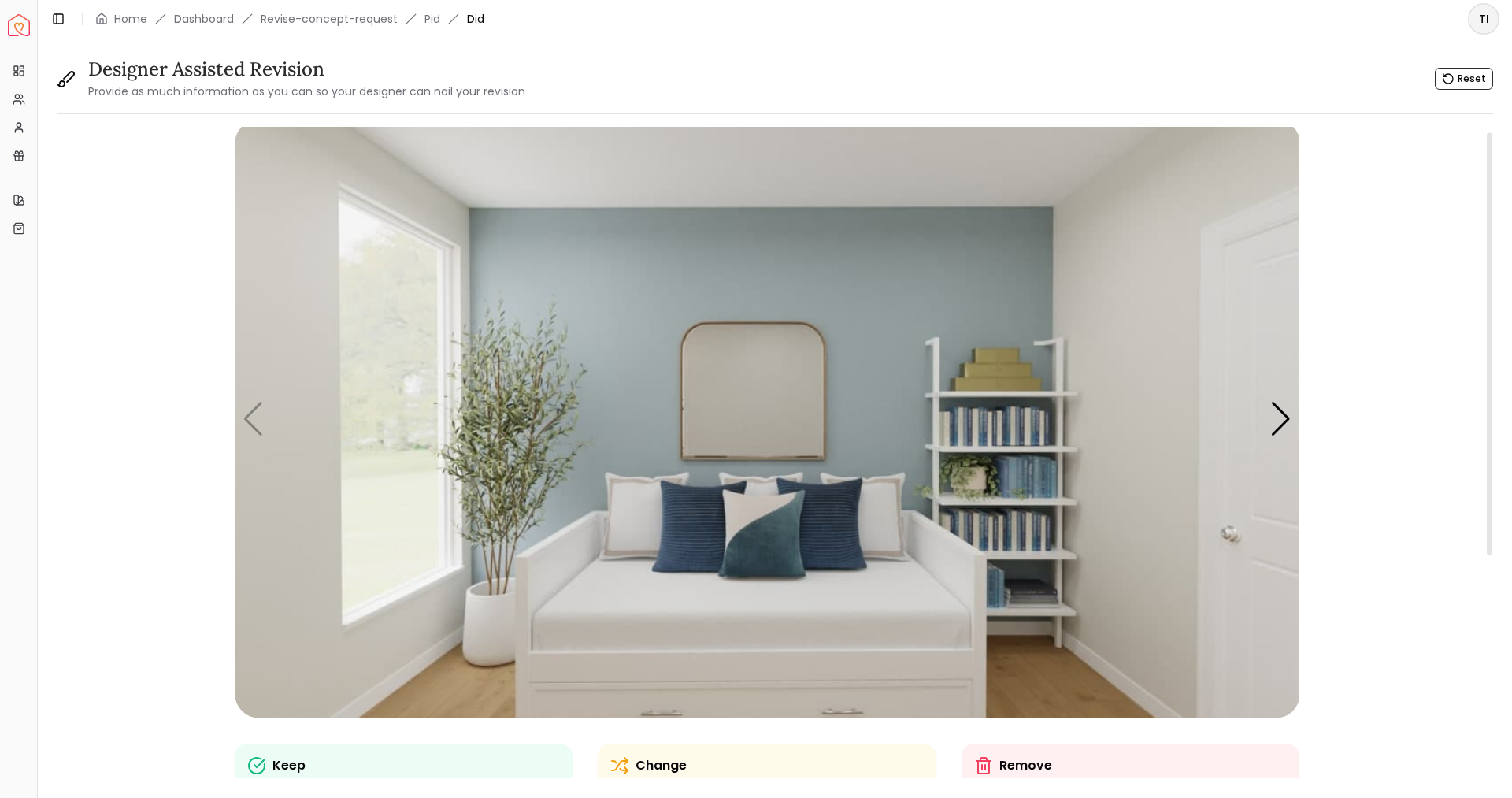
scroll to position [0, 0]
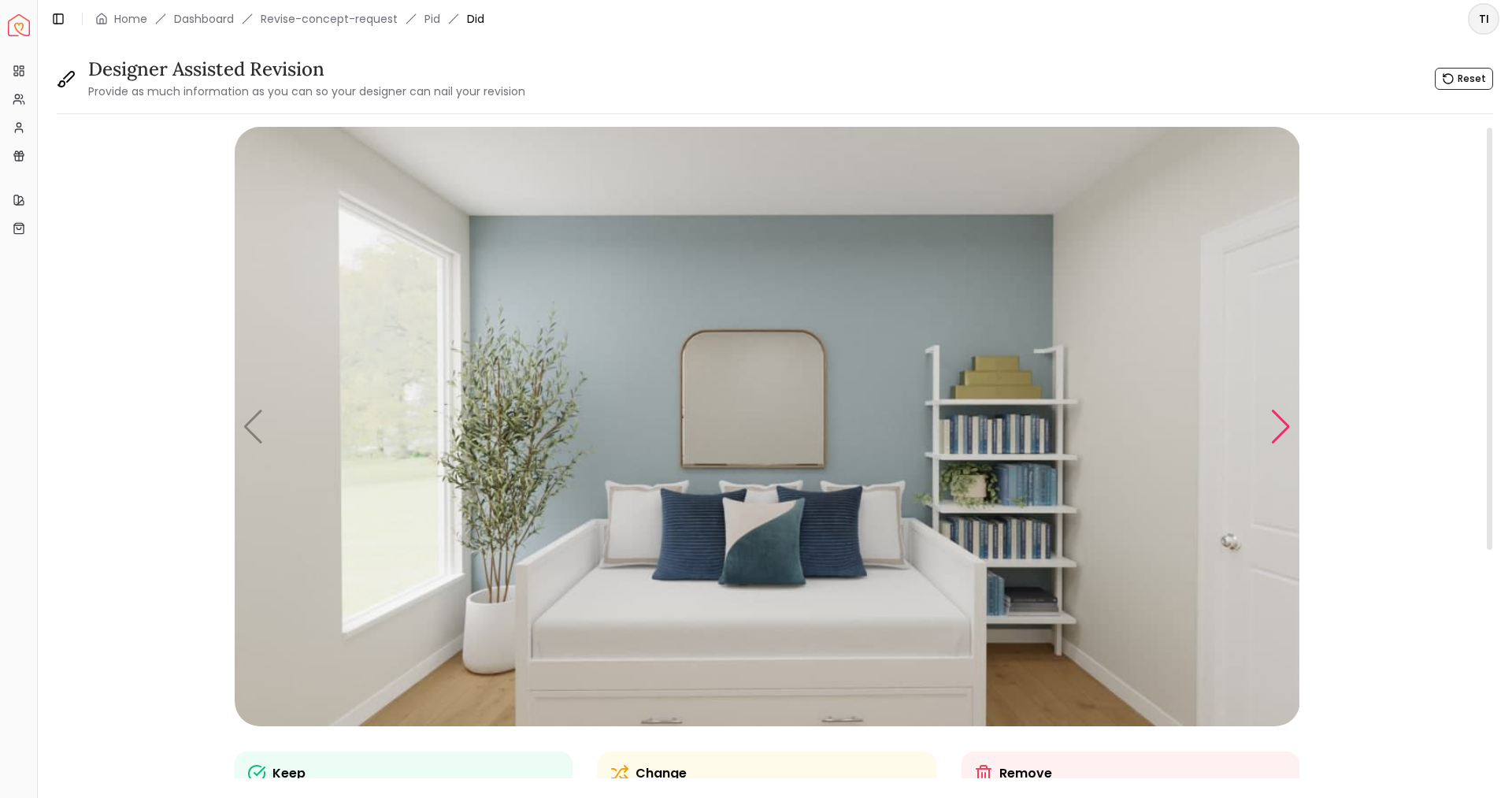
click at [1282, 413] on div "Next slide" at bounding box center [1281, 426] width 21 height 34
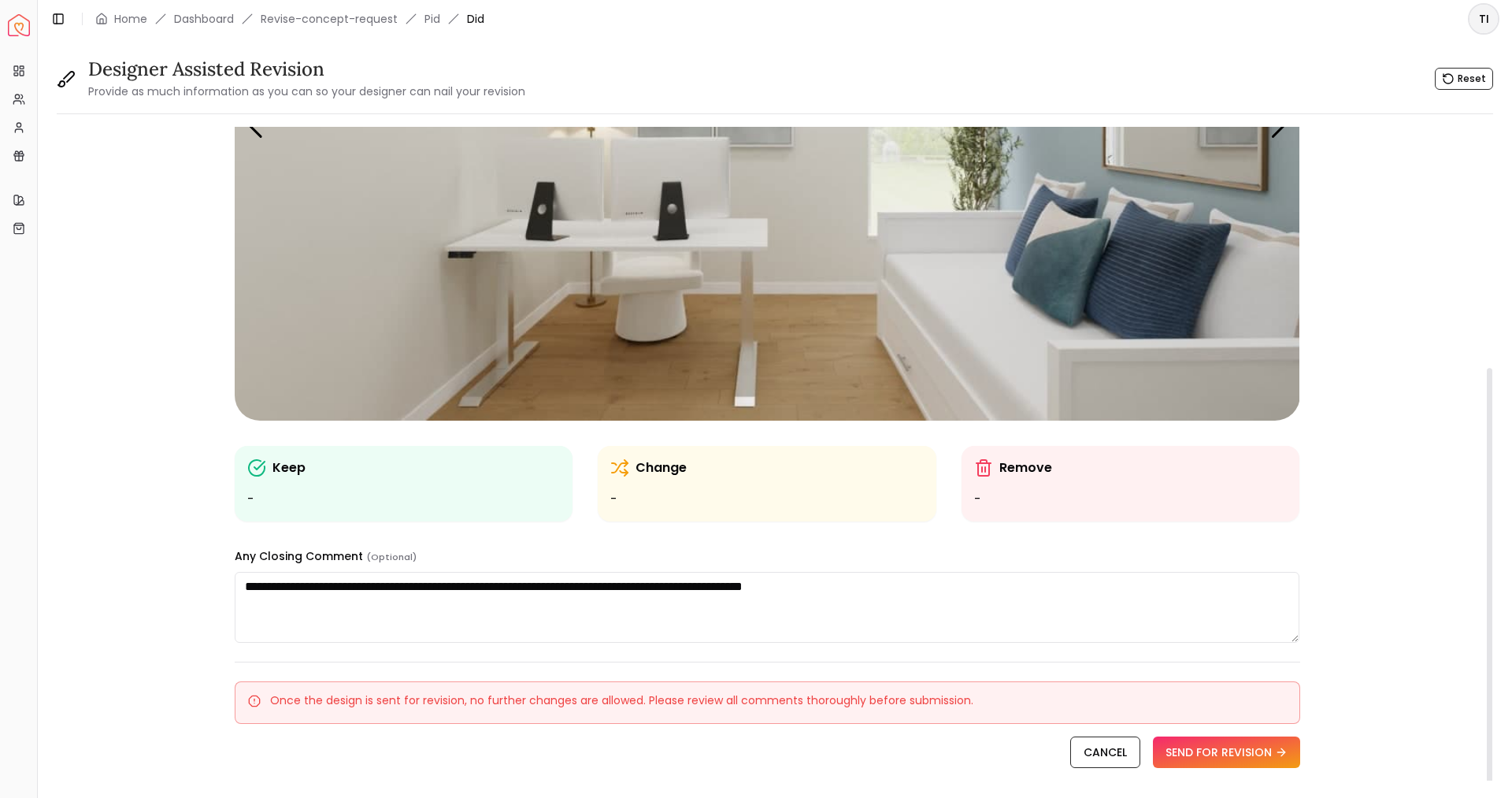
scroll to position [371, 0]
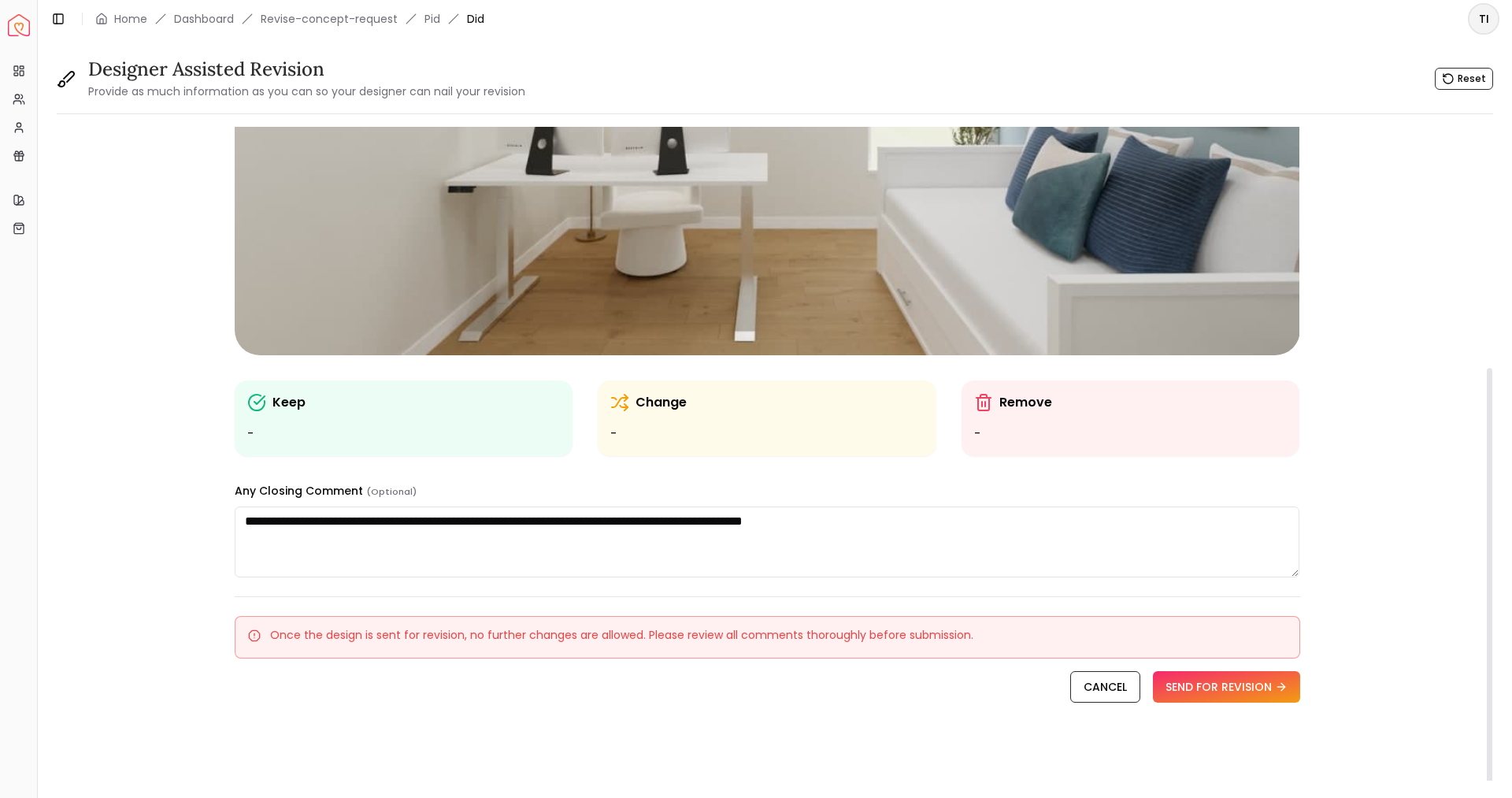
click at [1002, 533] on textarea "**********" at bounding box center [768, 541] width 1066 height 71
click at [1002, 531] on textarea "**********" at bounding box center [768, 541] width 1066 height 71
click at [1012, 521] on textarea "**********" at bounding box center [768, 541] width 1066 height 71
click at [1068, 517] on textarea "**********" at bounding box center [768, 541] width 1066 height 71
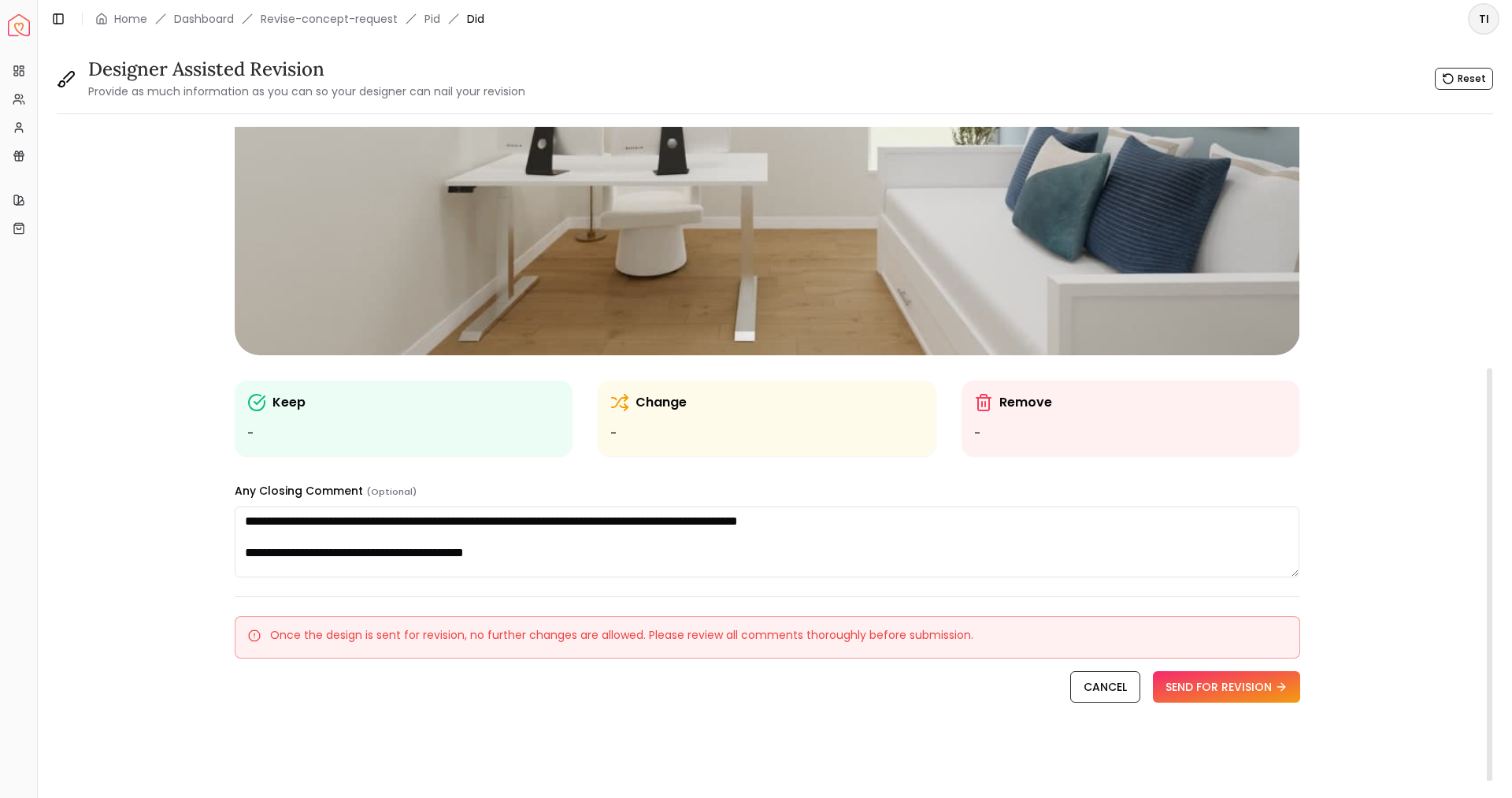
paste textarea "**********"
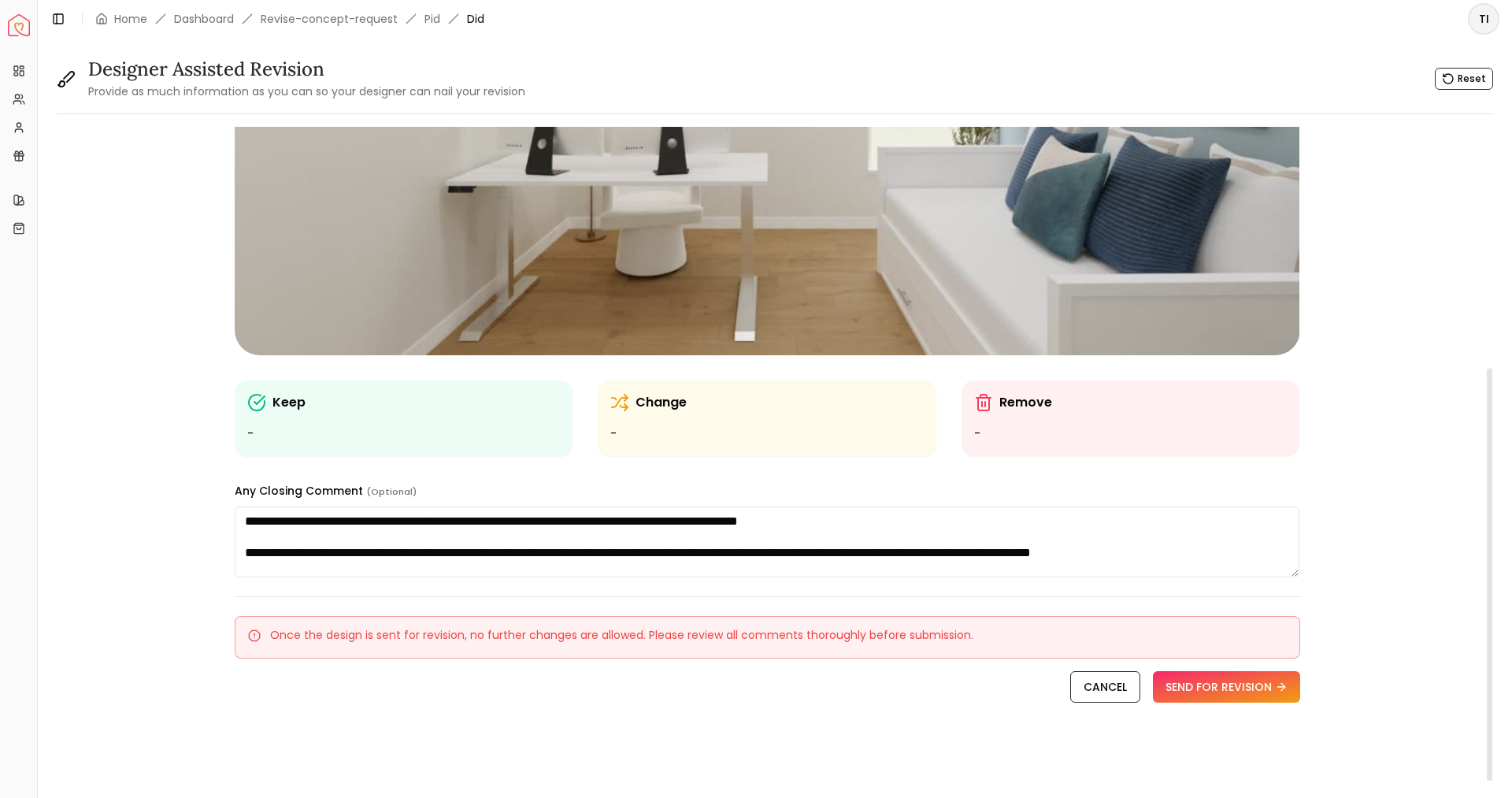
scroll to position [2, 0]
paste textarea "**********"
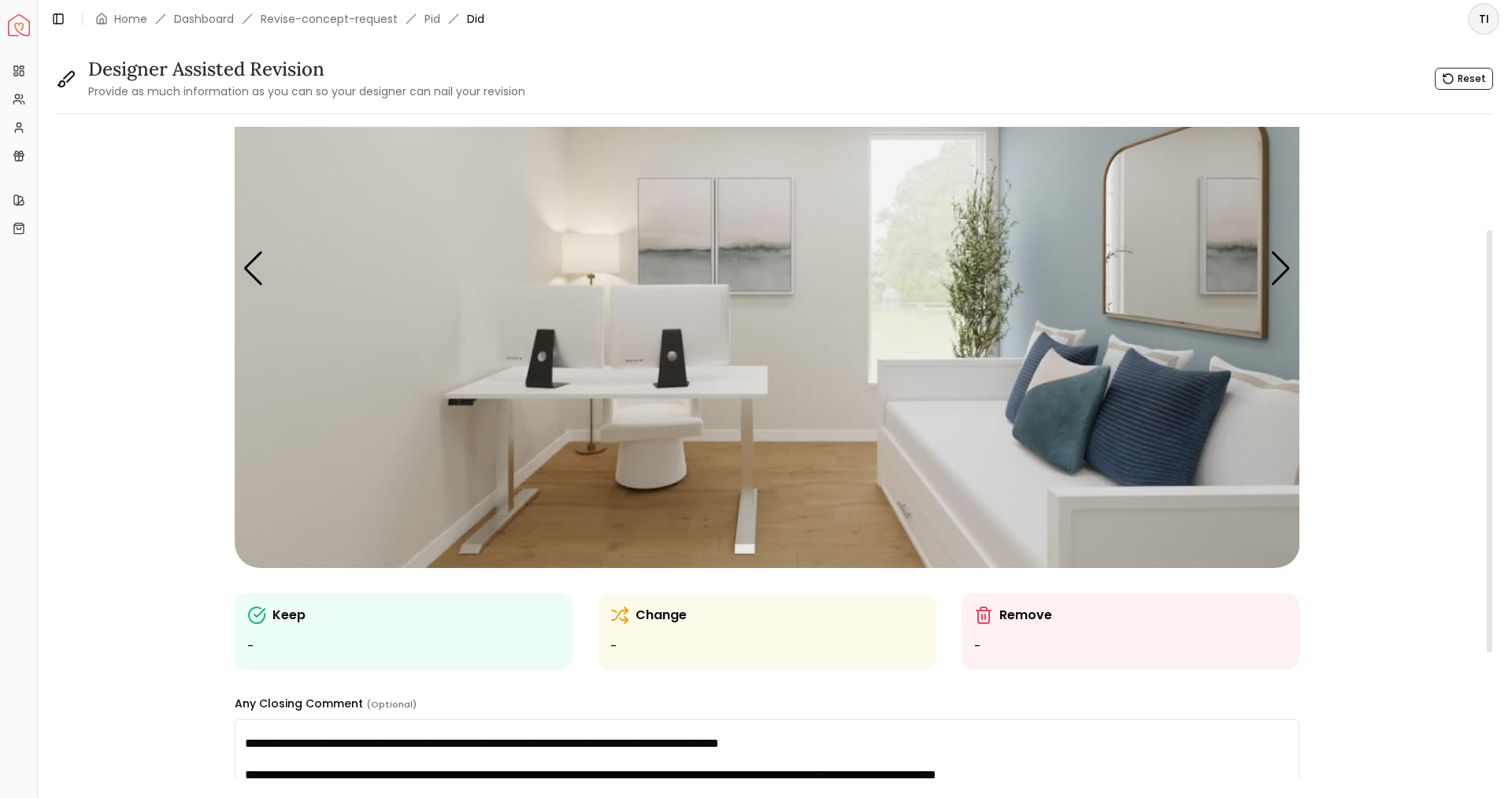
scroll to position [371, 0]
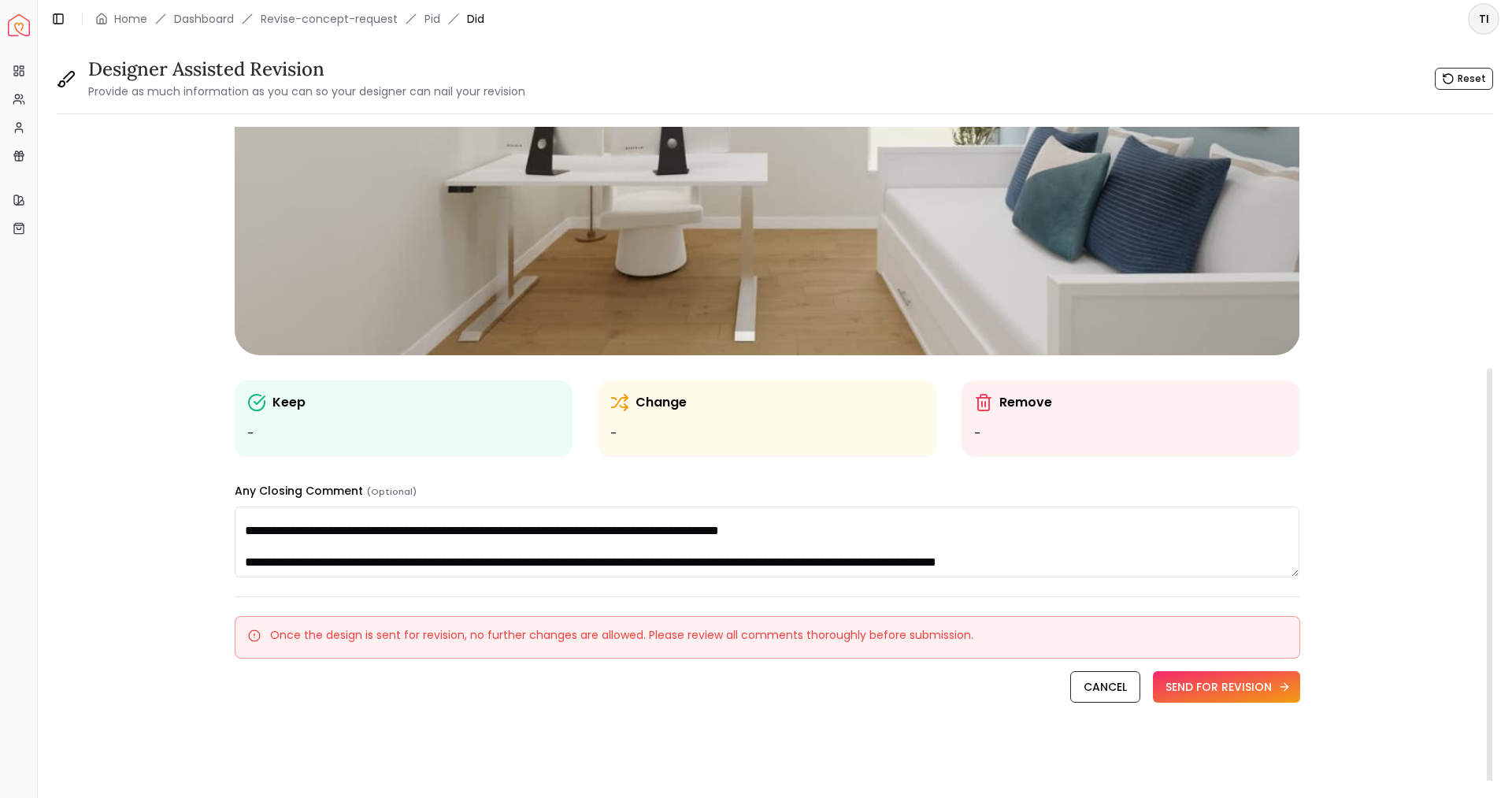
type textarea "**********"
click at [1266, 676] on button "SEND FOR REVISION" at bounding box center [1226, 687] width 147 height 32
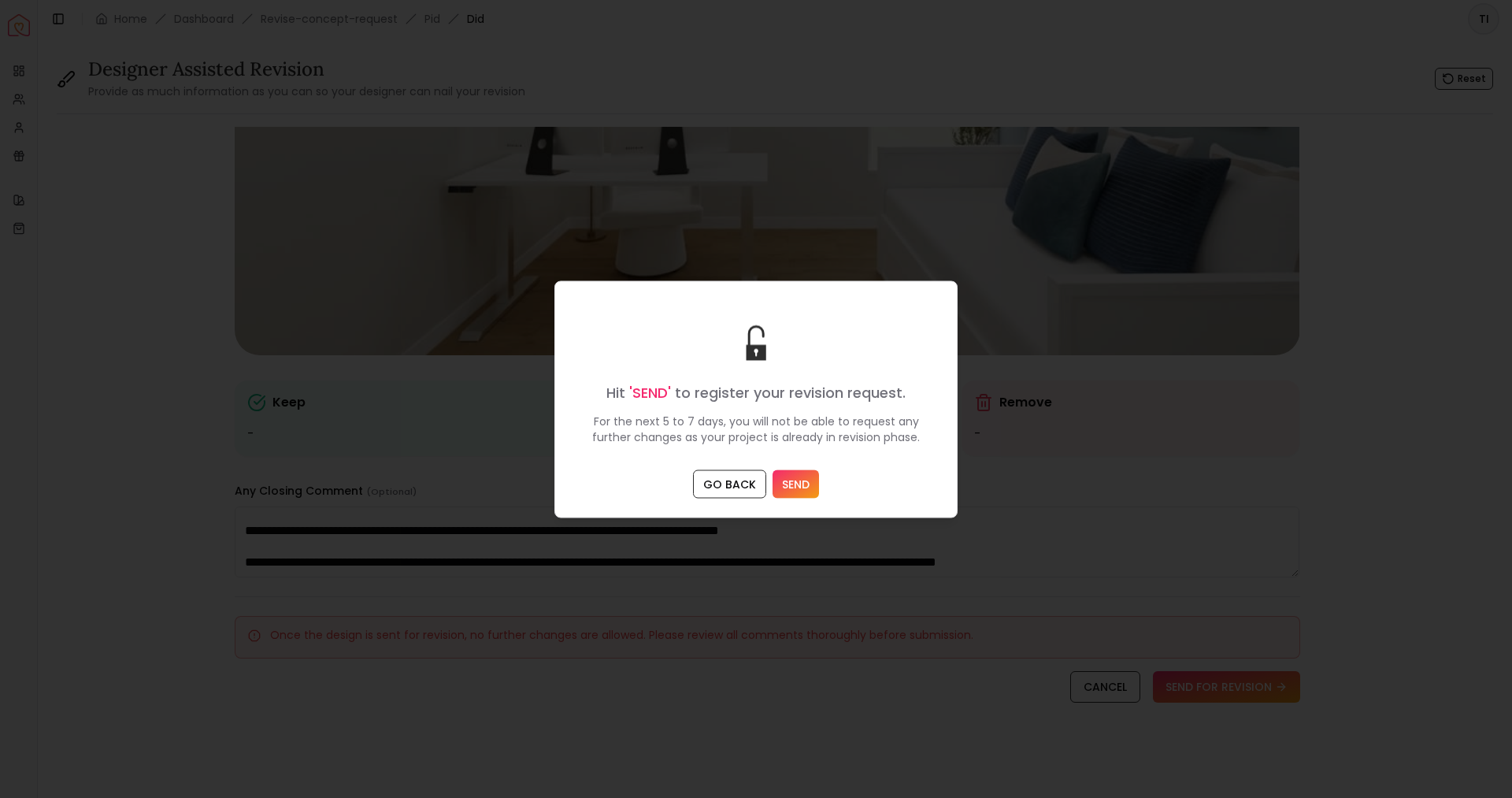
click at [779, 484] on button "SEND" at bounding box center [796, 484] width 47 height 28
